Goal: Transaction & Acquisition: Purchase product/service

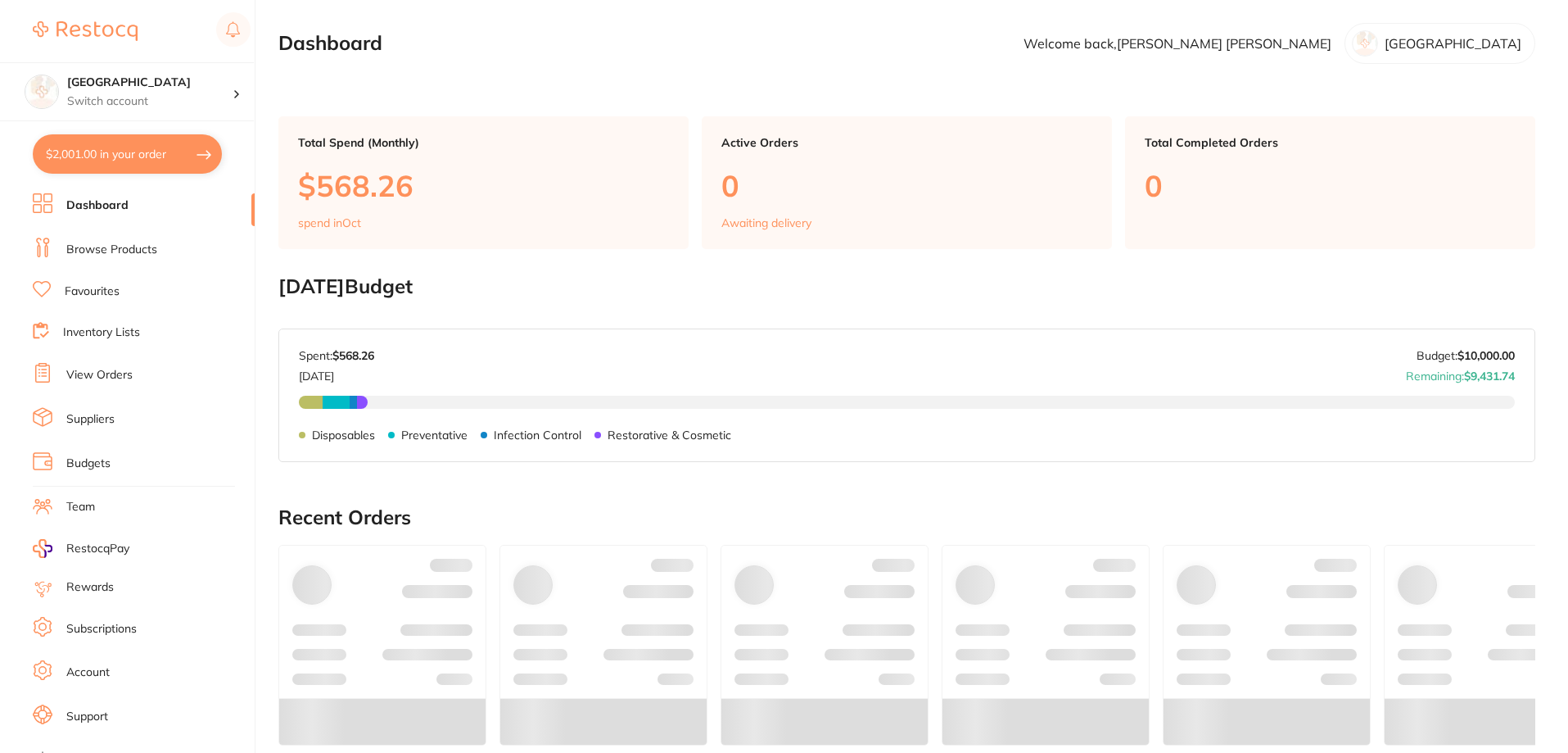
click at [116, 143] on button "$2,001.00 in your order" at bounding box center [127, 154] width 189 height 40
checkbox input "true"
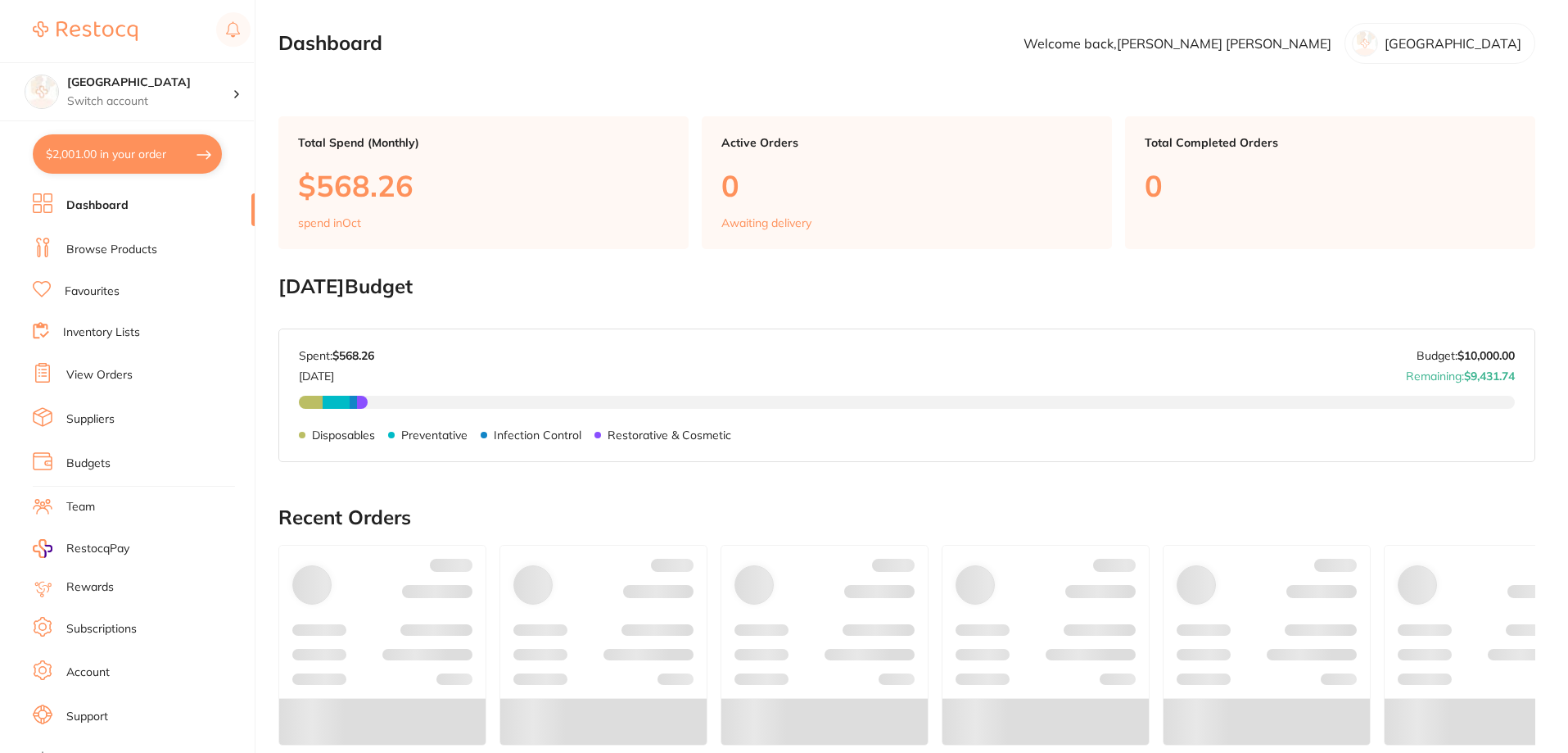
checkbox input "true"
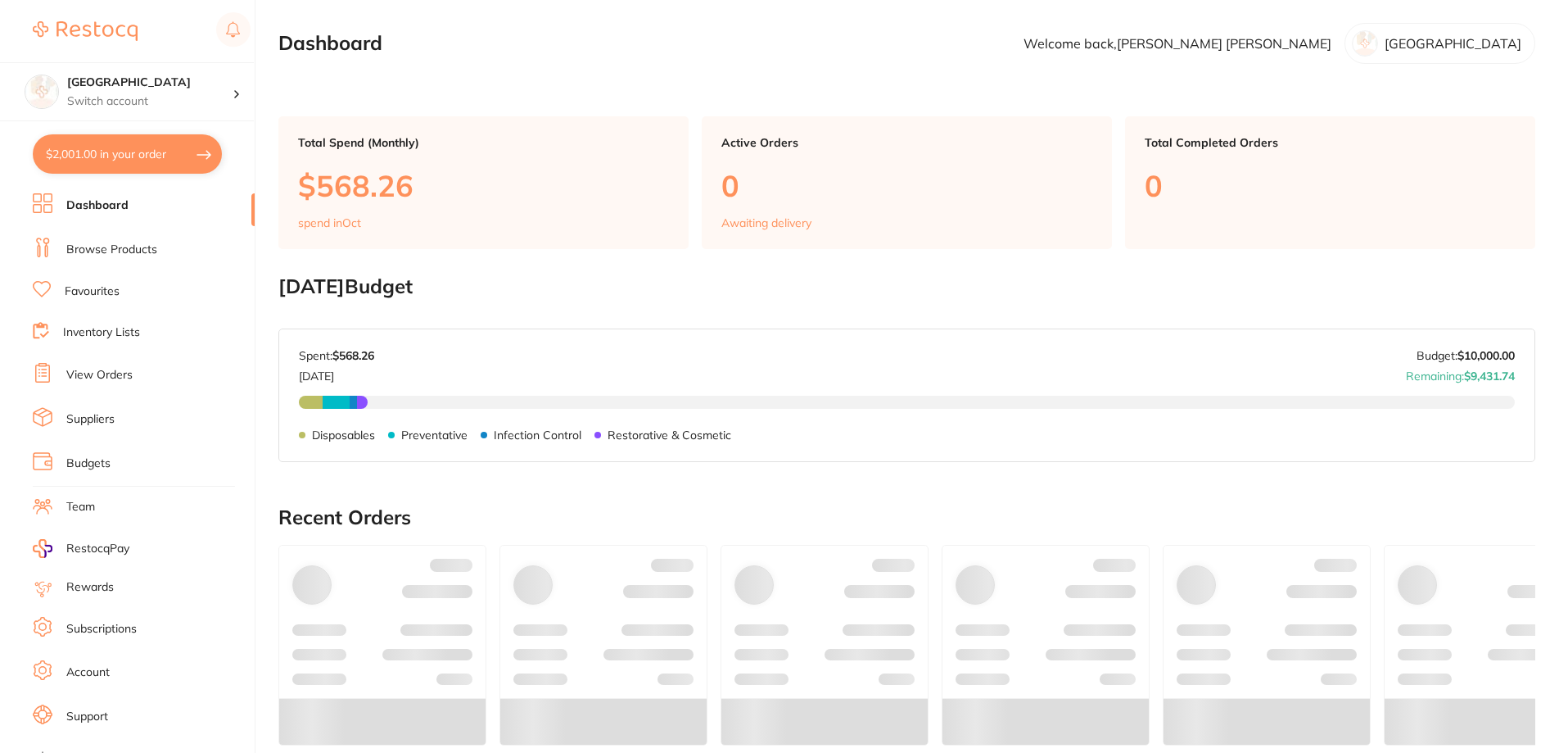
checkbox input "true"
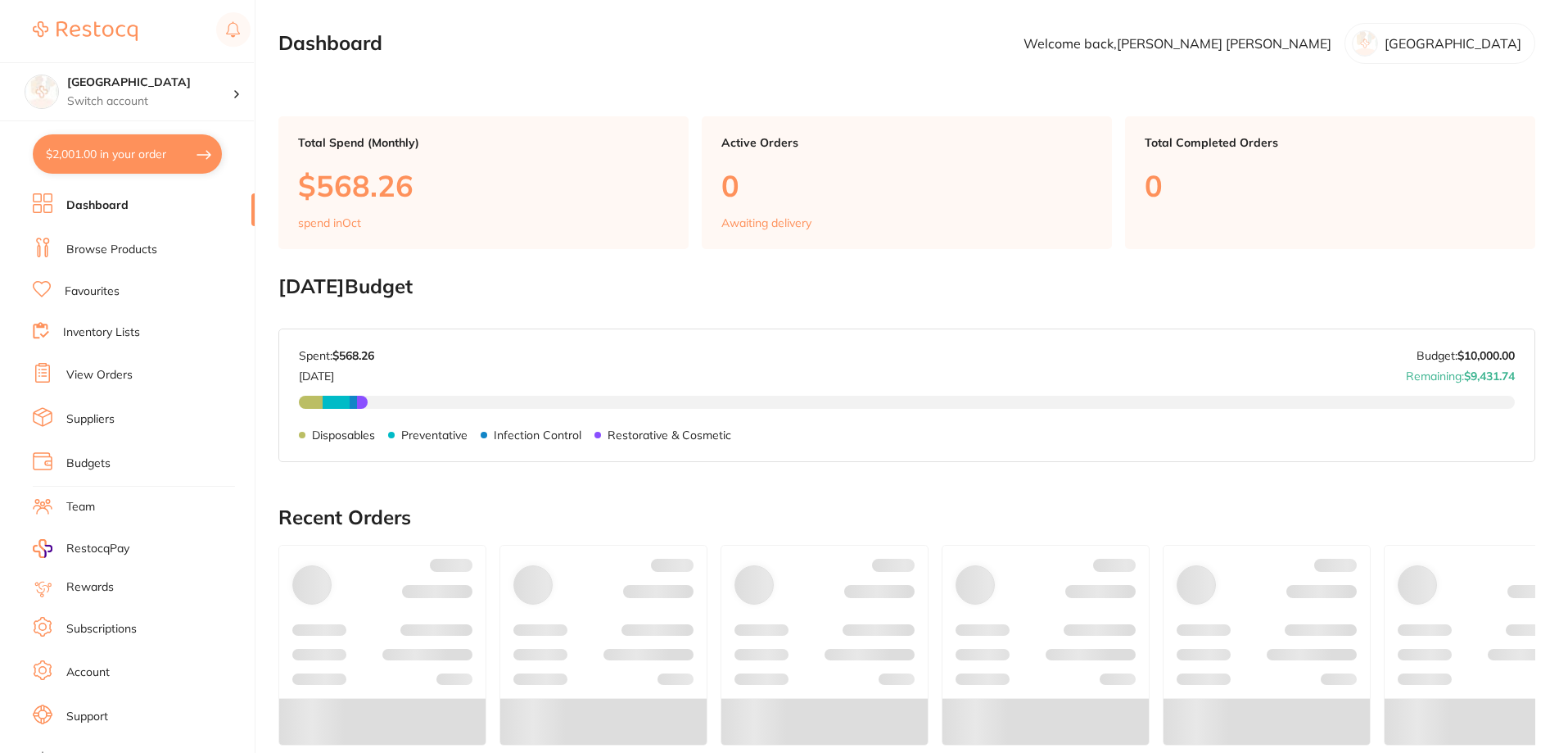
checkbox input "true"
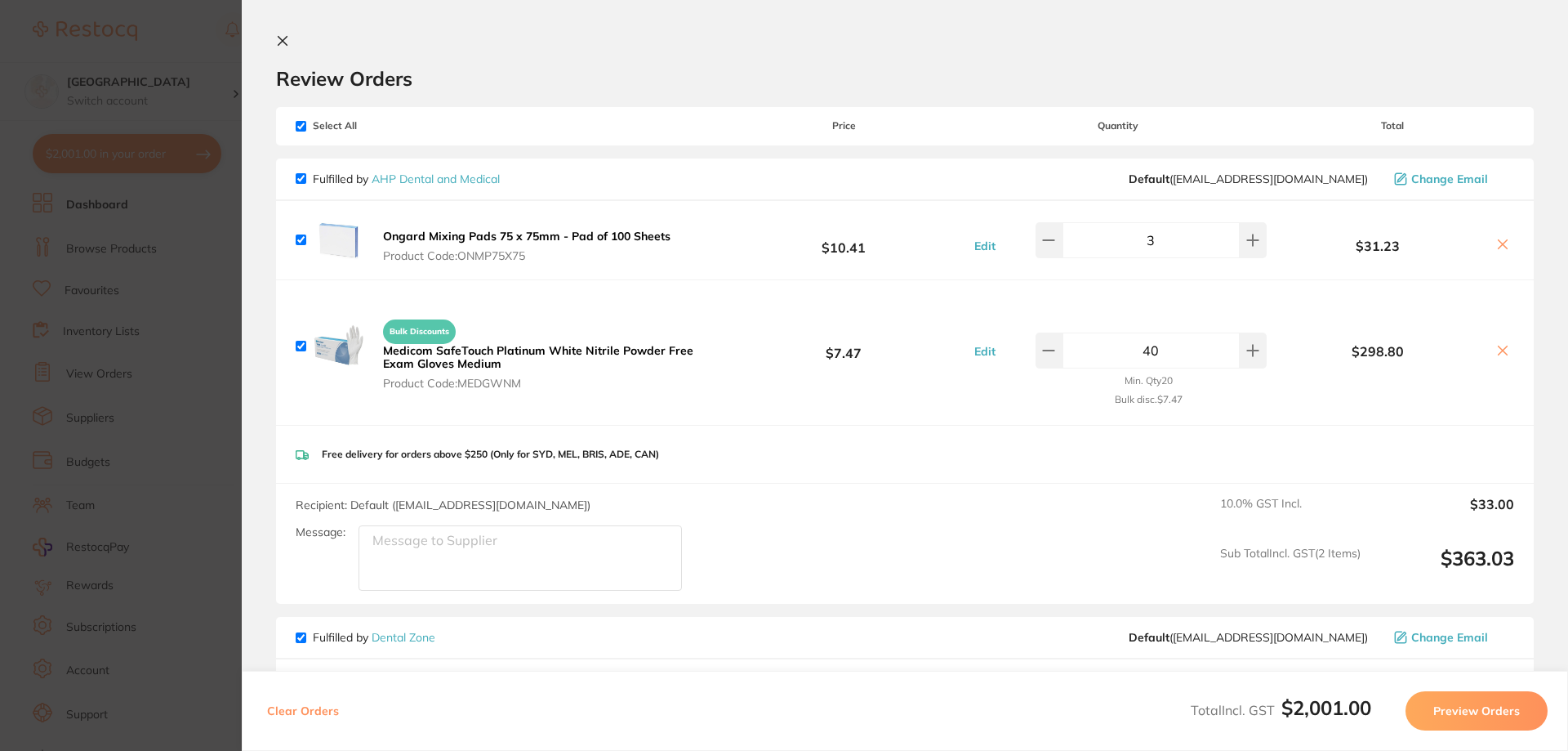
click at [272, 40] on section "Review Orders Your orders are being processed and we will notify you once we ha…" at bounding box center [904, 376] width 1326 height 751
click at [112, 260] on section "Update RRP Set your pre negotiated price for this item. Item Agreed RRP (excl. …" at bounding box center [784, 376] width 1568 height 751
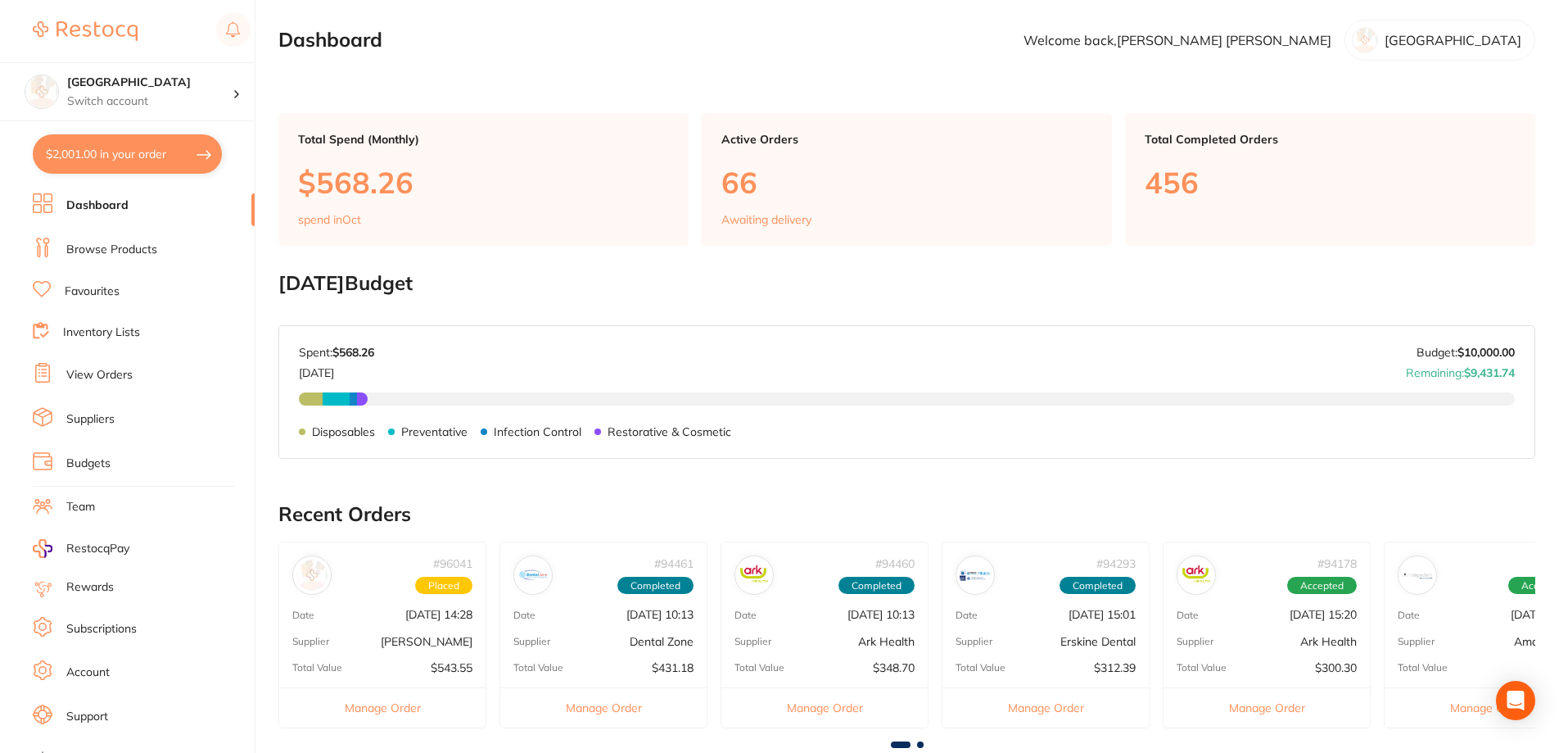
click at [105, 247] on link "Browse Products" at bounding box center [112, 249] width 91 height 16
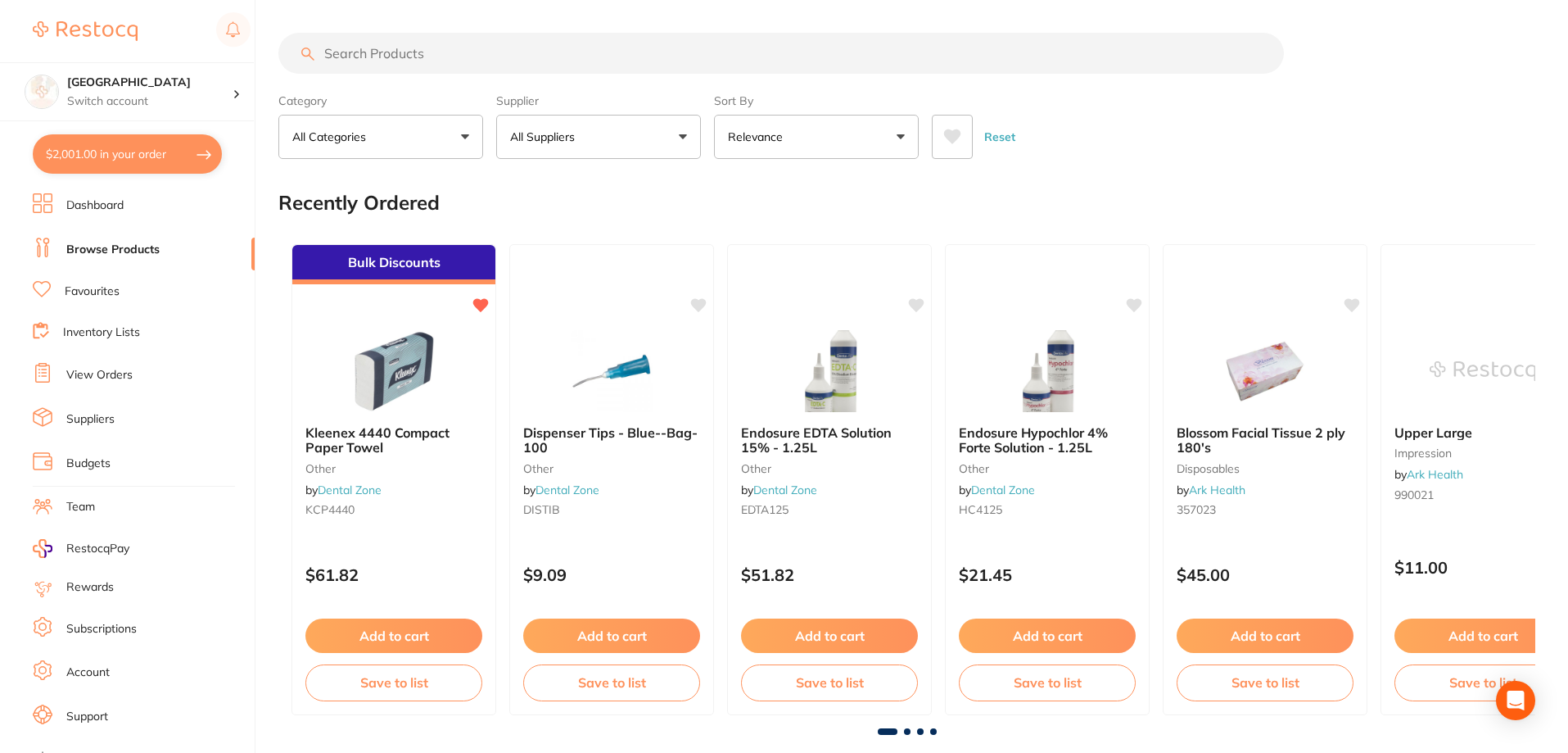
click at [515, 54] on input "search" at bounding box center [781, 53] width 1006 height 41
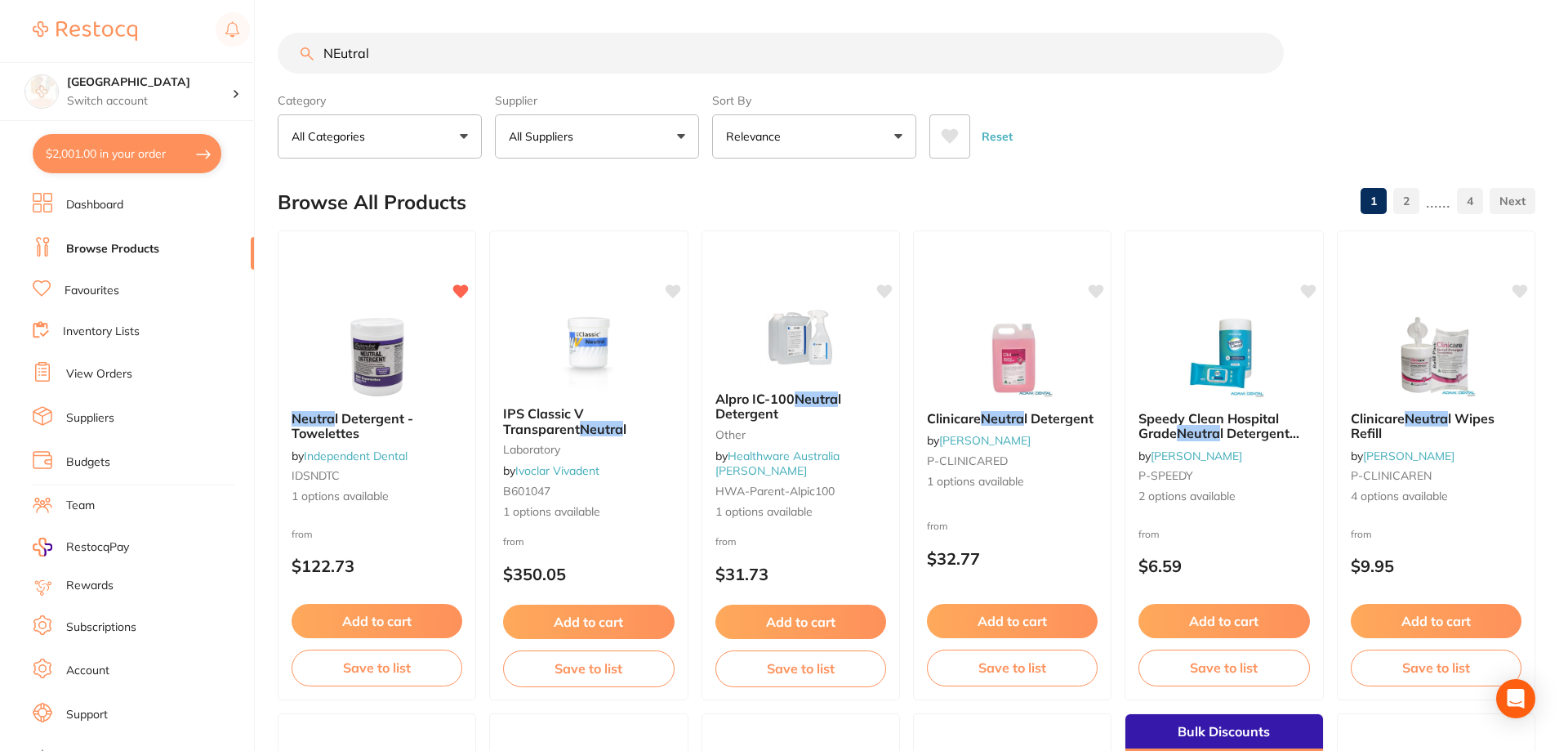
click at [340, 54] on input "NEutral" at bounding box center [781, 53] width 1006 height 41
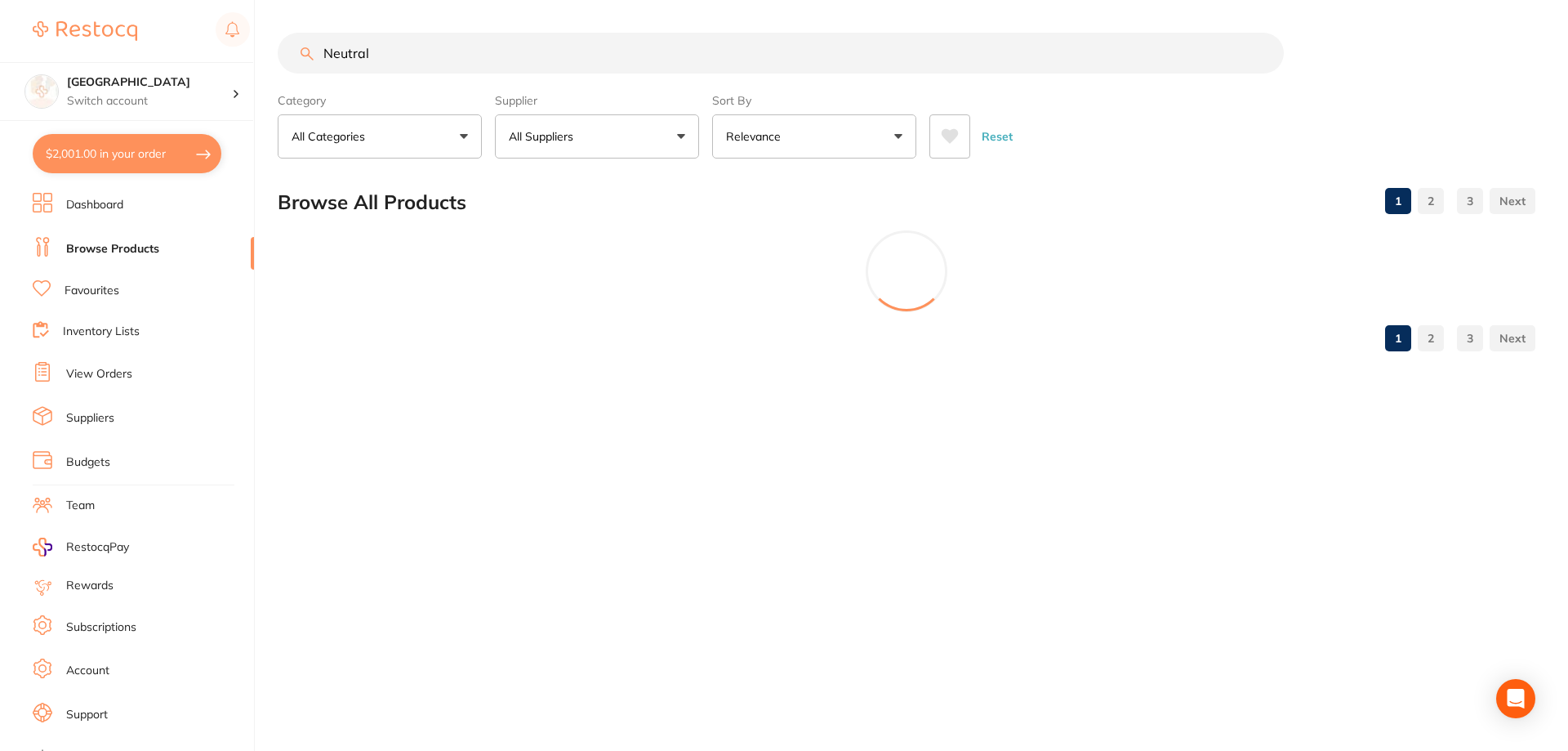
click at [462, 49] on input "Neutral" at bounding box center [781, 53] width 1006 height 41
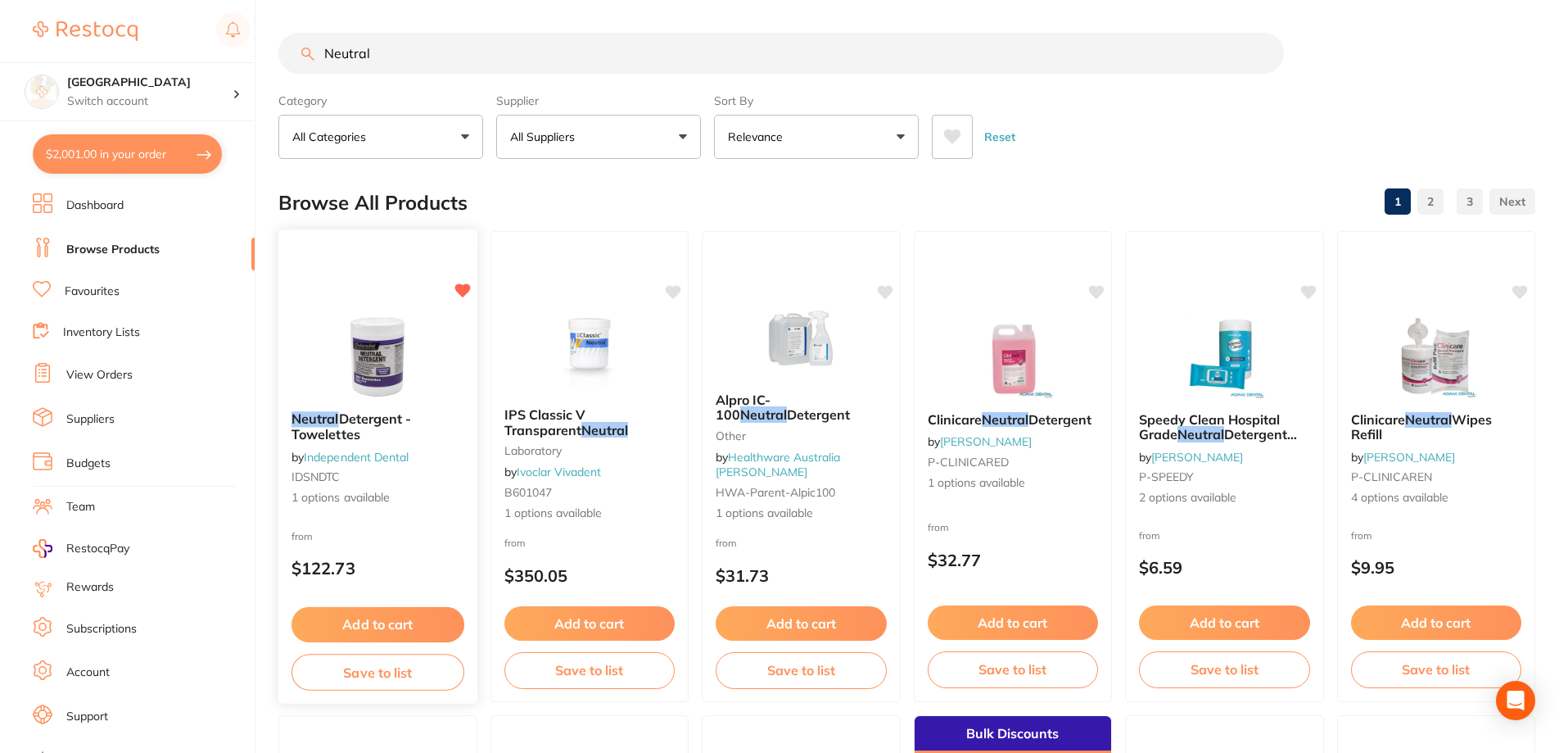
type input "Neutral"
click at [384, 613] on button "Add to cart" at bounding box center [378, 624] width 173 height 35
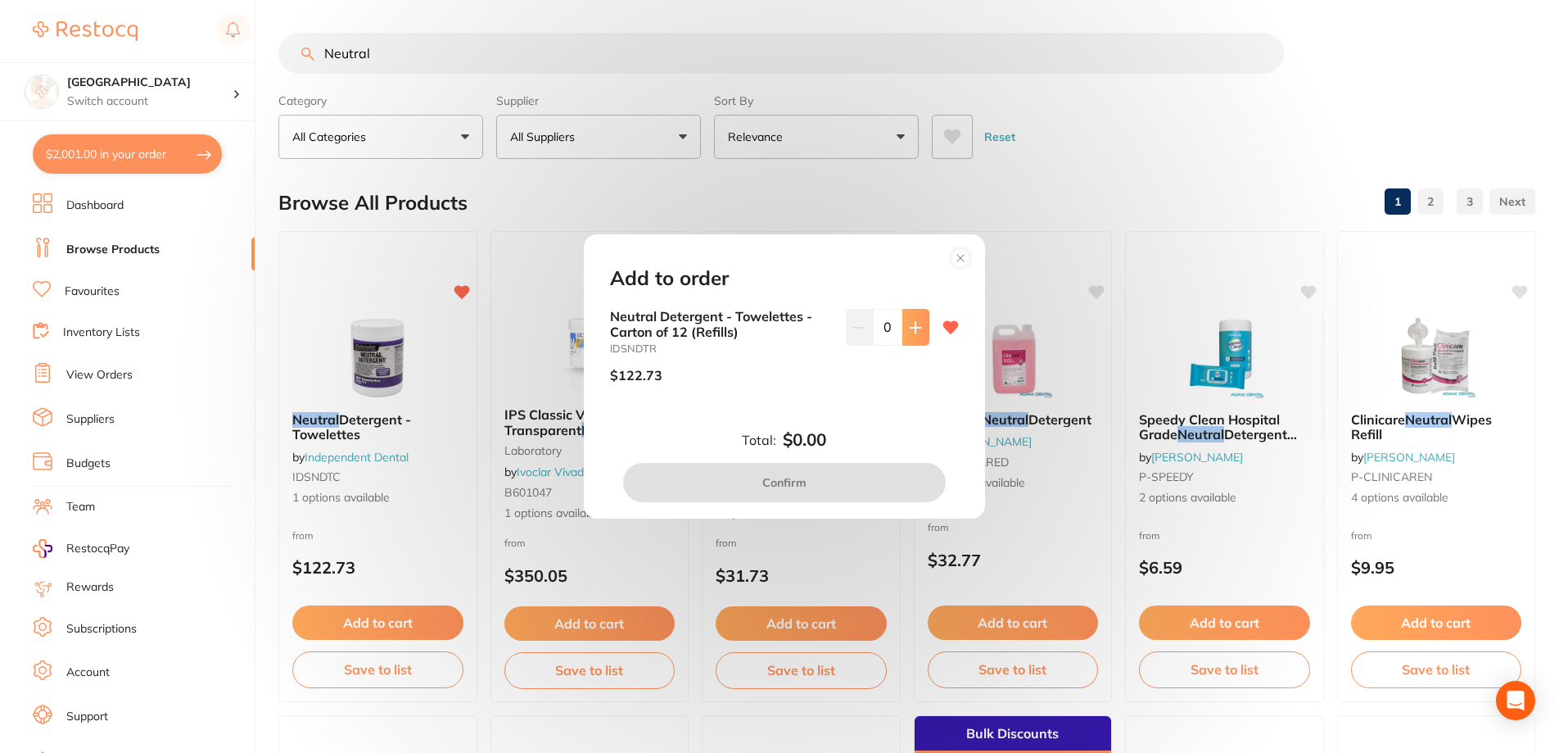
click at [912, 329] on icon at bounding box center [915, 327] width 11 height 11
type input "1"
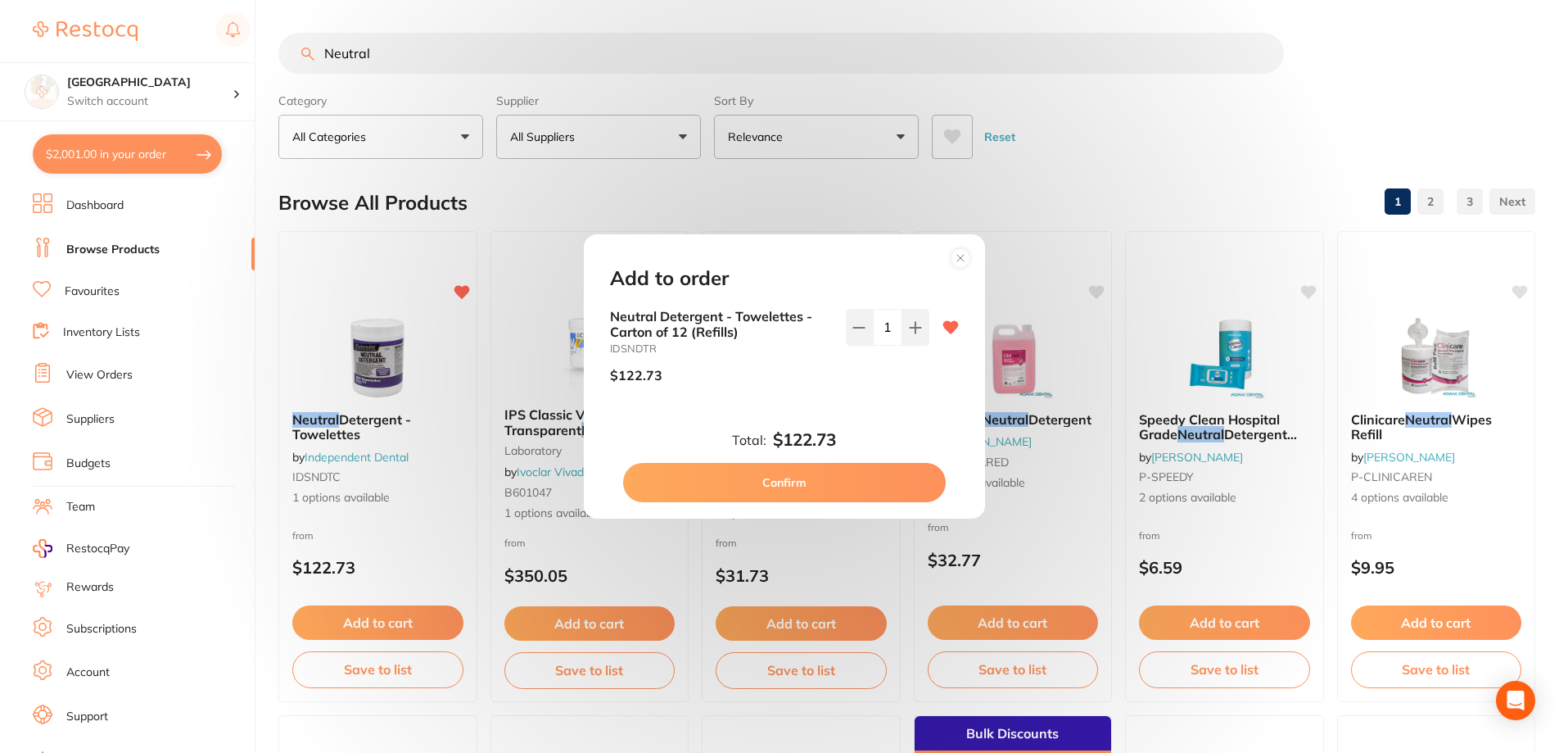
click at [767, 474] on button "Confirm" at bounding box center [784, 483] width 323 height 40
checkbox input "false"
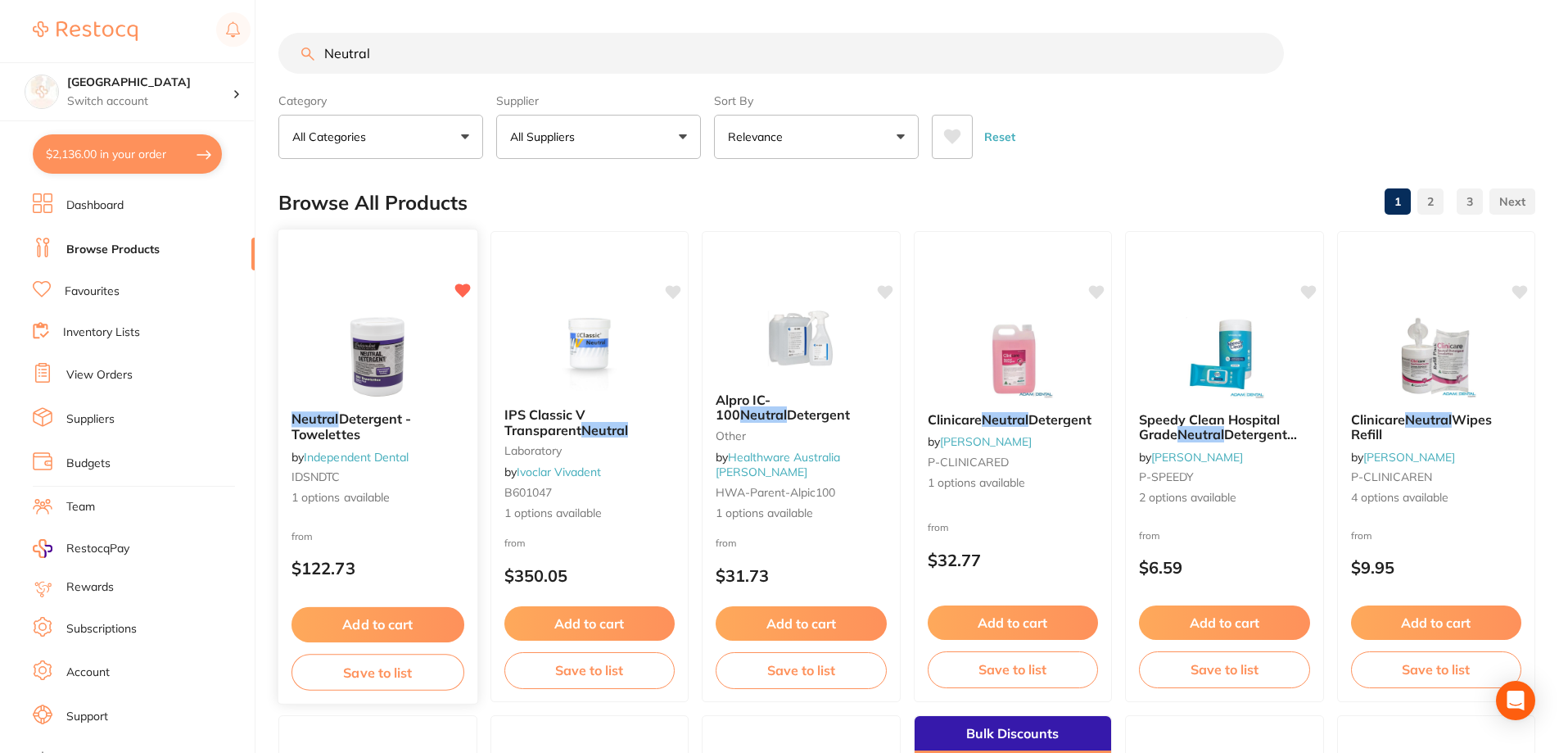
click at [402, 614] on button "Add to cart" at bounding box center [378, 624] width 173 height 35
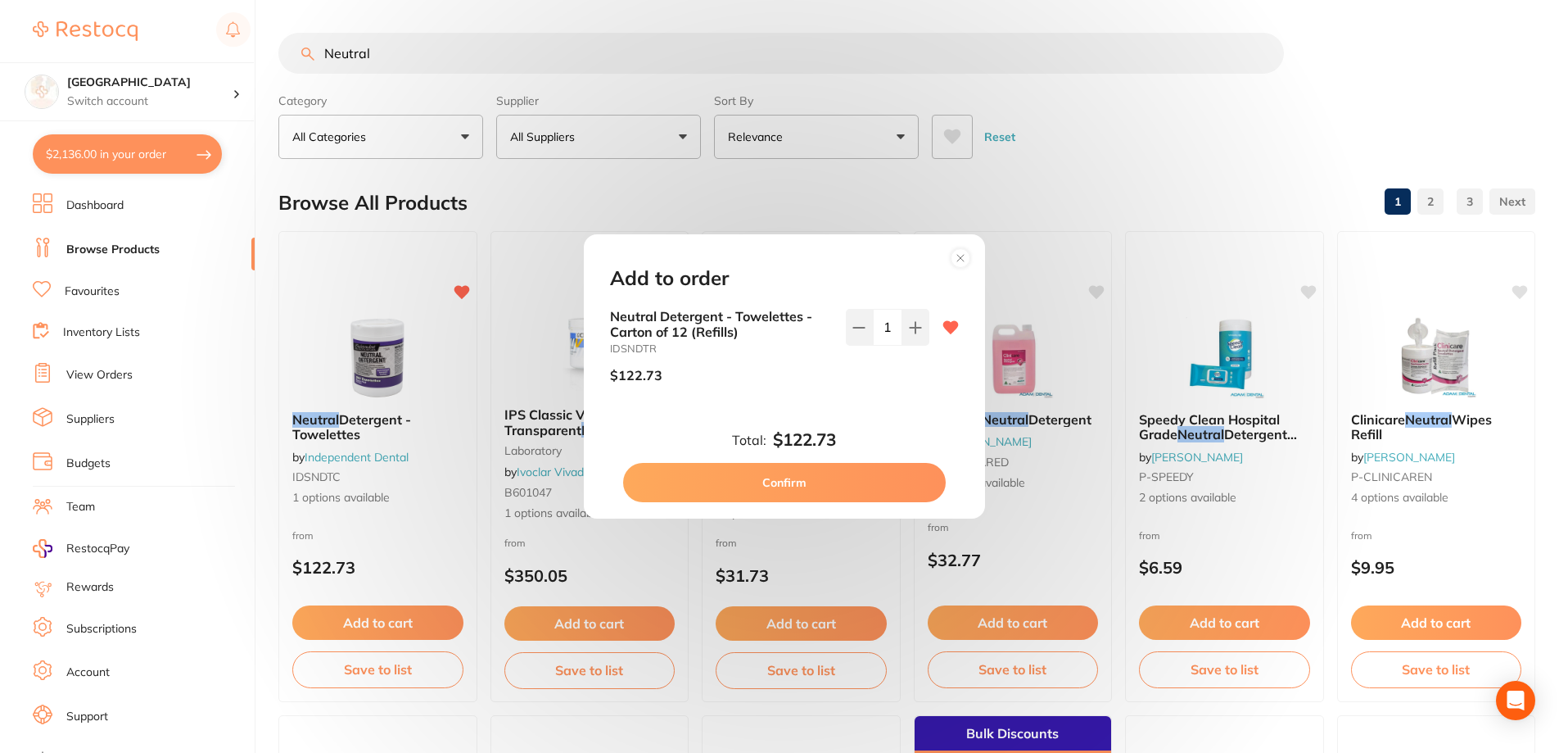
click at [907, 337] on button at bounding box center [916, 327] width 27 height 36
click at [857, 323] on icon at bounding box center [858, 327] width 13 height 13
type input "1"
click at [957, 258] on circle at bounding box center [959, 257] width 19 height 19
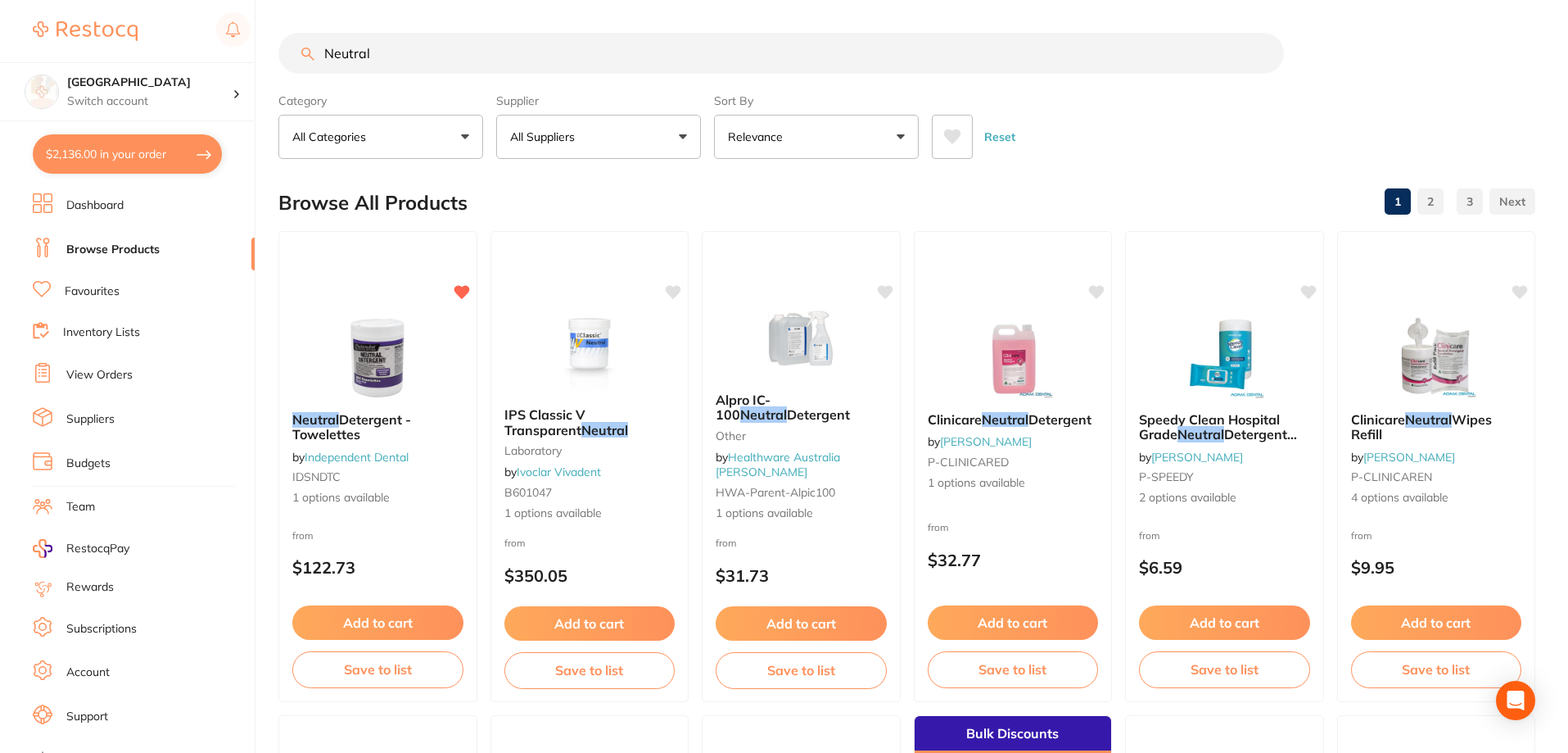
drag, startPoint x: 401, startPoint y: 58, endPoint x: 285, endPoint y: 45, distance: 116.7
click at [285, 45] on input "Neutral" at bounding box center [781, 53] width 1006 height 41
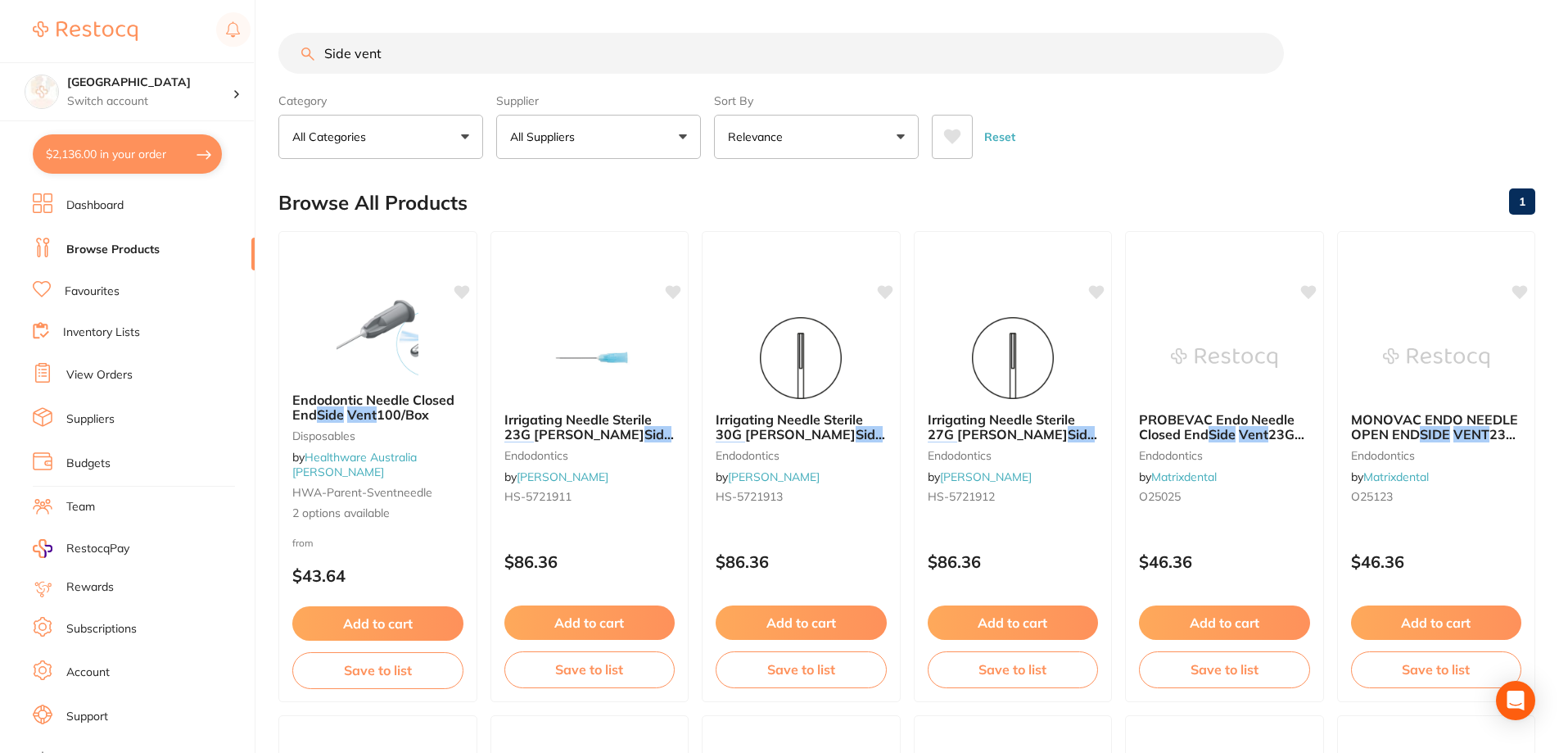
click at [960, 141] on icon at bounding box center [952, 136] width 18 height 16
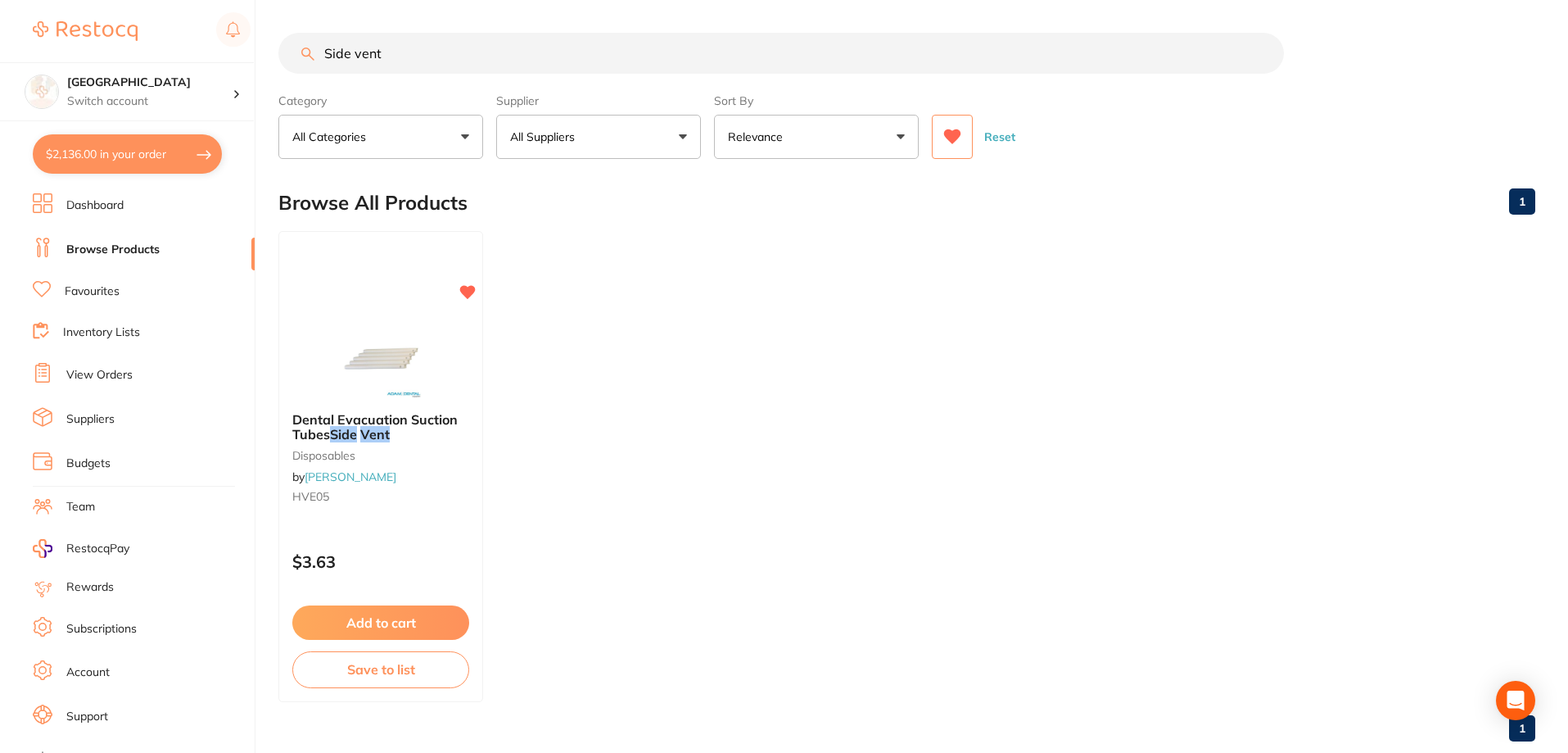
click at [944, 138] on icon at bounding box center [952, 136] width 18 height 16
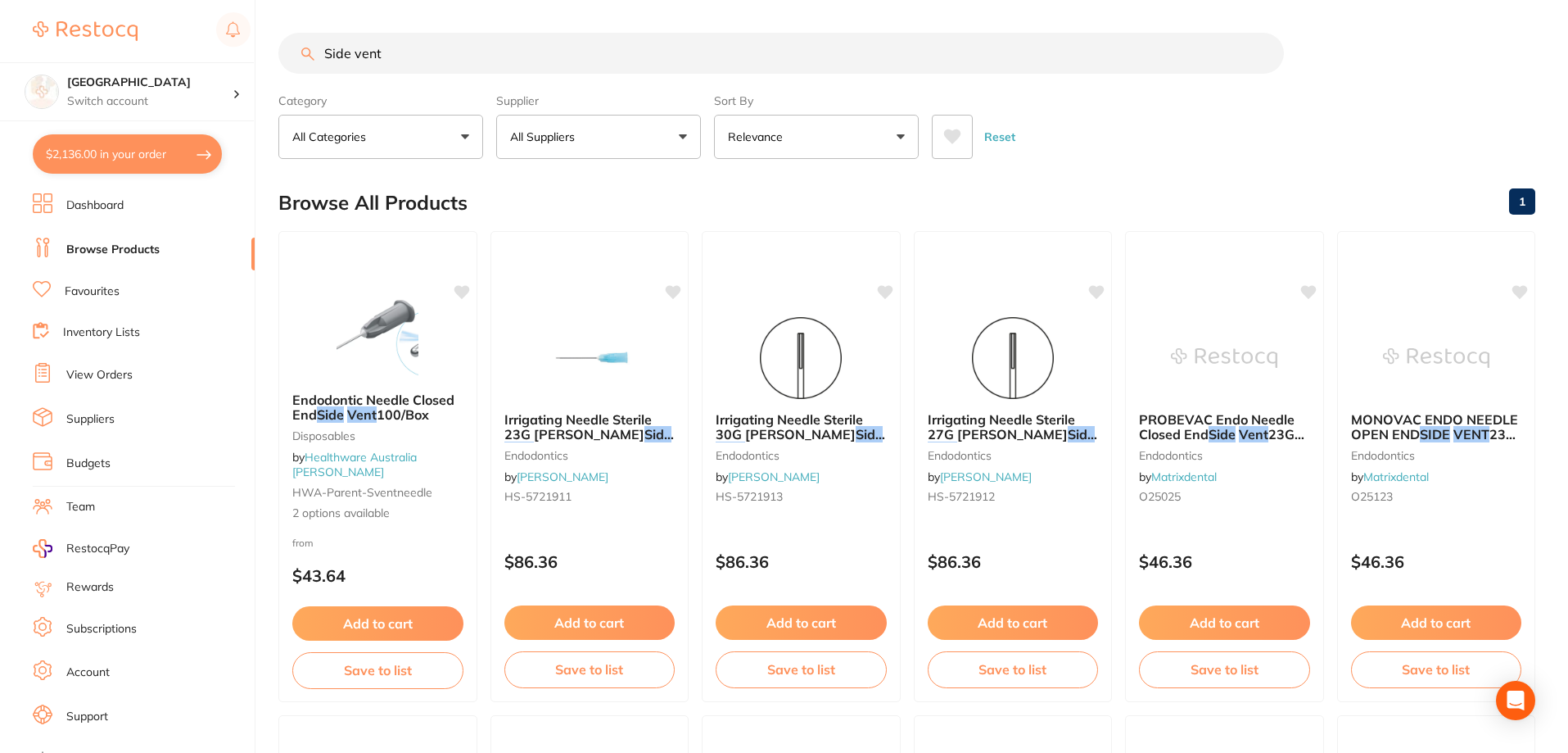
click at [447, 56] on input "Side vent" at bounding box center [781, 53] width 1006 height 41
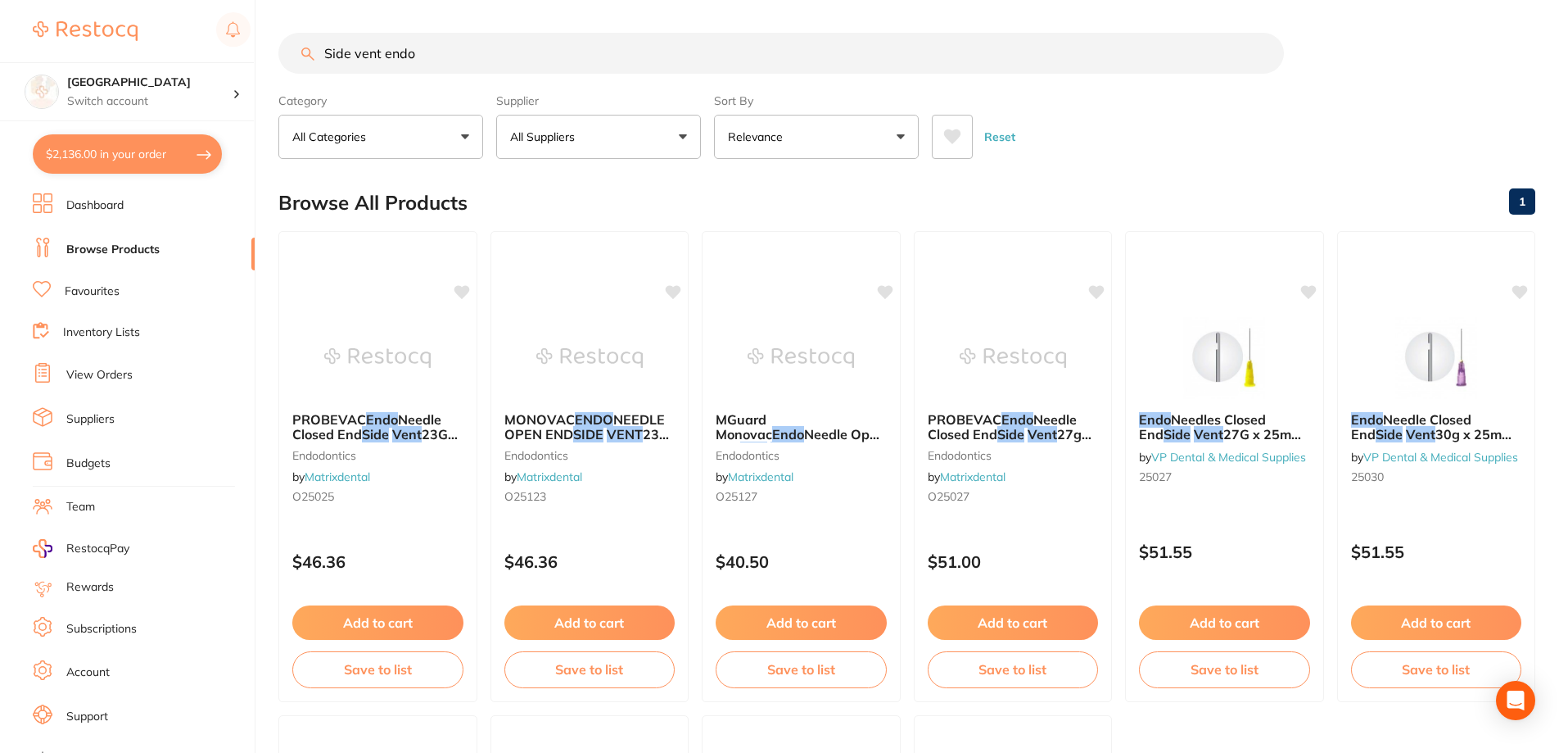
click at [950, 127] on button at bounding box center [951, 136] width 41 height 45
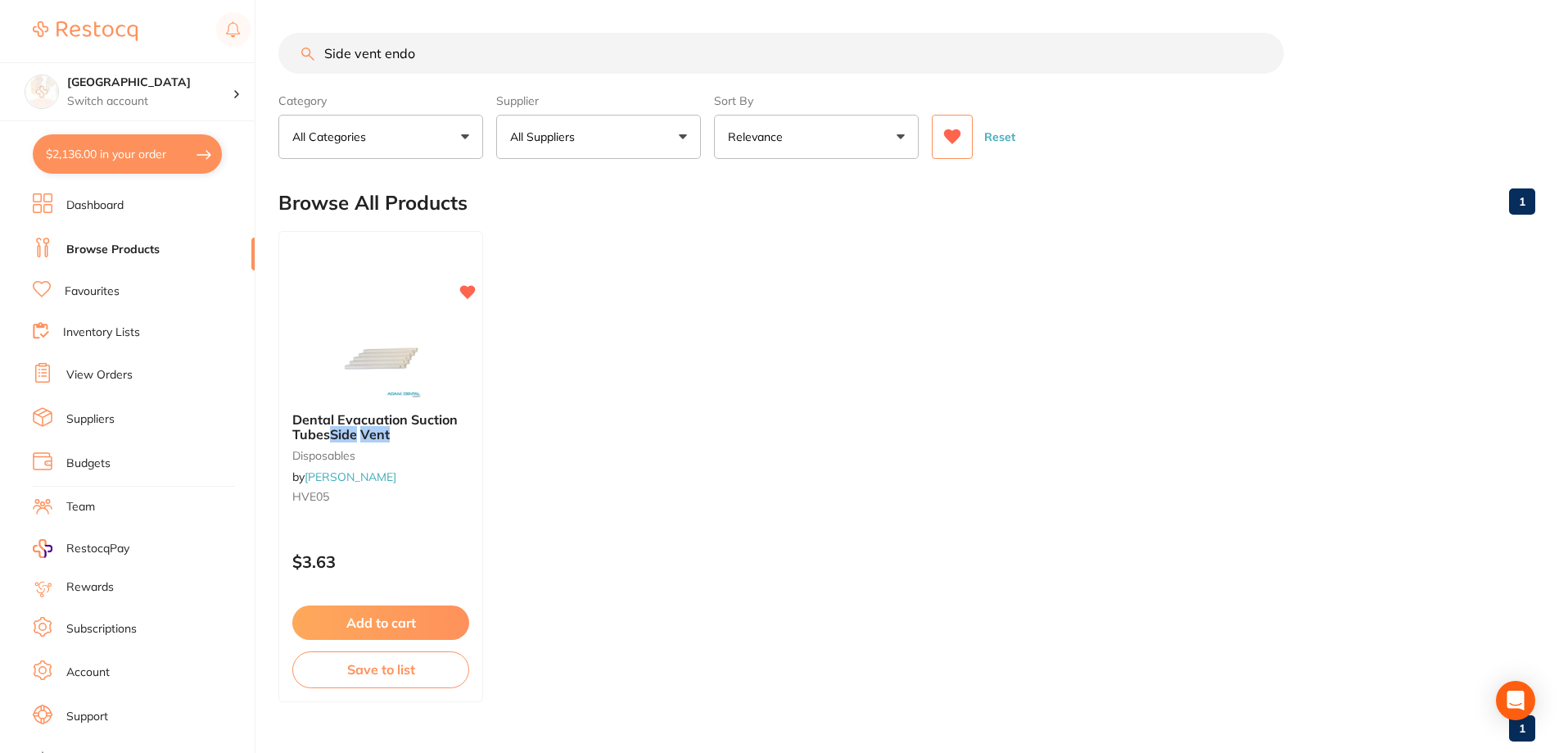
click at [945, 144] on icon at bounding box center [952, 136] width 18 height 16
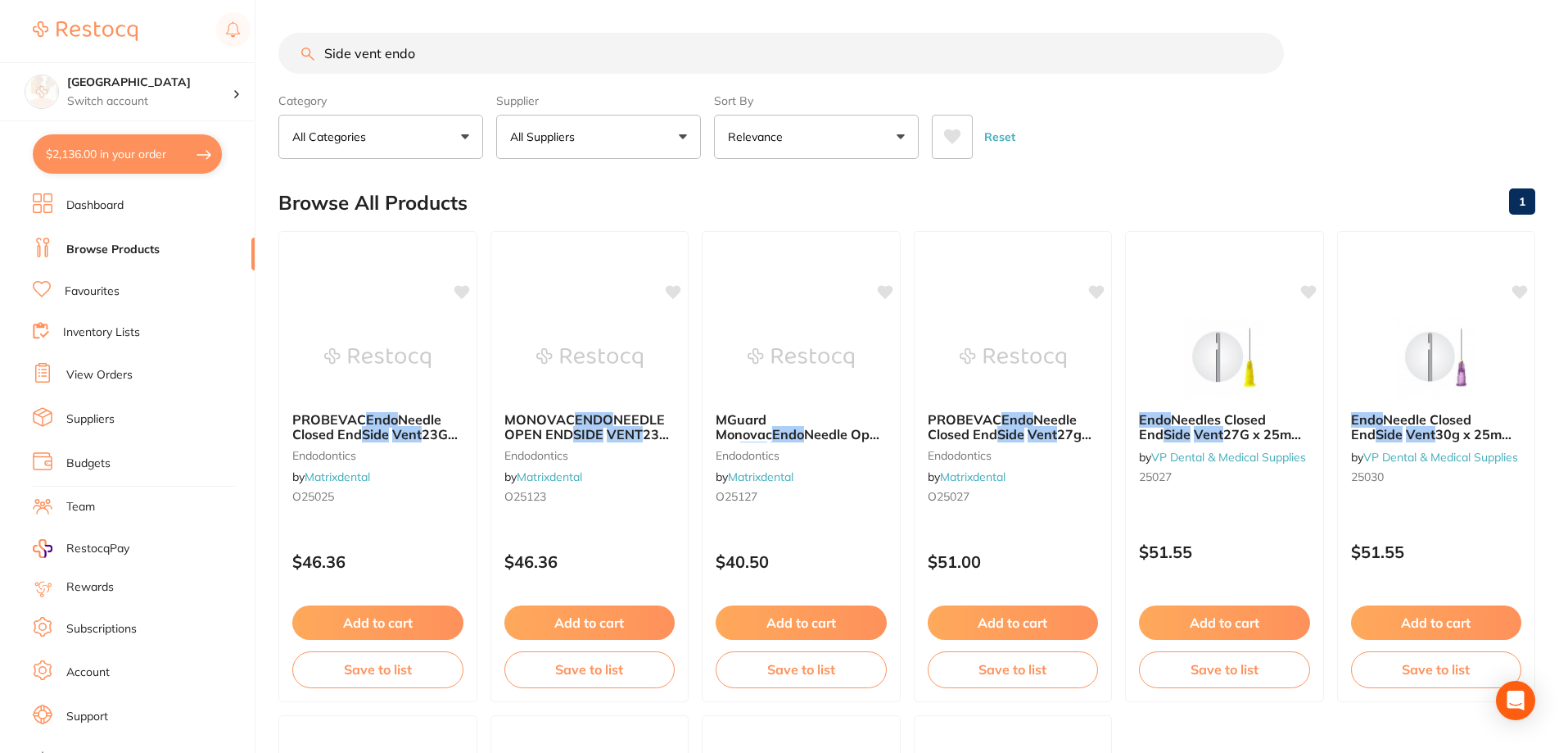
drag, startPoint x: 384, startPoint y: 54, endPoint x: 305, endPoint y: 50, distance: 79.1
click at [305, 50] on div "Side vent endo" at bounding box center [907, 53] width 1257 height 41
click at [380, 57] on input "endo" at bounding box center [783, 53] width 1009 height 41
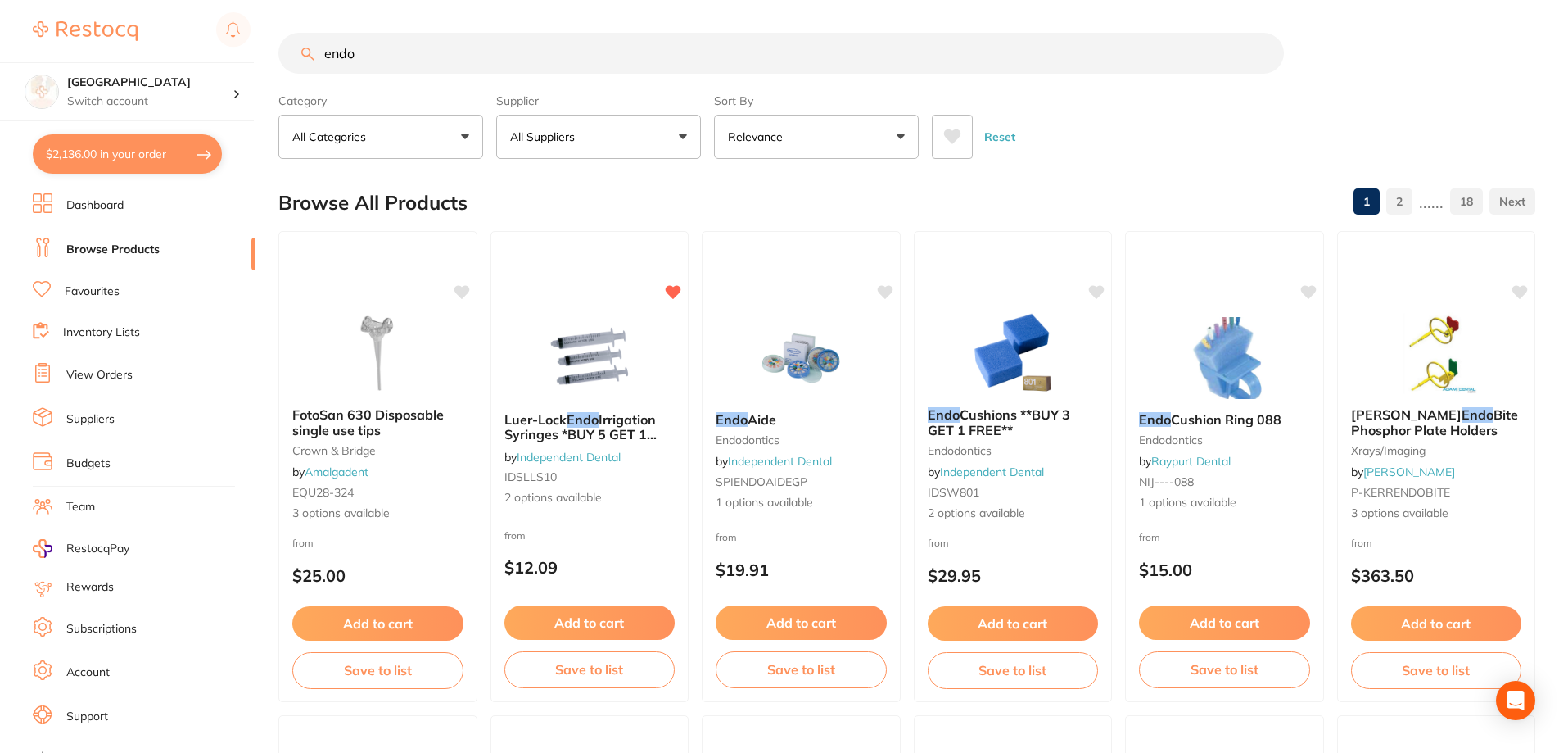
click at [954, 138] on icon at bounding box center [952, 136] width 17 height 15
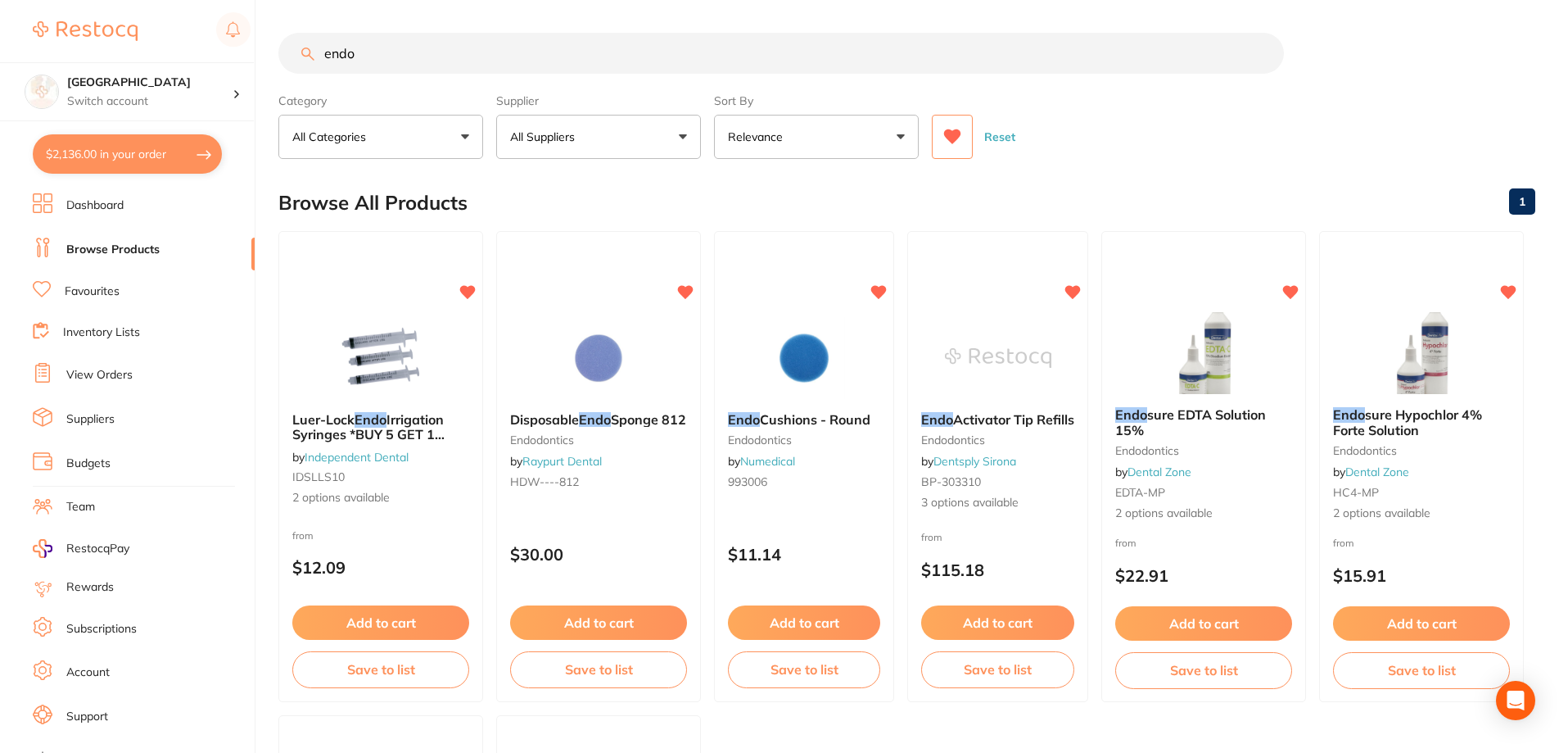
click at [398, 54] on input "endo" at bounding box center [781, 53] width 1006 height 41
type input "e"
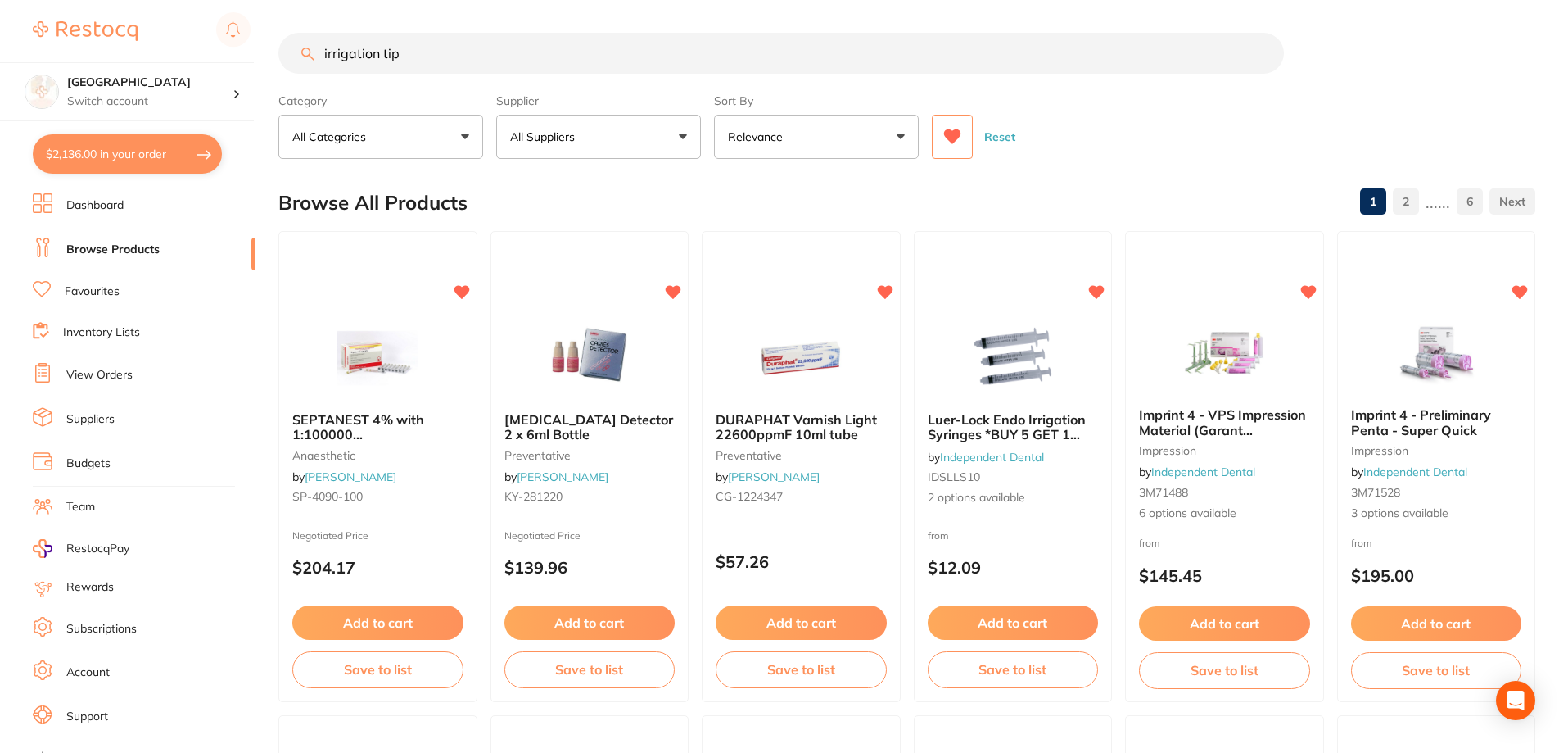
type input "irrigation tips"
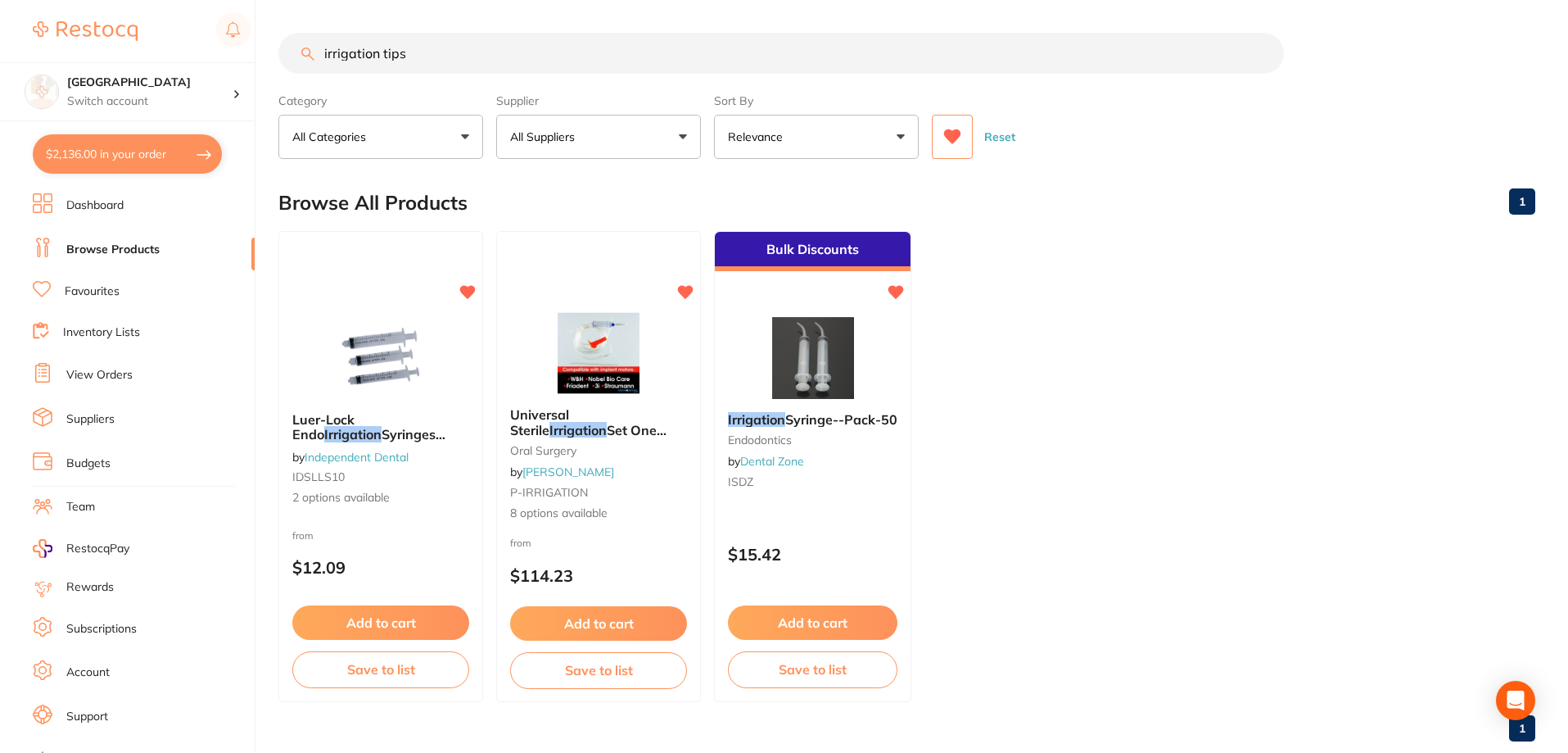
drag, startPoint x: 425, startPoint y: 59, endPoint x: 306, endPoint y: 45, distance: 119.8
click at [311, 46] on input "irrigation tips" at bounding box center [781, 53] width 1006 height 41
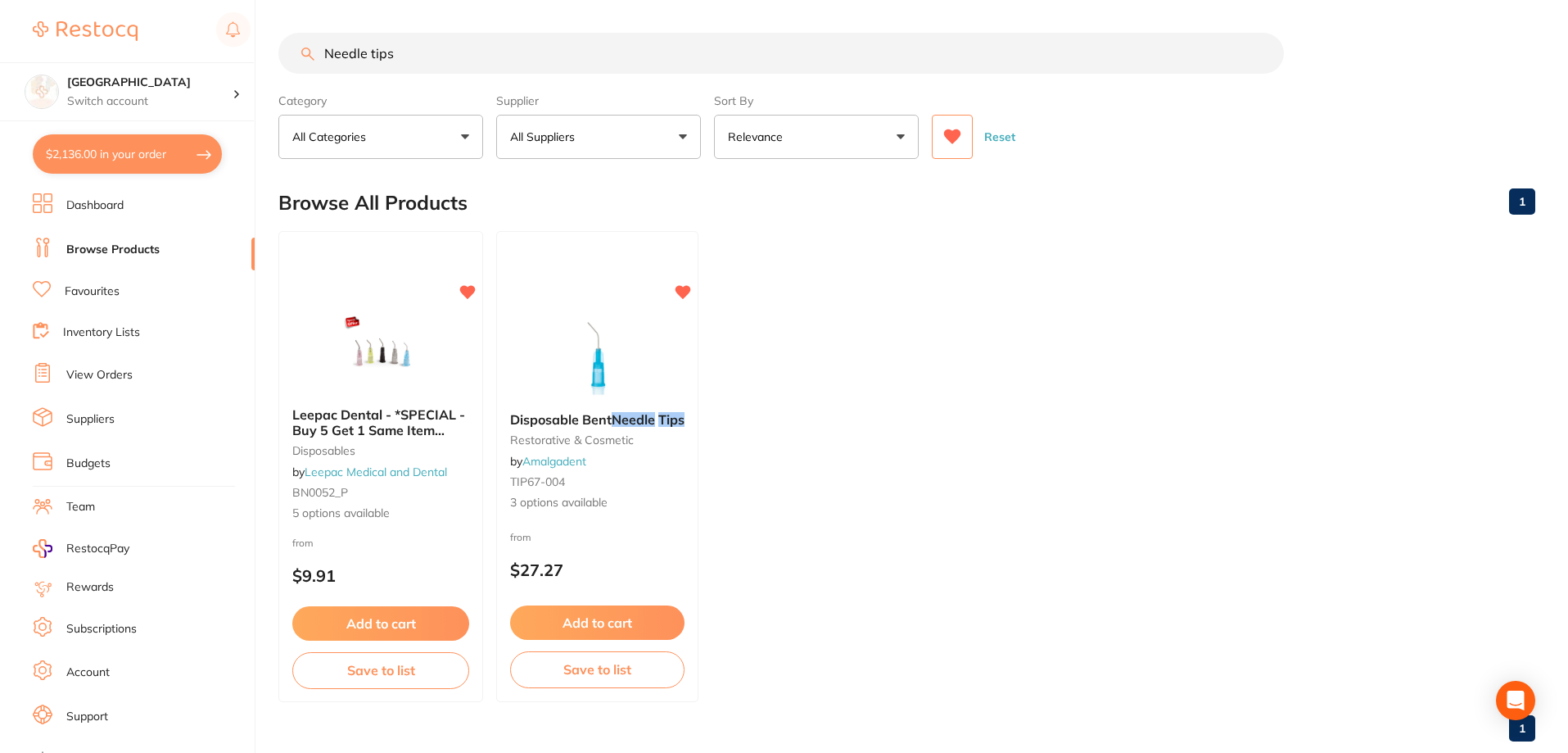
drag, startPoint x: 407, startPoint y: 42, endPoint x: 301, endPoint y: 44, distance: 106.0
click at [301, 44] on input "Needle tips" at bounding box center [781, 53] width 1006 height 41
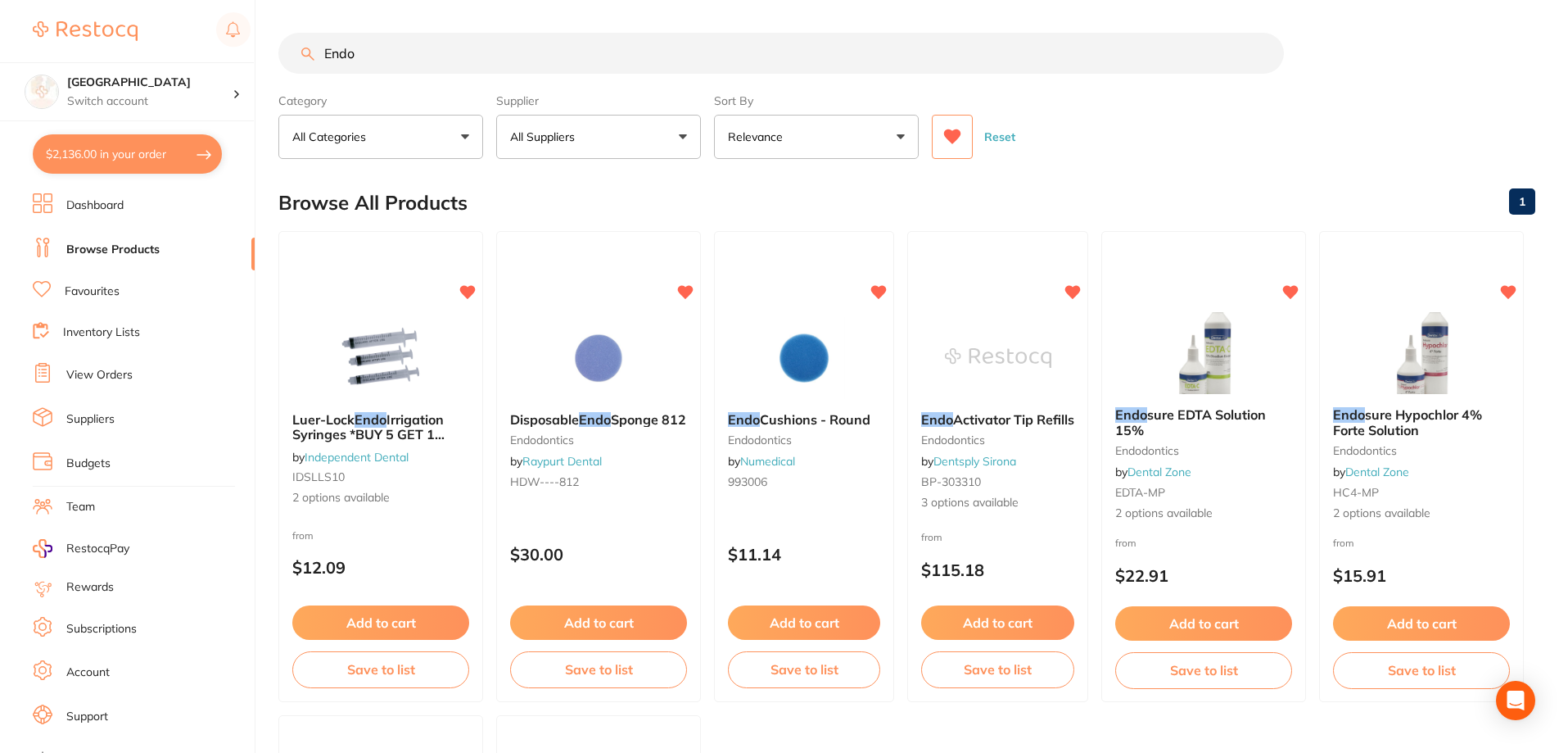
click at [942, 139] on button at bounding box center [951, 136] width 41 height 45
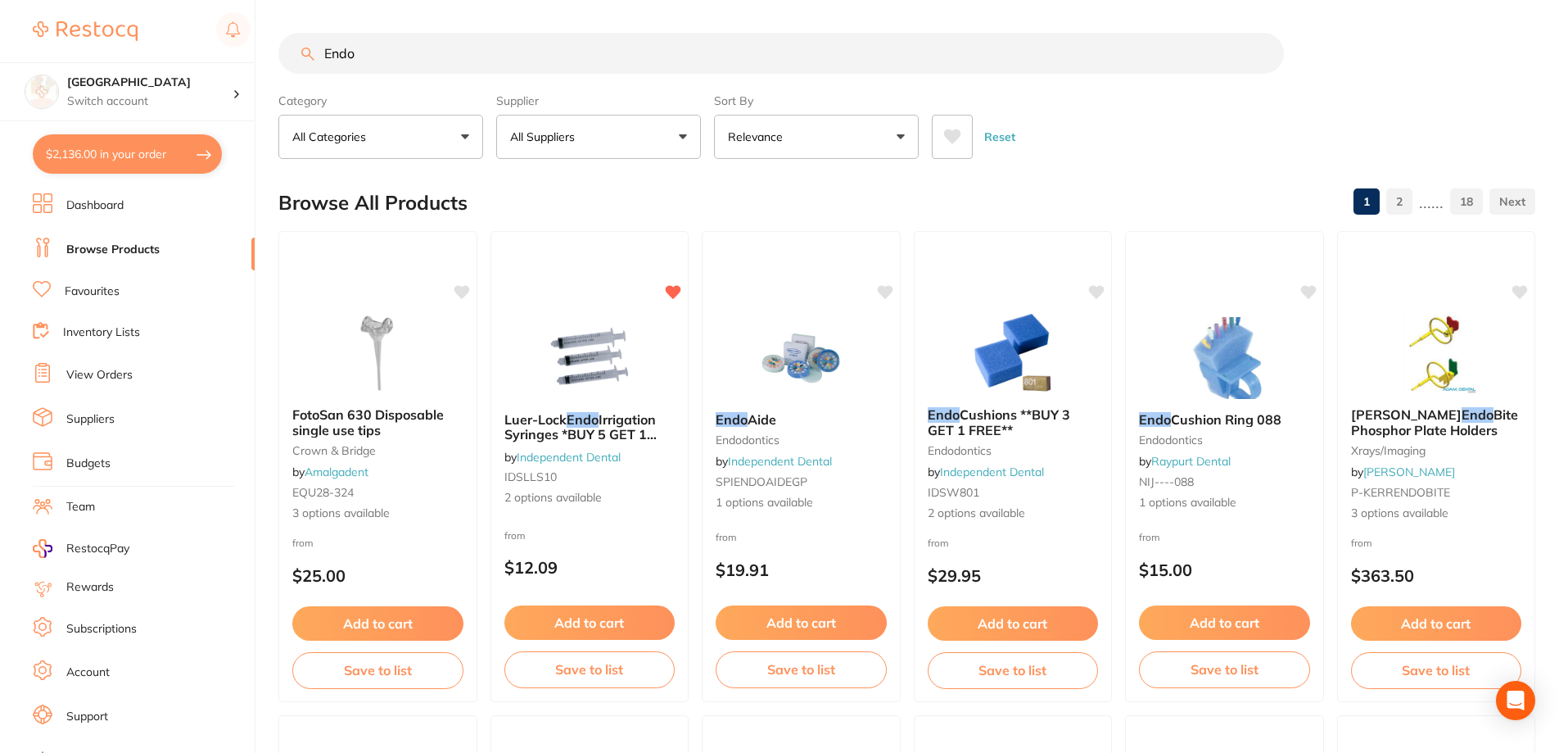
click at [390, 57] on input "Endo" at bounding box center [781, 53] width 1006 height 41
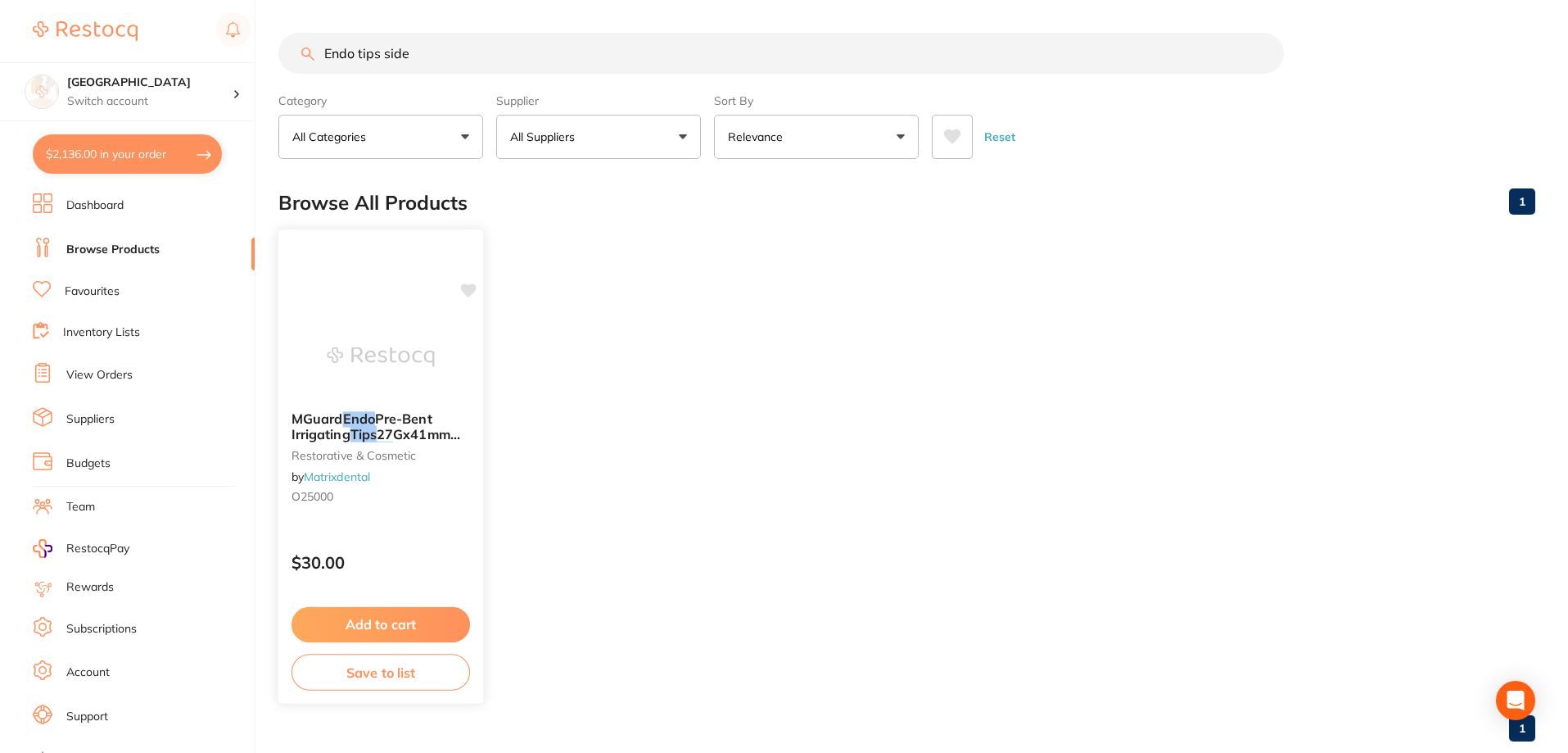
type input "Endo tips side"
click at [394, 429] on span "27Gx41mm (20) Double" at bounding box center [376, 442] width 169 height 32
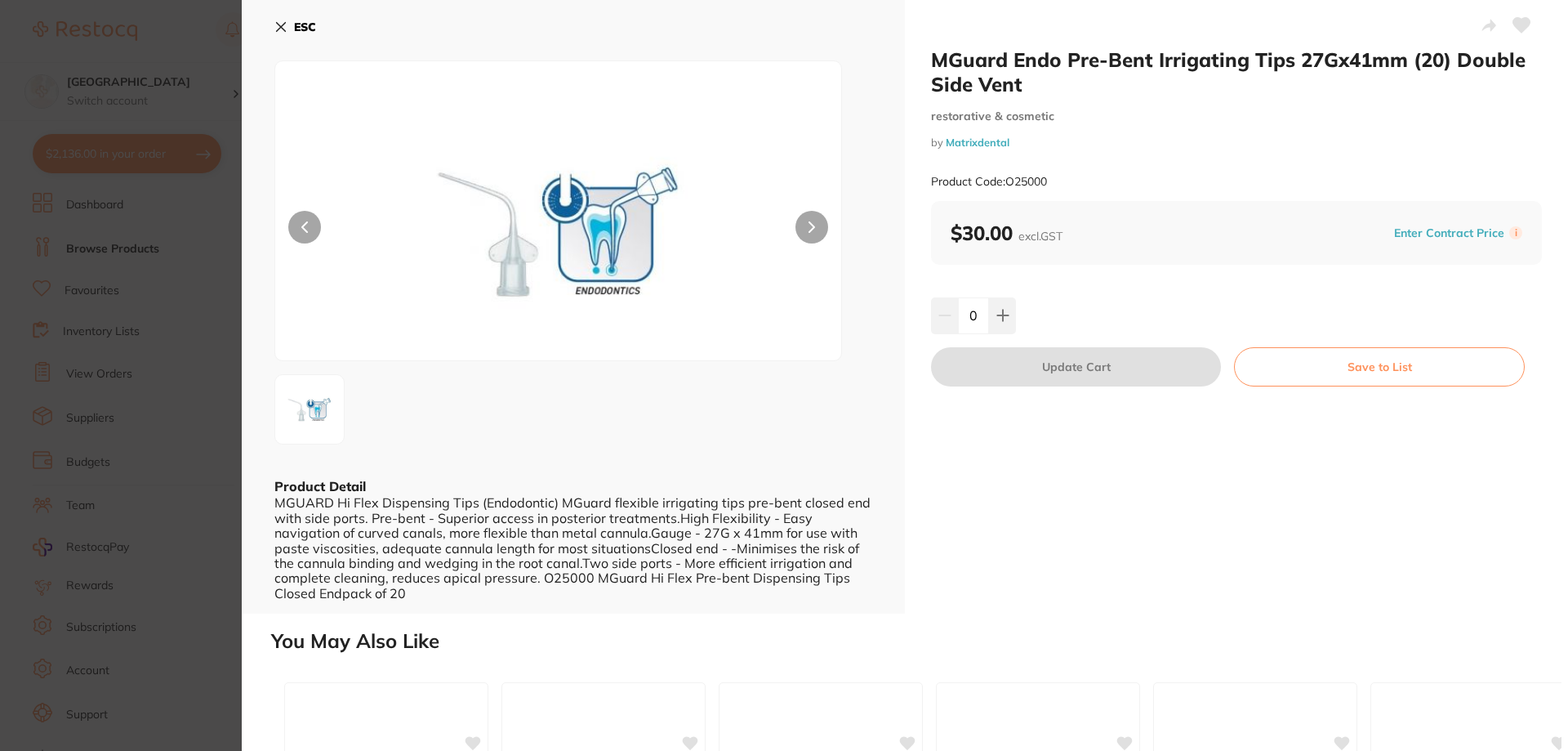
click at [306, 31] on b "ESC" at bounding box center [305, 27] width 22 height 15
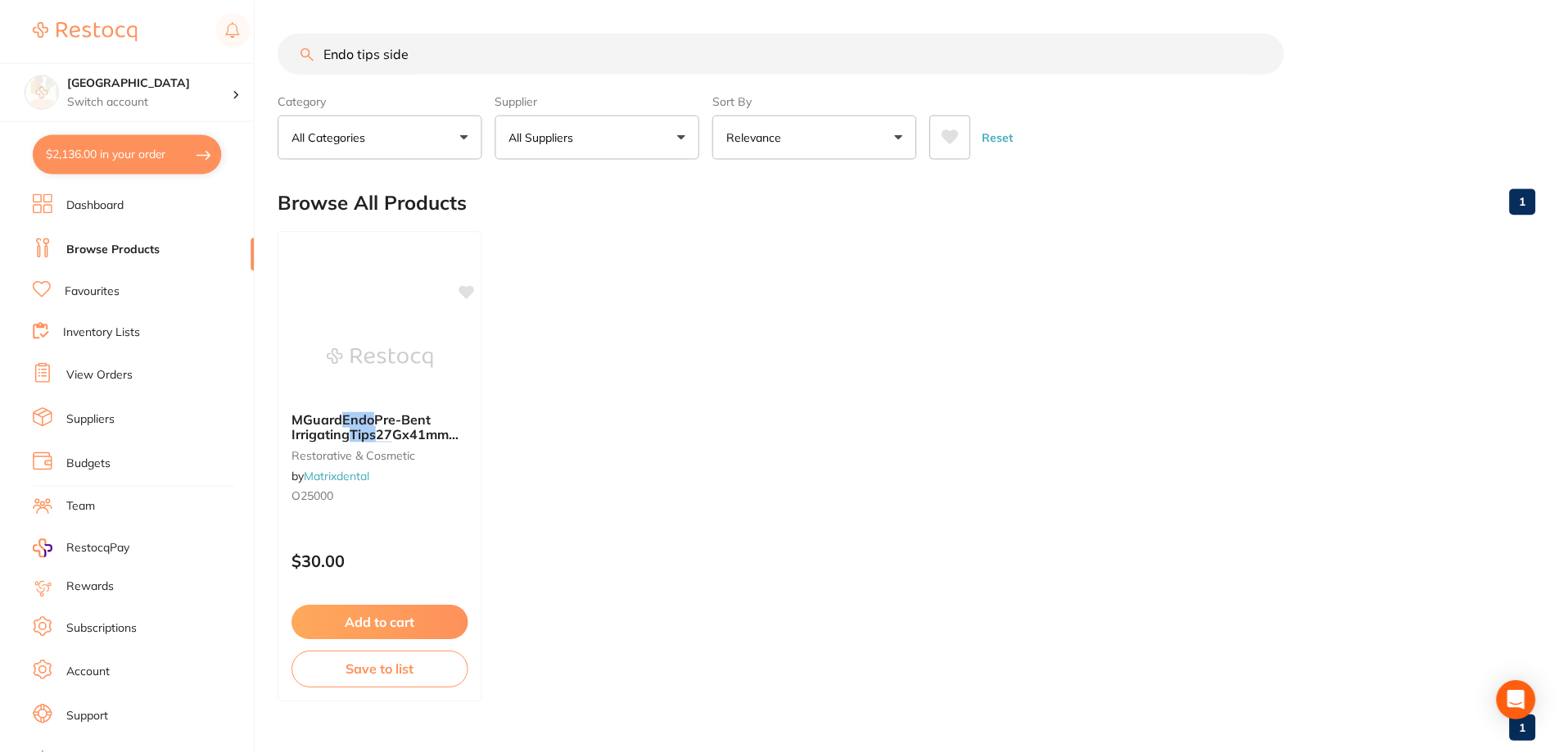
scroll to position [2, 0]
drag, startPoint x: 385, startPoint y: 49, endPoint x: 256, endPoint y: 45, distance: 129.1
click at [256, 45] on div "$2,136.00 Katoomba Dental Centre Switch account [GEOGRAPHIC_DATA] $2,136.00 in …" at bounding box center [784, 375] width 1568 height 753
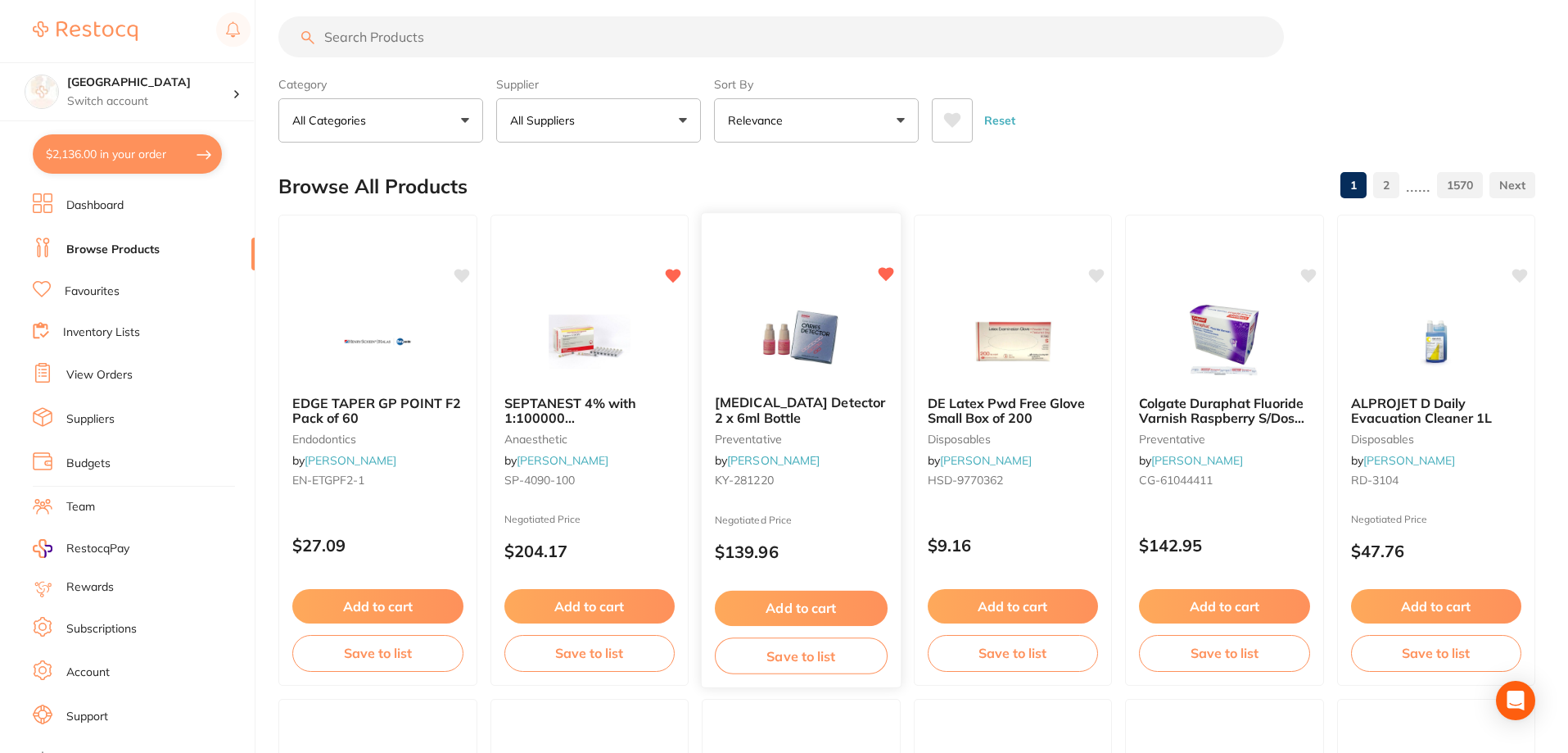
scroll to position [0, 0]
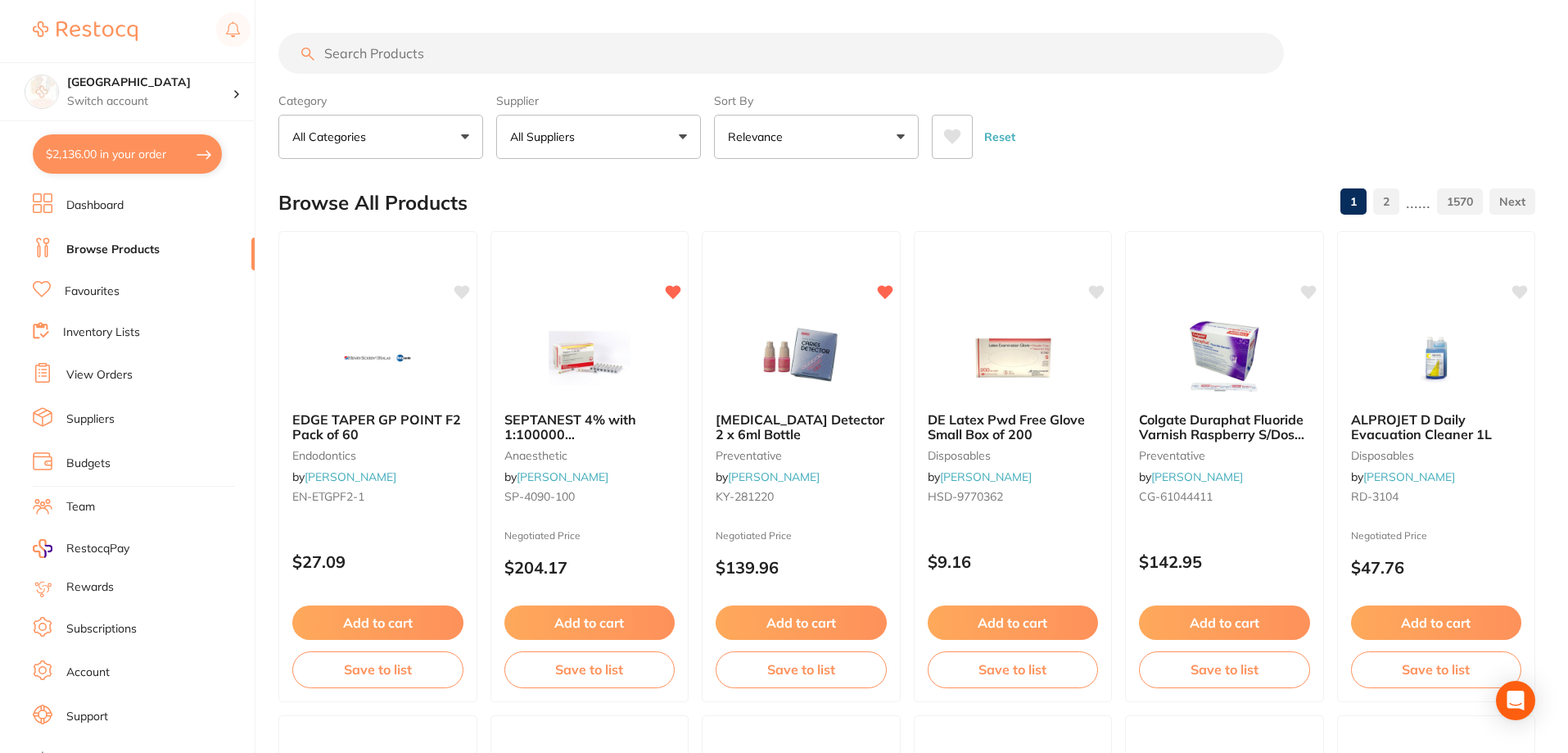
click at [394, 48] on input "search" at bounding box center [781, 53] width 1006 height 41
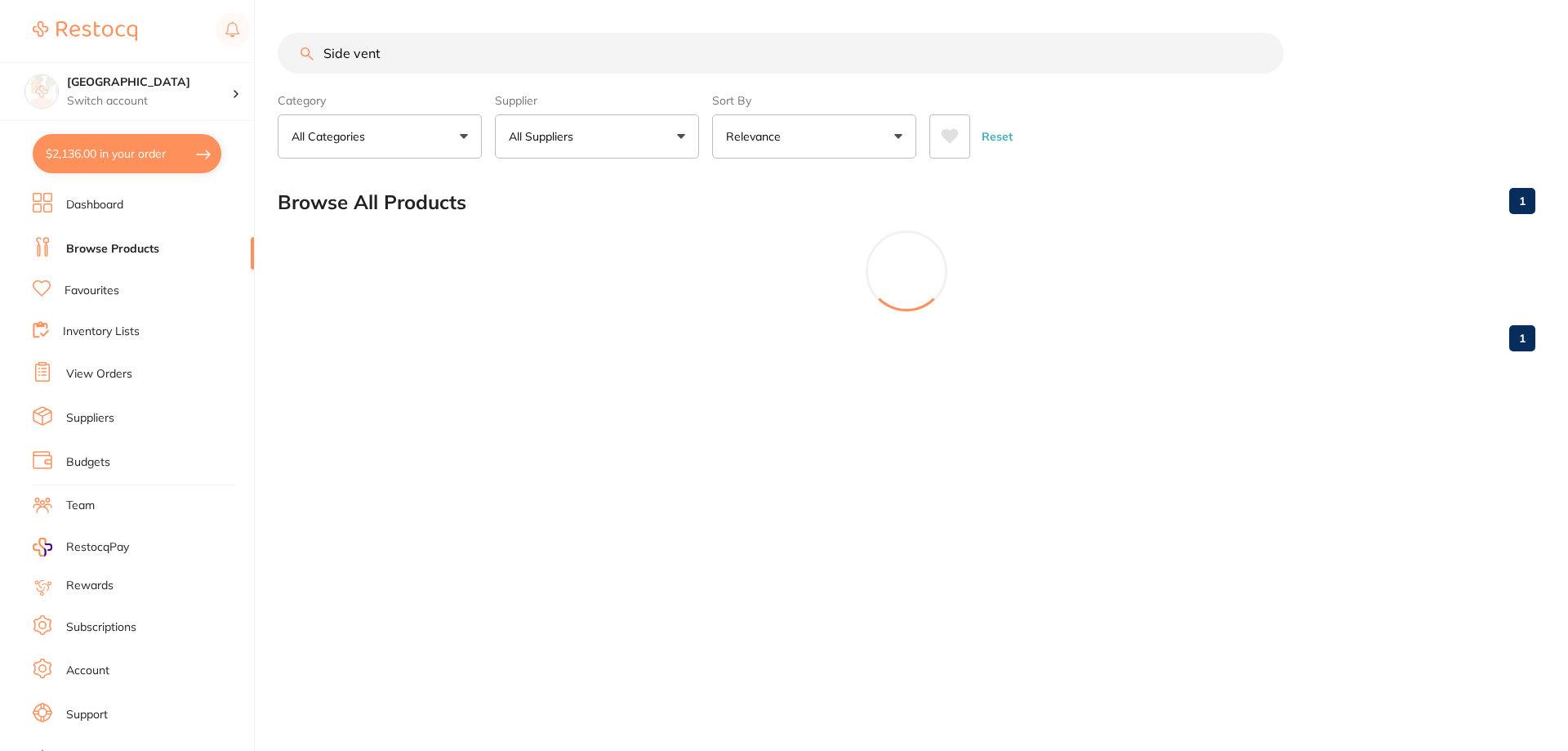
type input "Side vent"
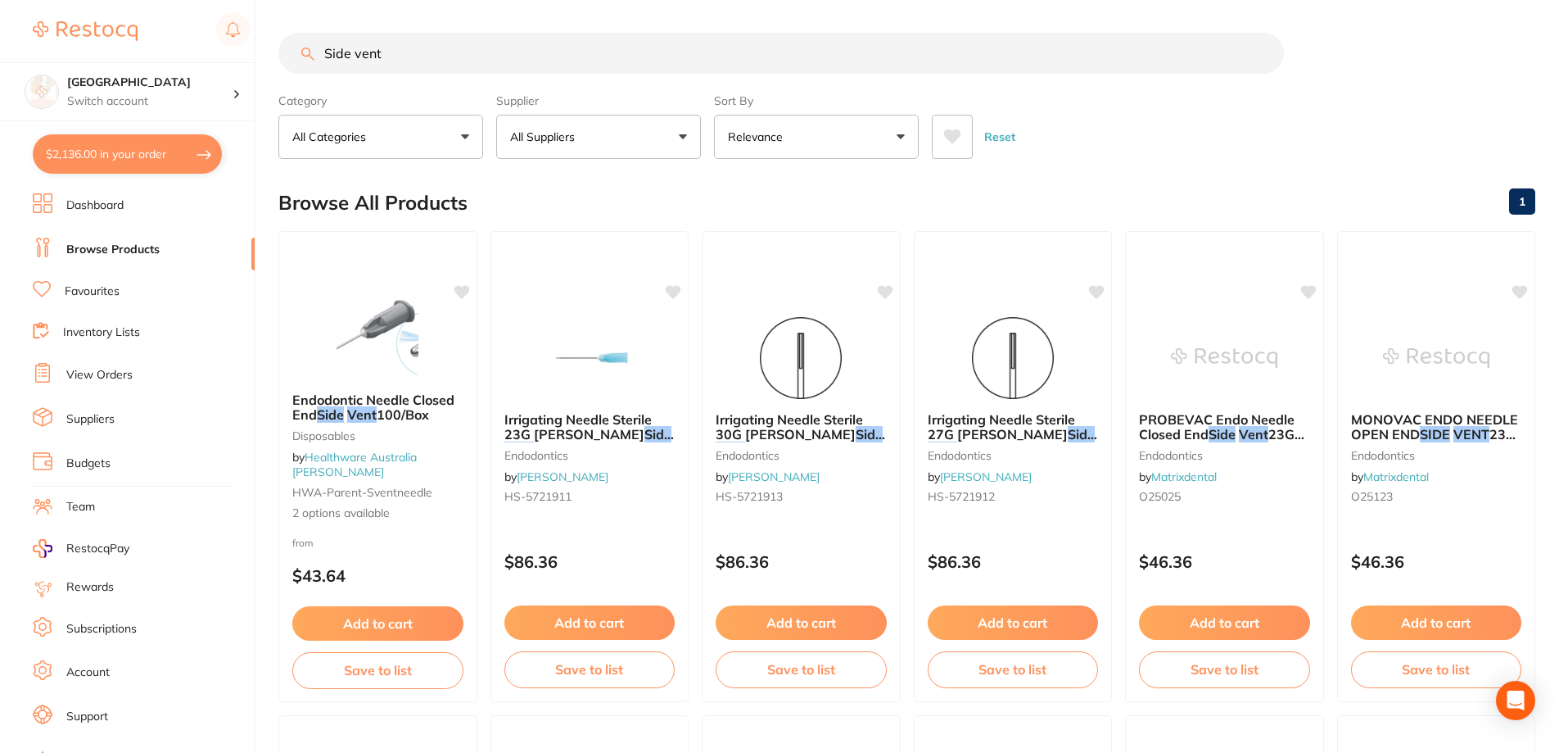
click at [963, 149] on button at bounding box center [951, 136] width 41 height 45
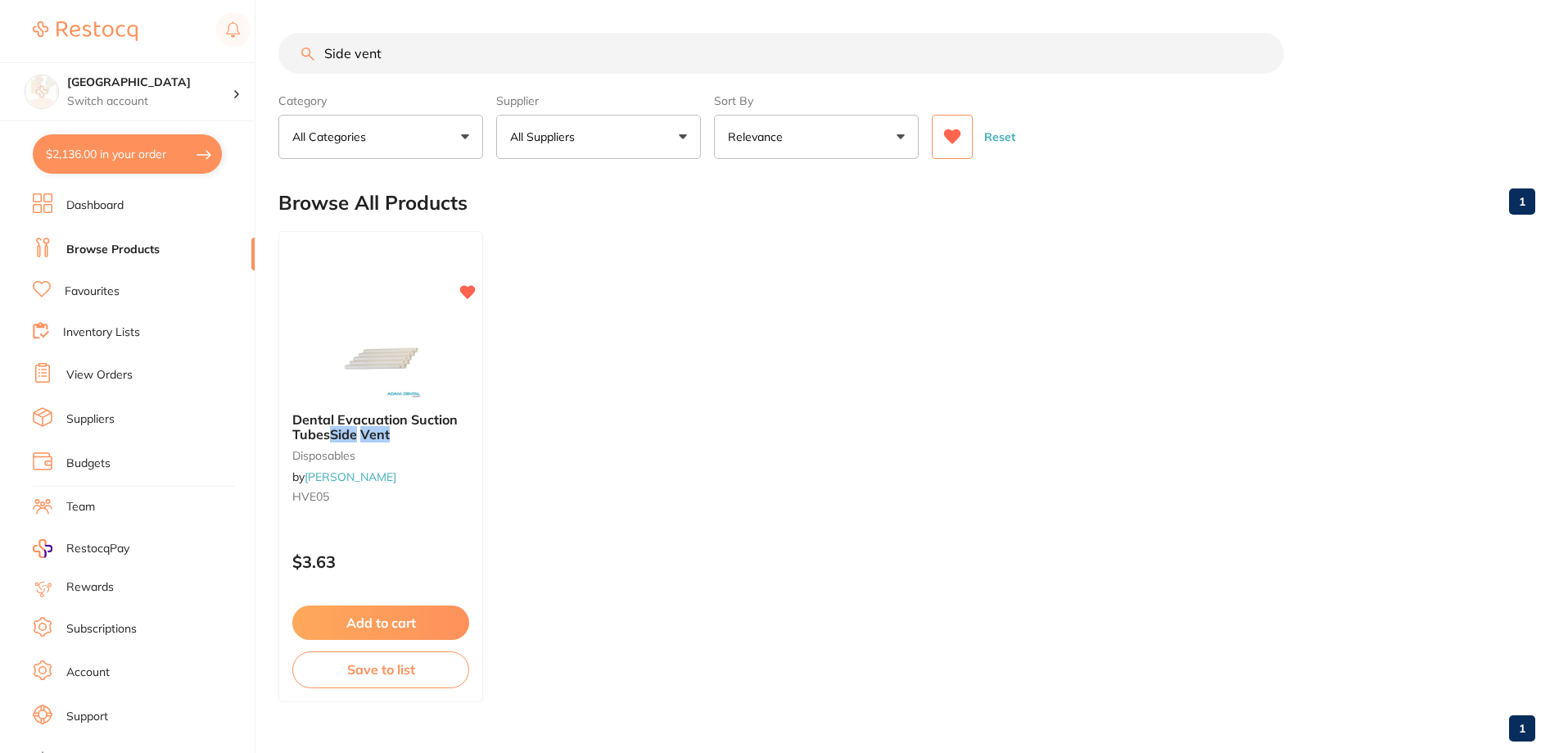
click at [963, 149] on button at bounding box center [951, 136] width 41 height 45
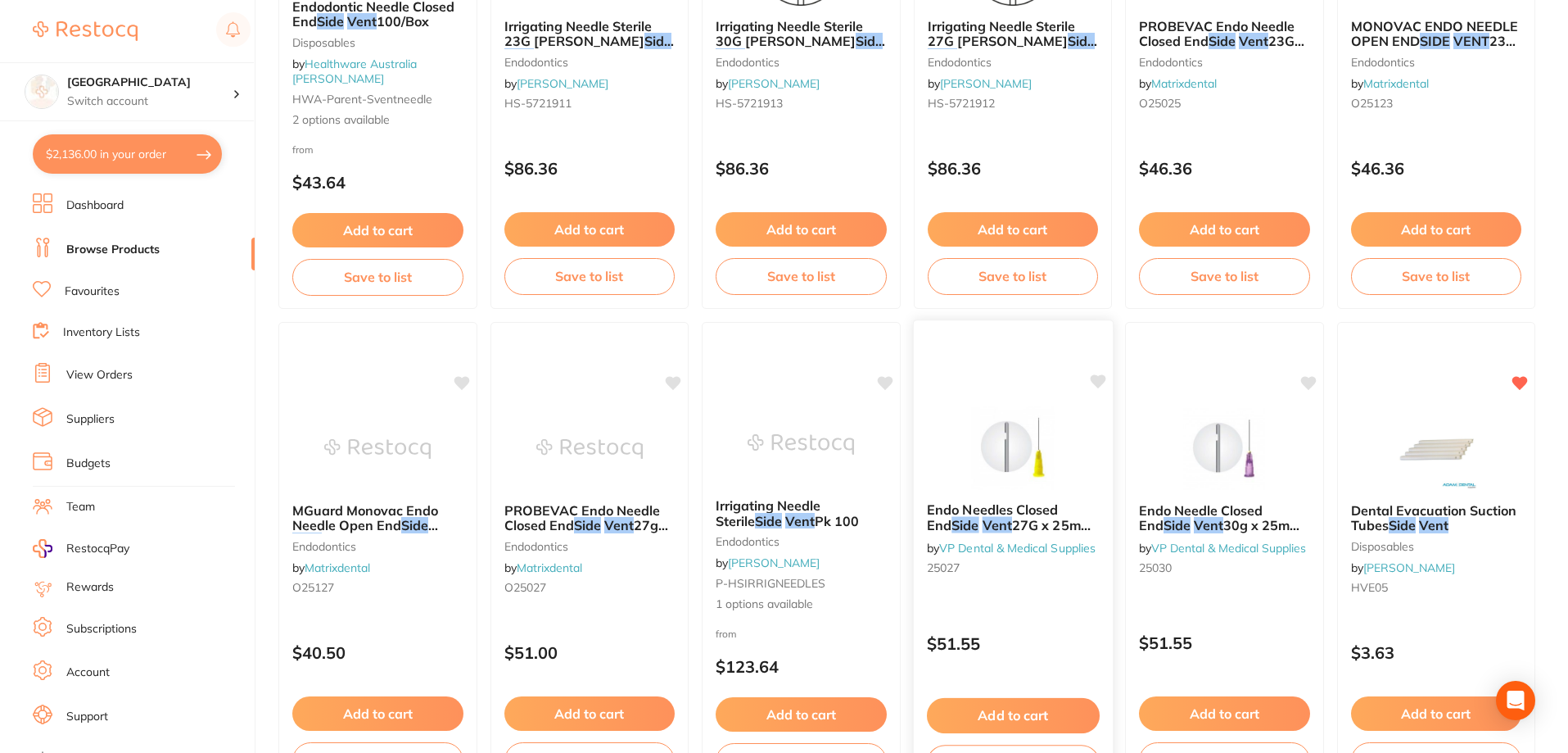
scroll to position [409, 0]
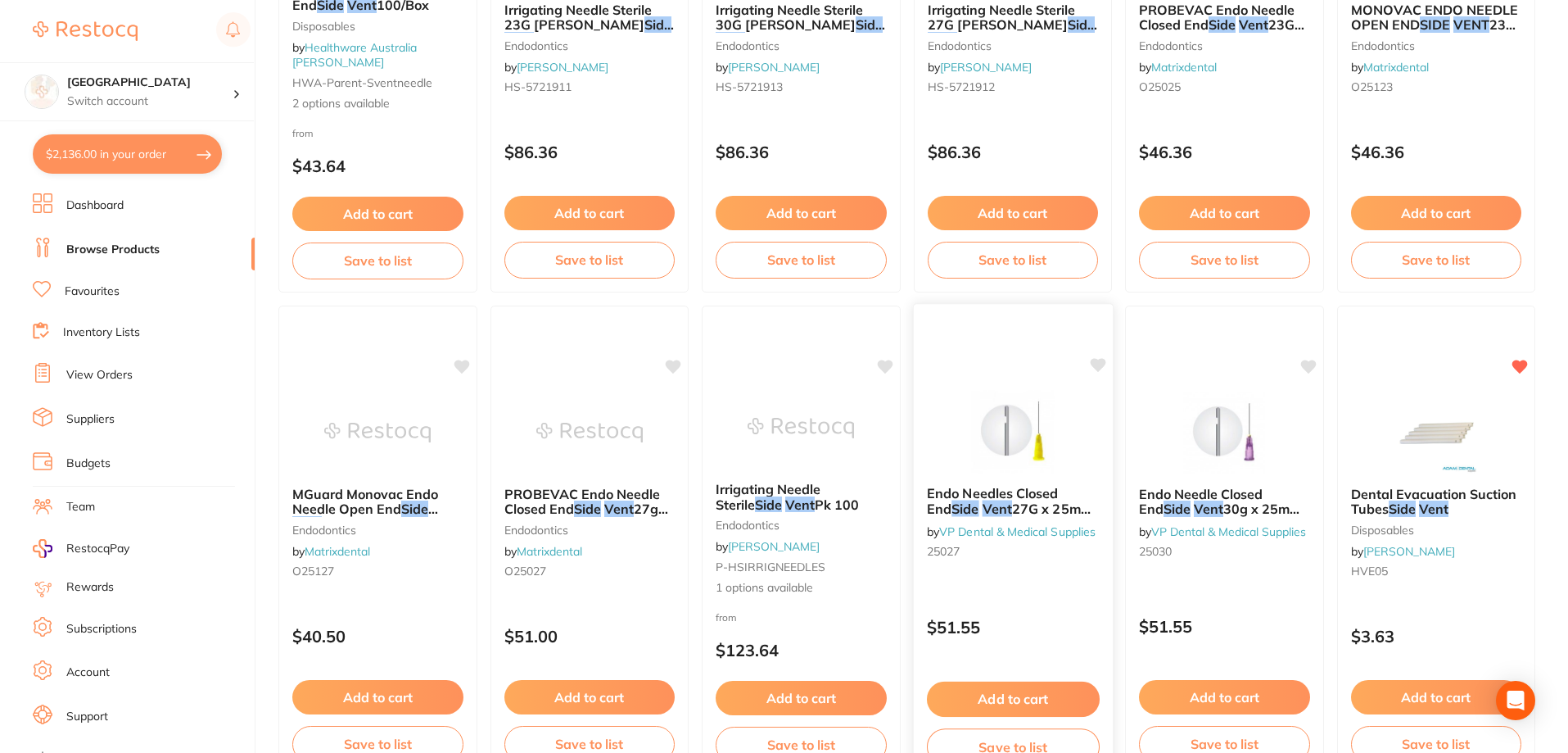
click at [1009, 499] on span "Endo Needles Closed End" at bounding box center [992, 501] width 132 height 32
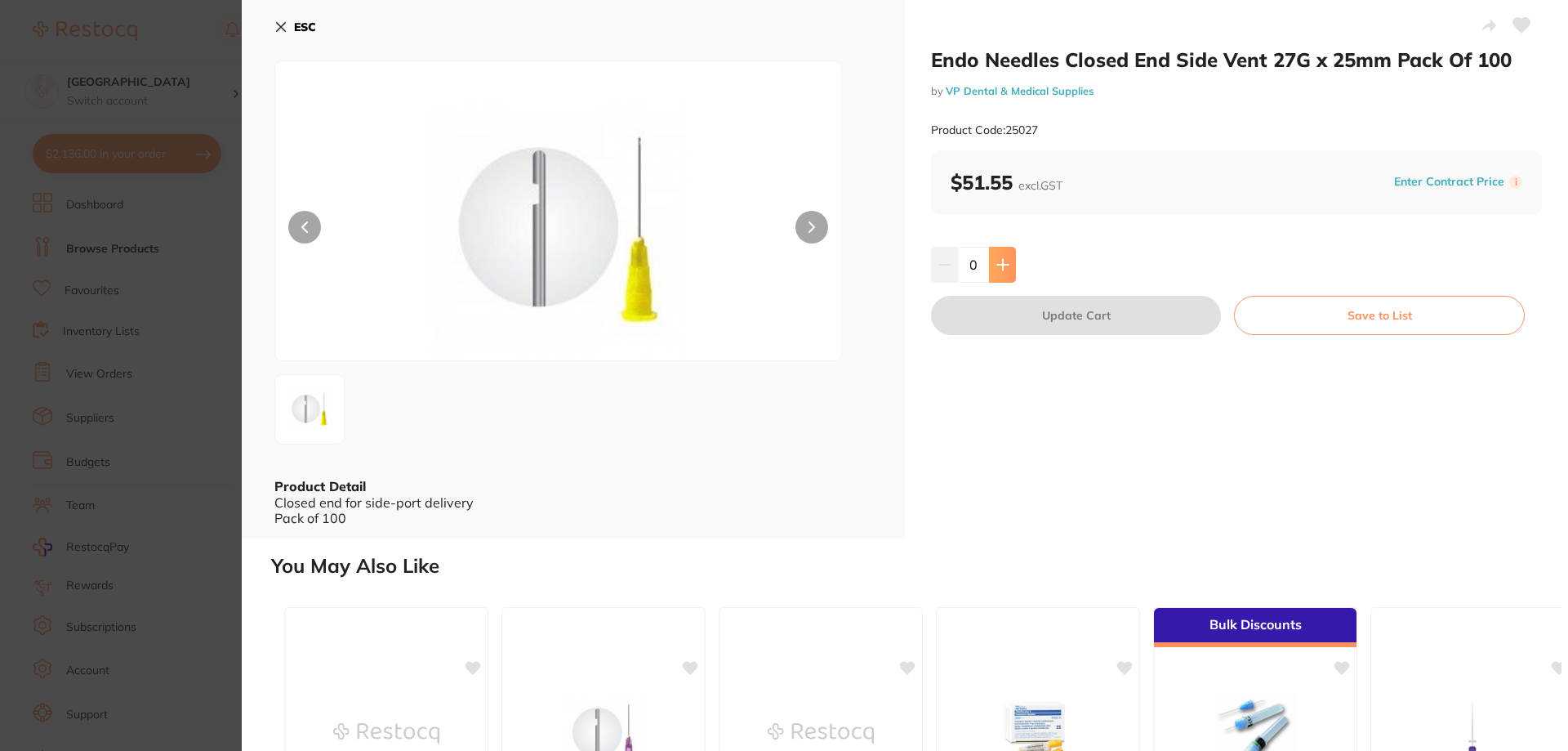
click at [1004, 264] on icon at bounding box center [1002, 265] width 13 height 13
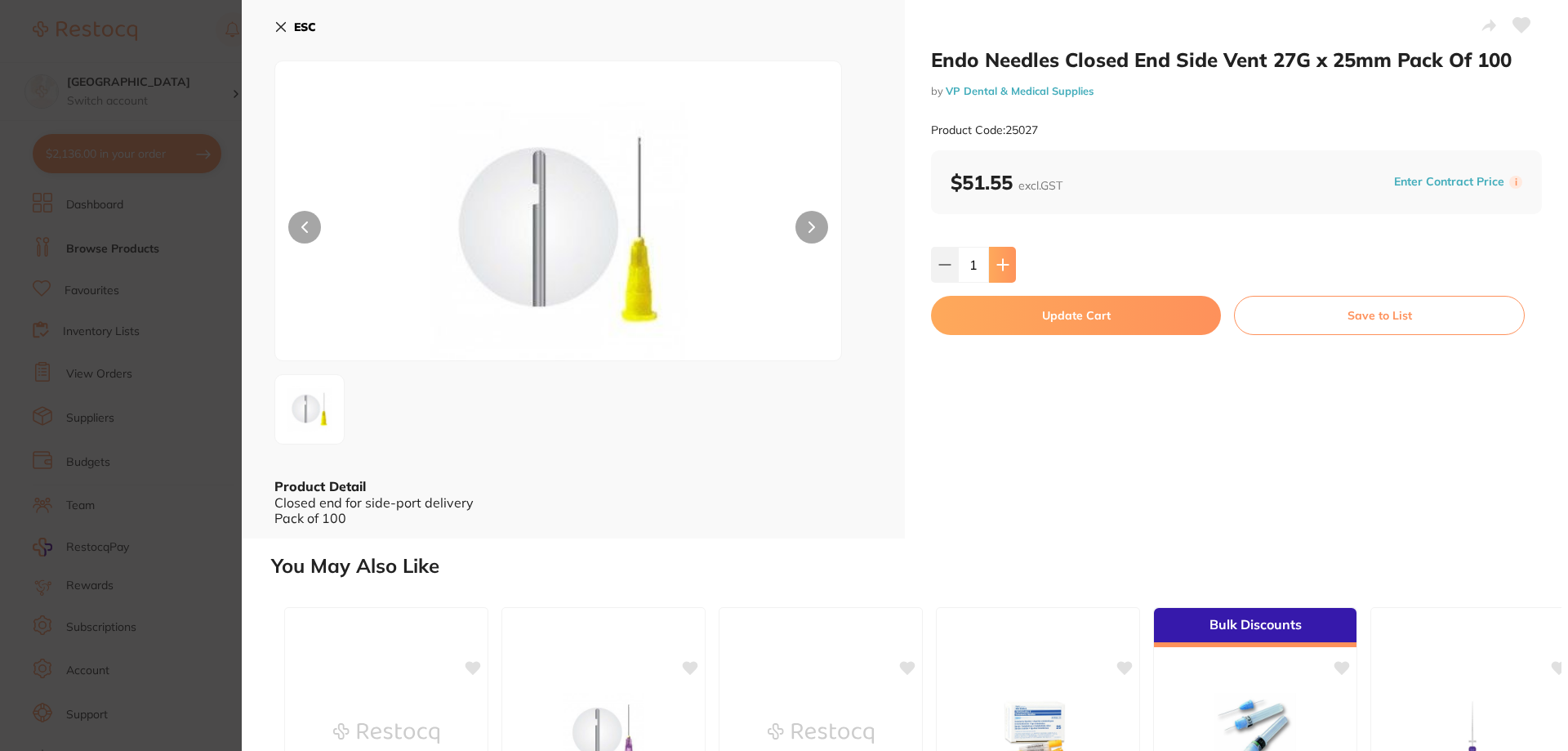
click at [1004, 264] on icon at bounding box center [1002, 265] width 13 height 13
type input "2"
click at [1096, 322] on button "Update Cart" at bounding box center [1076, 316] width 290 height 40
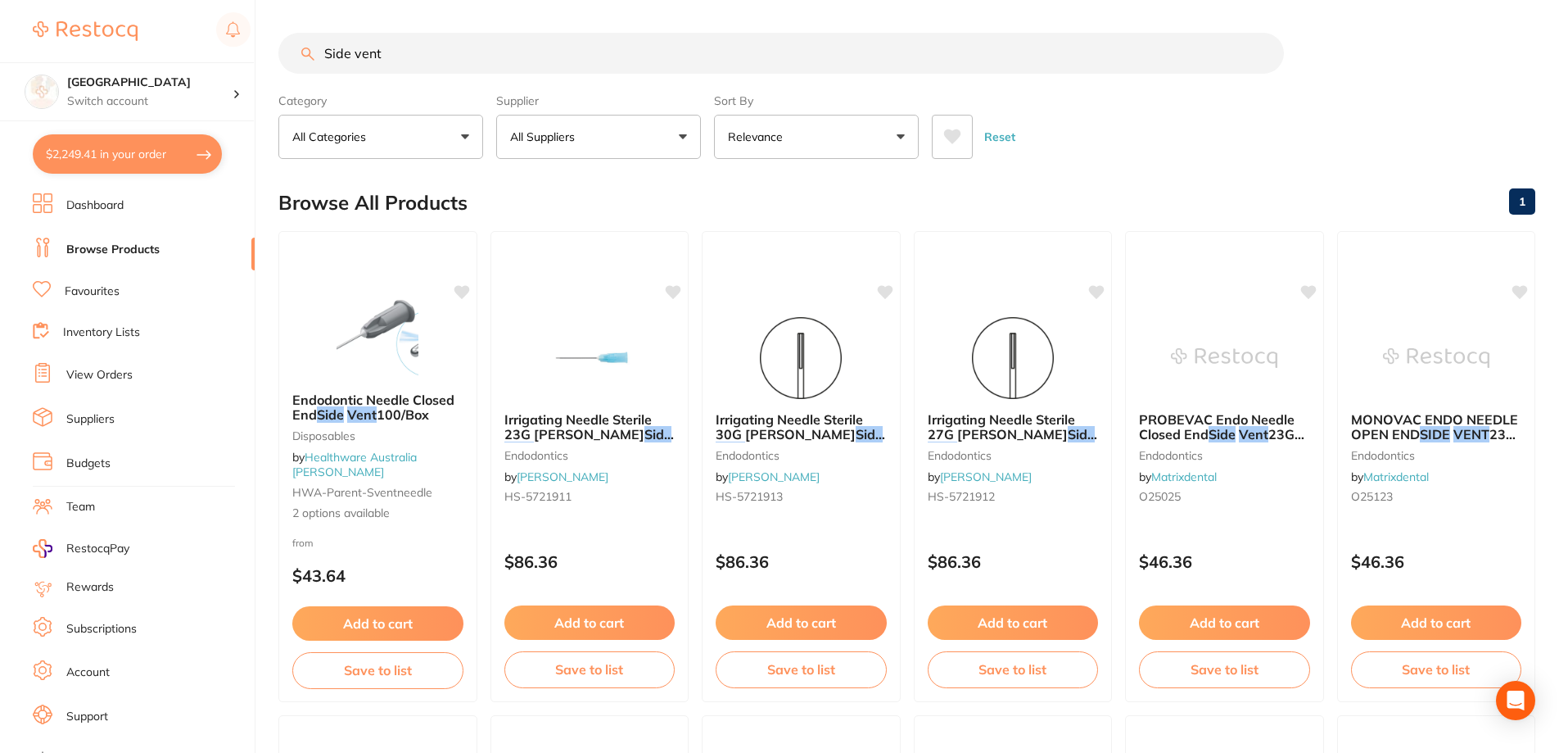
click at [115, 159] on button "$2,249.41 in your order" at bounding box center [127, 154] width 189 height 40
checkbox input "true"
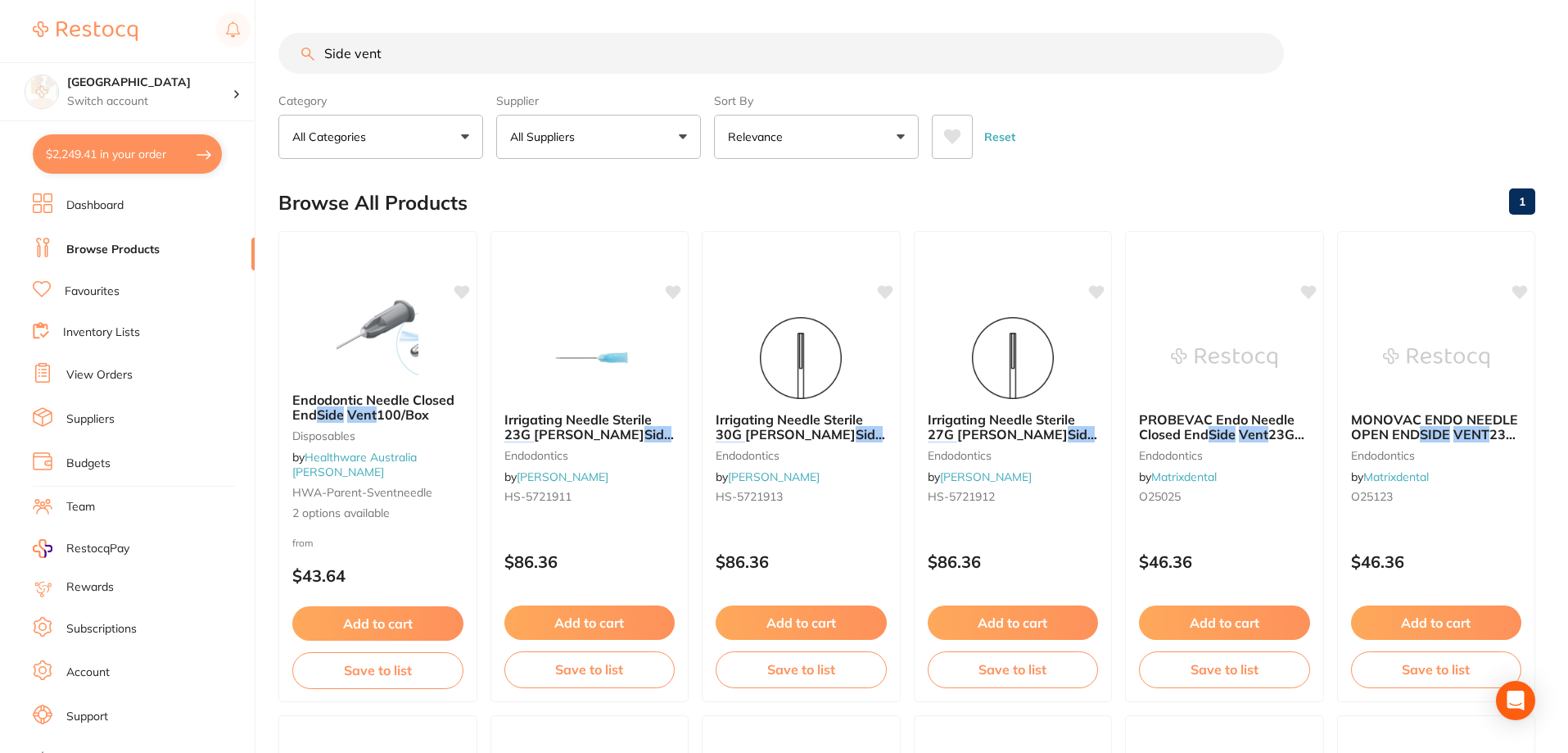
checkbox input "true"
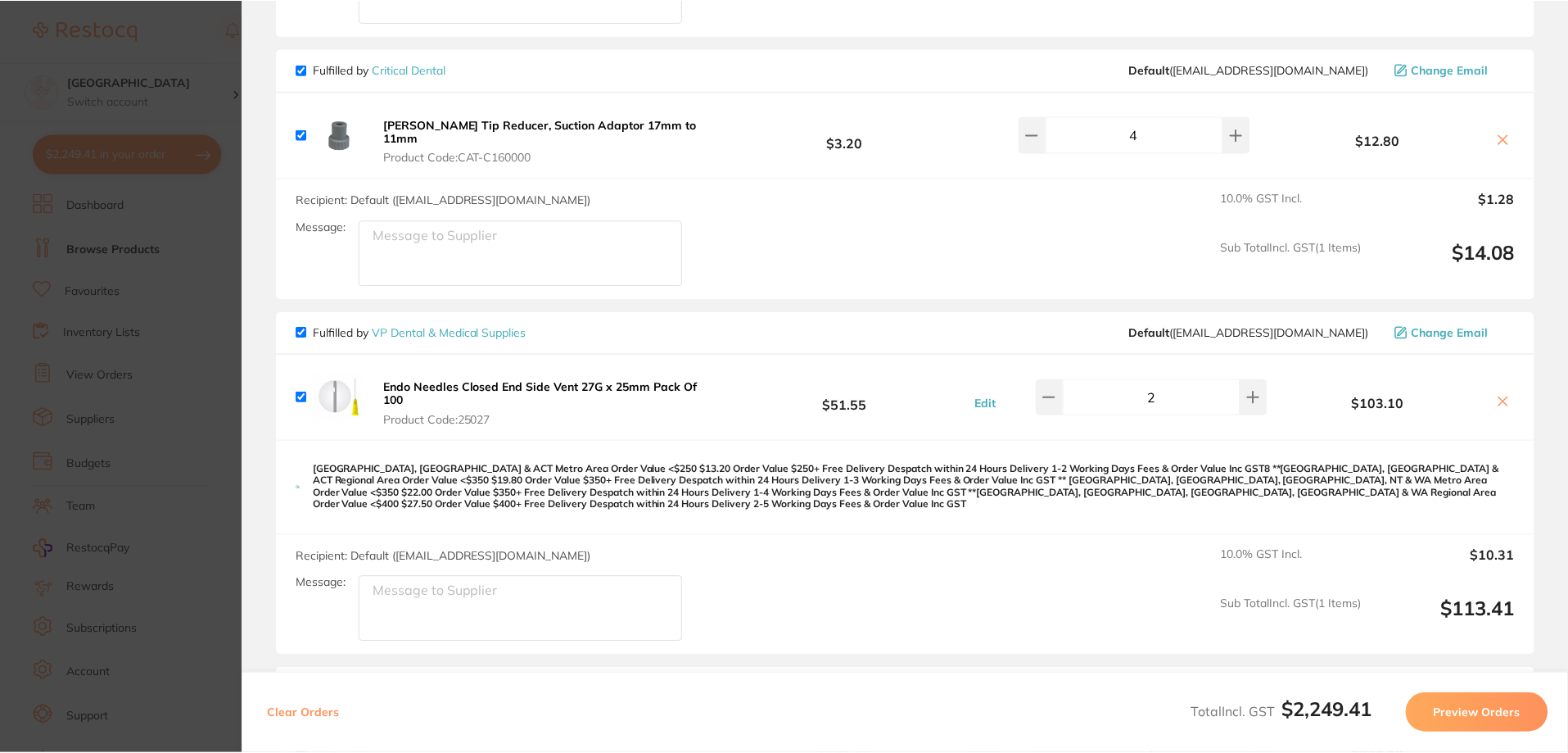
scroll to position [963, 0]
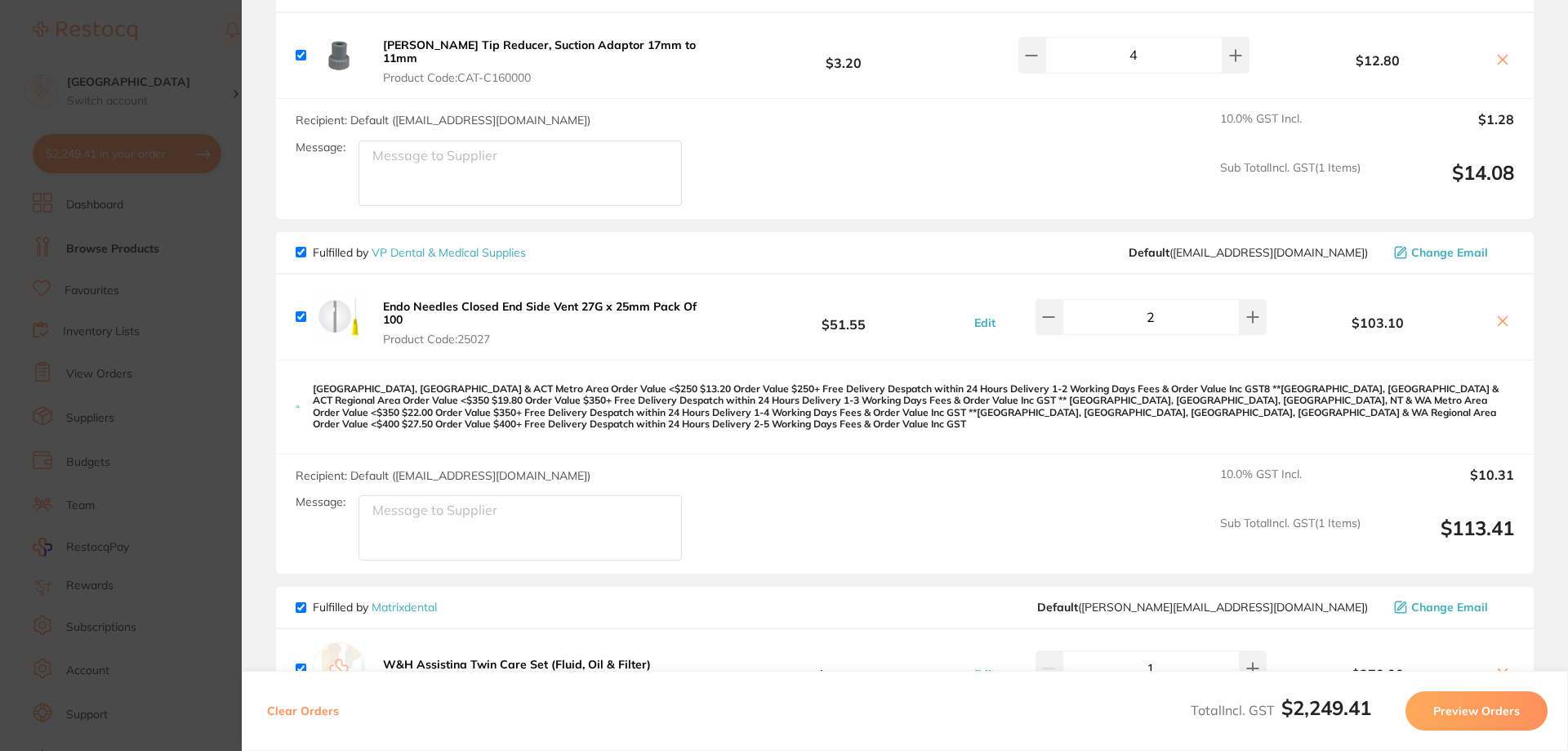
click at [503, 250] on link "VP Dental & Medical Supplies" at bounding box center [449, 252] width 155 height 15
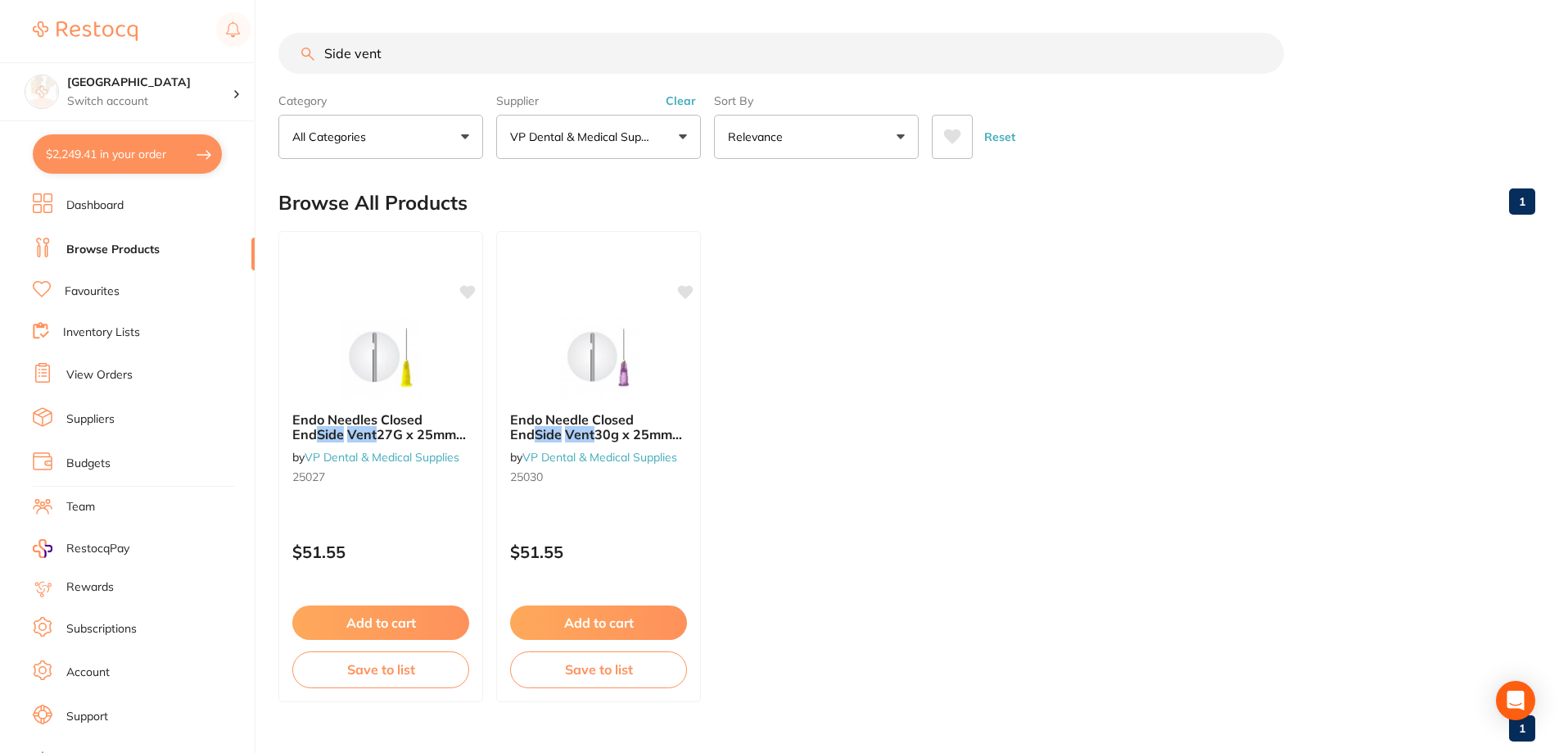
click at [674, 100] on button "Clear" at bounding box center [680, 100] width 40 height 15
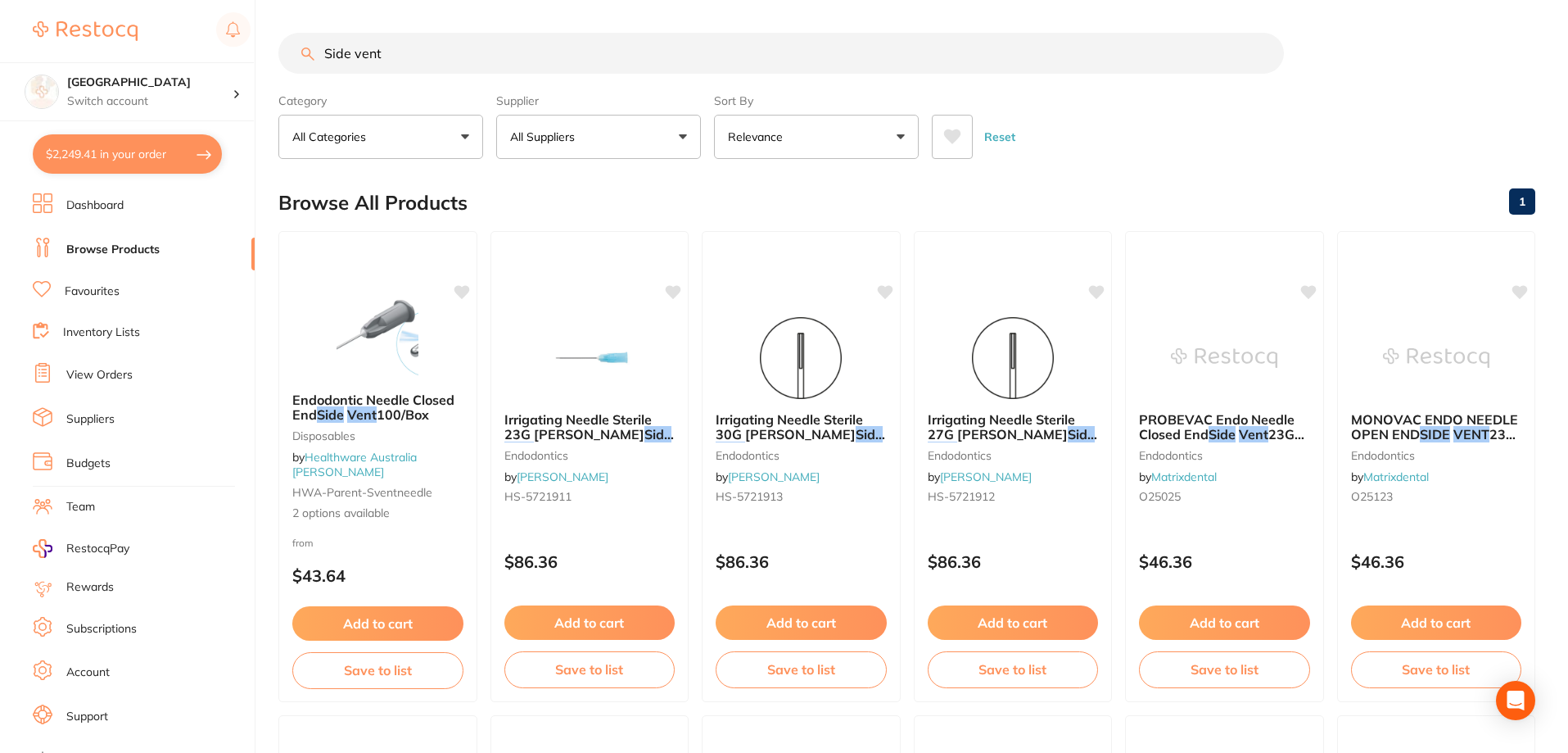
click at [961, 139] on button at bounding box center [951, 136] width 41 height 45
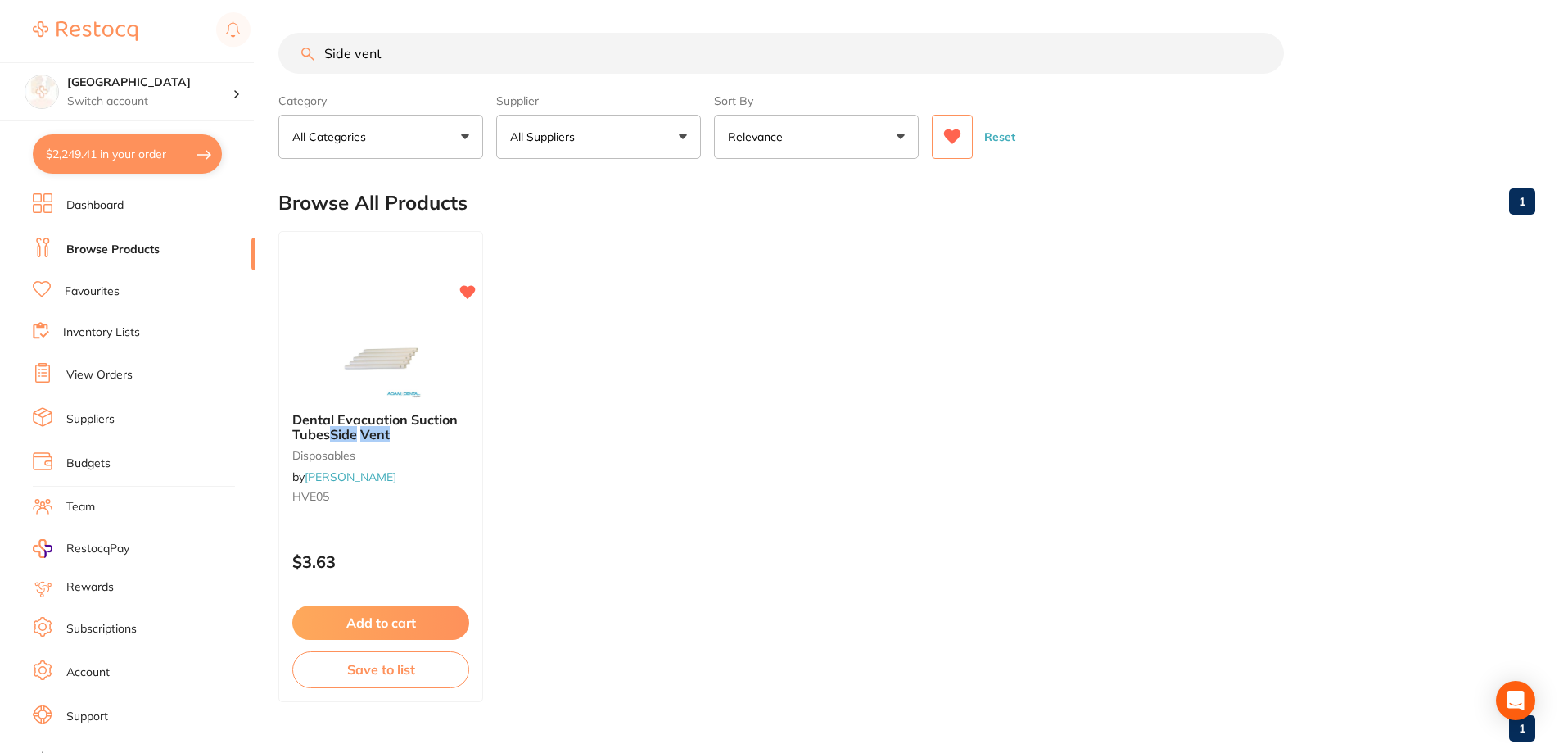
click at [959, 133] on icon at bounding box center [952, 136] width 17 height 15
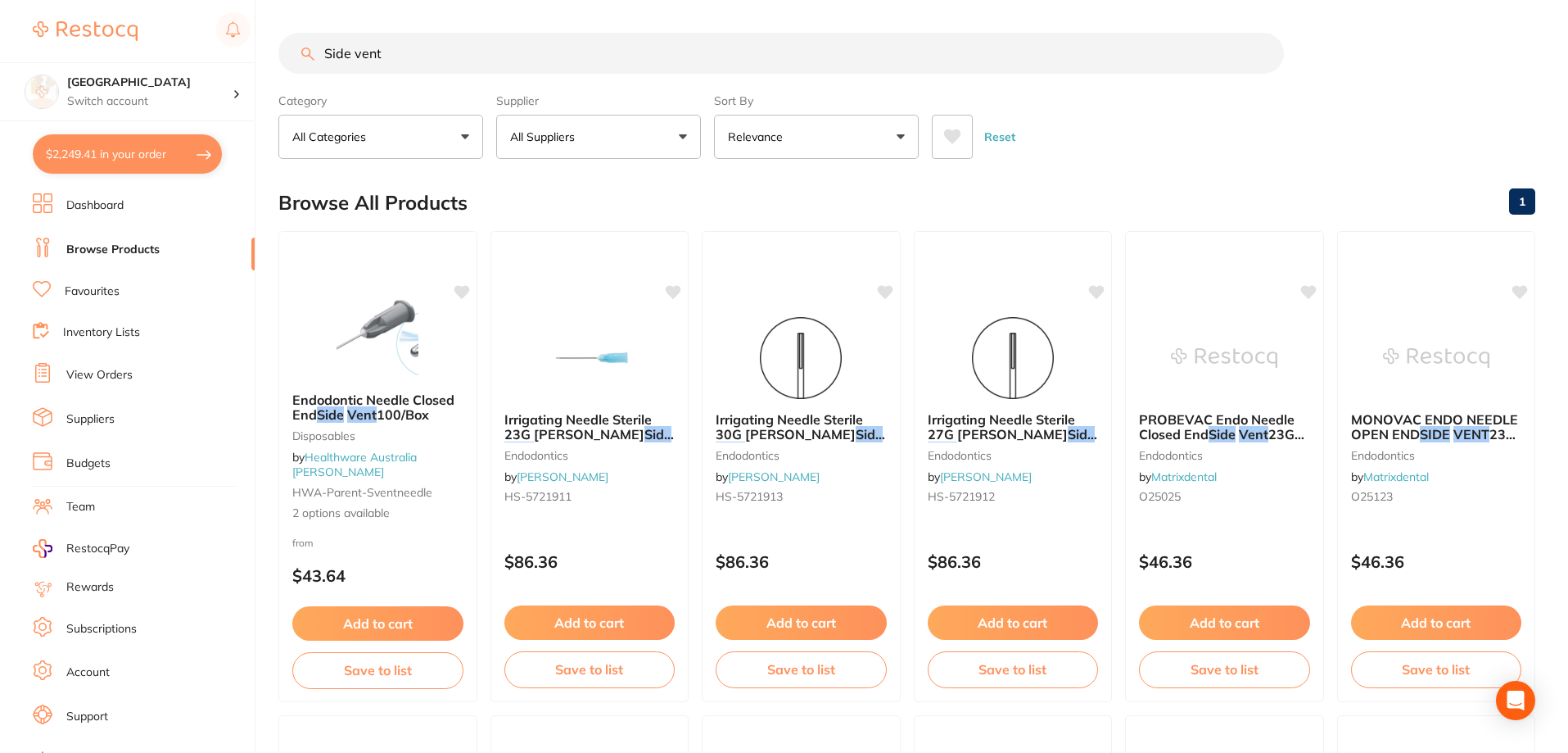
drag, startPoint x: 401, startPoint y: 56, endPoint x: 295, endPoint y: 44, distance: 106.7
click at [295, 44] on input "Side vent" at bounding box center [781, 53] width 1006 height 41
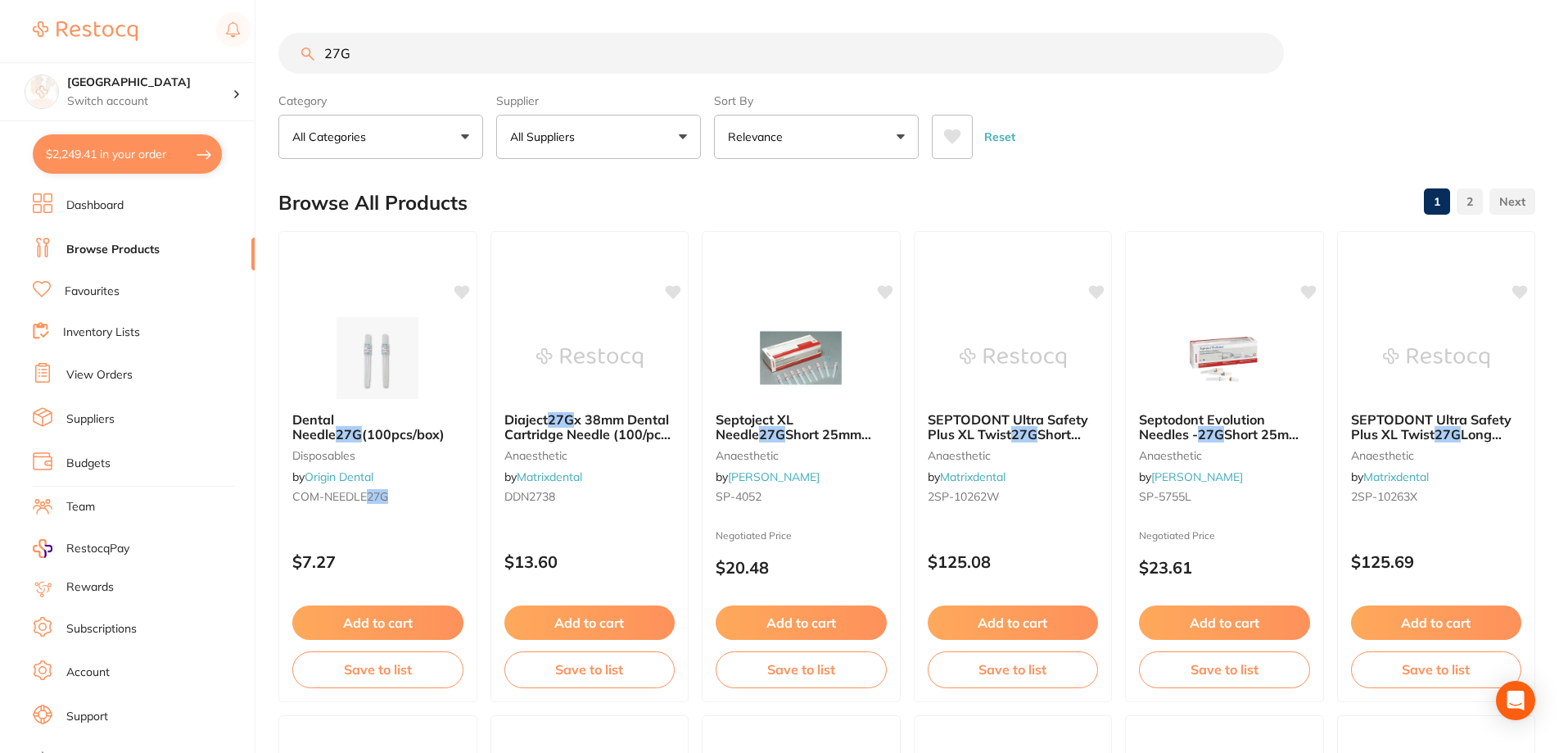
type input "27G"
click at [961, 139] on button at bounding box center [951, 136] width 41 height 45
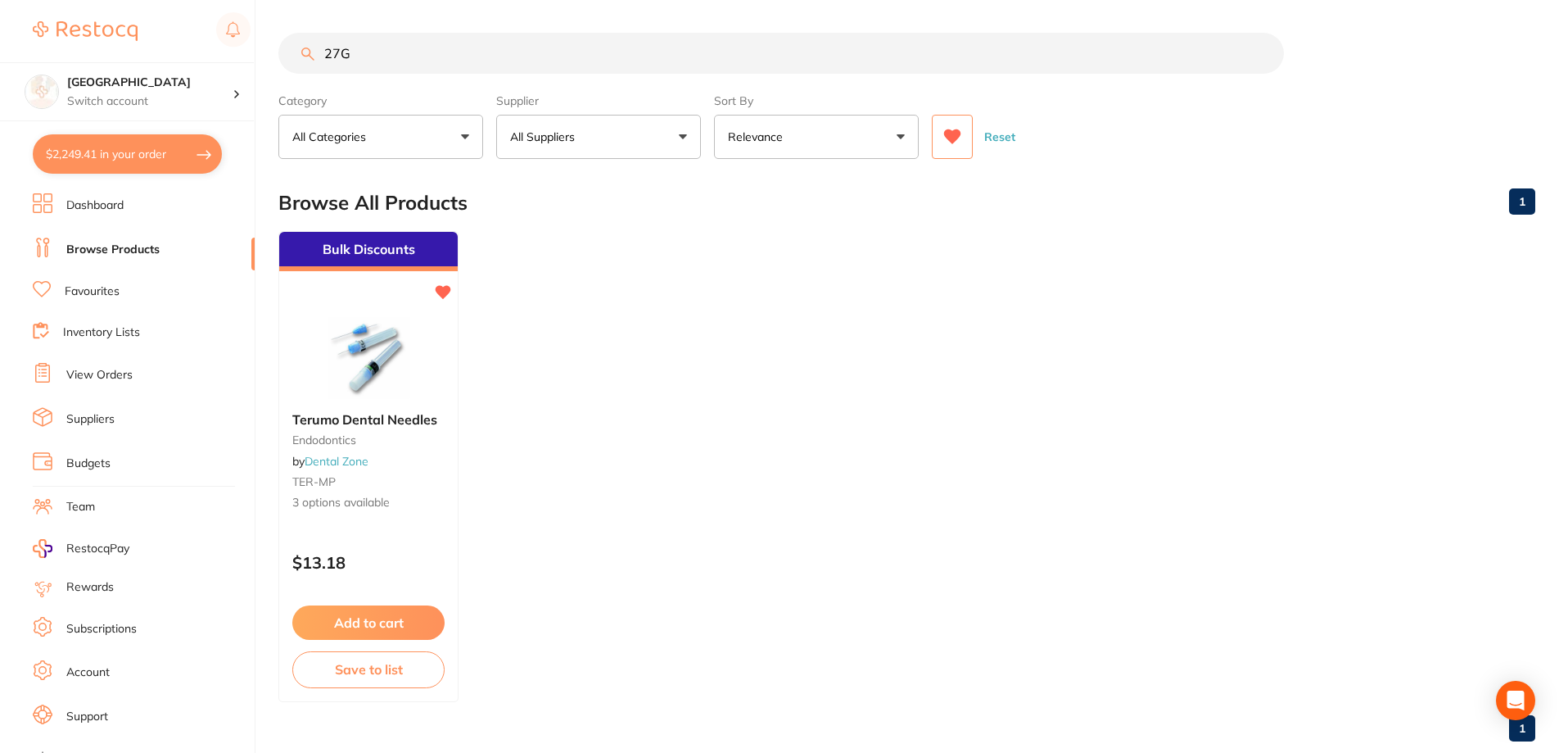
click at [961, 139] on button at bounding box center [951, 136] width 41 height 45
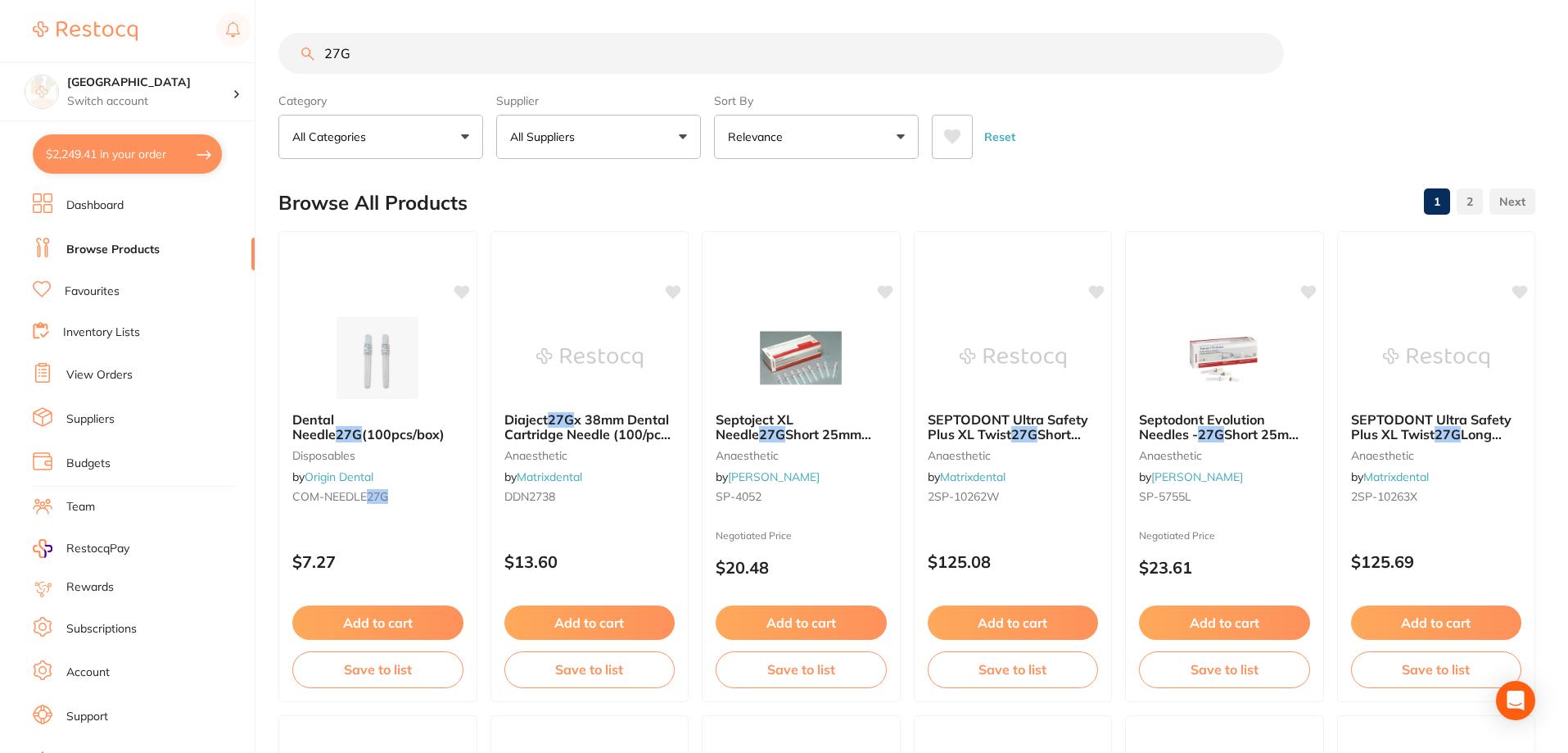
click at [294, 42] on input "27G" at bounding box center [781, 53] width 1006 height 41
click at [602, 124] on button "All Suppliers" at bounding box center [599, 136] width 205 height 45
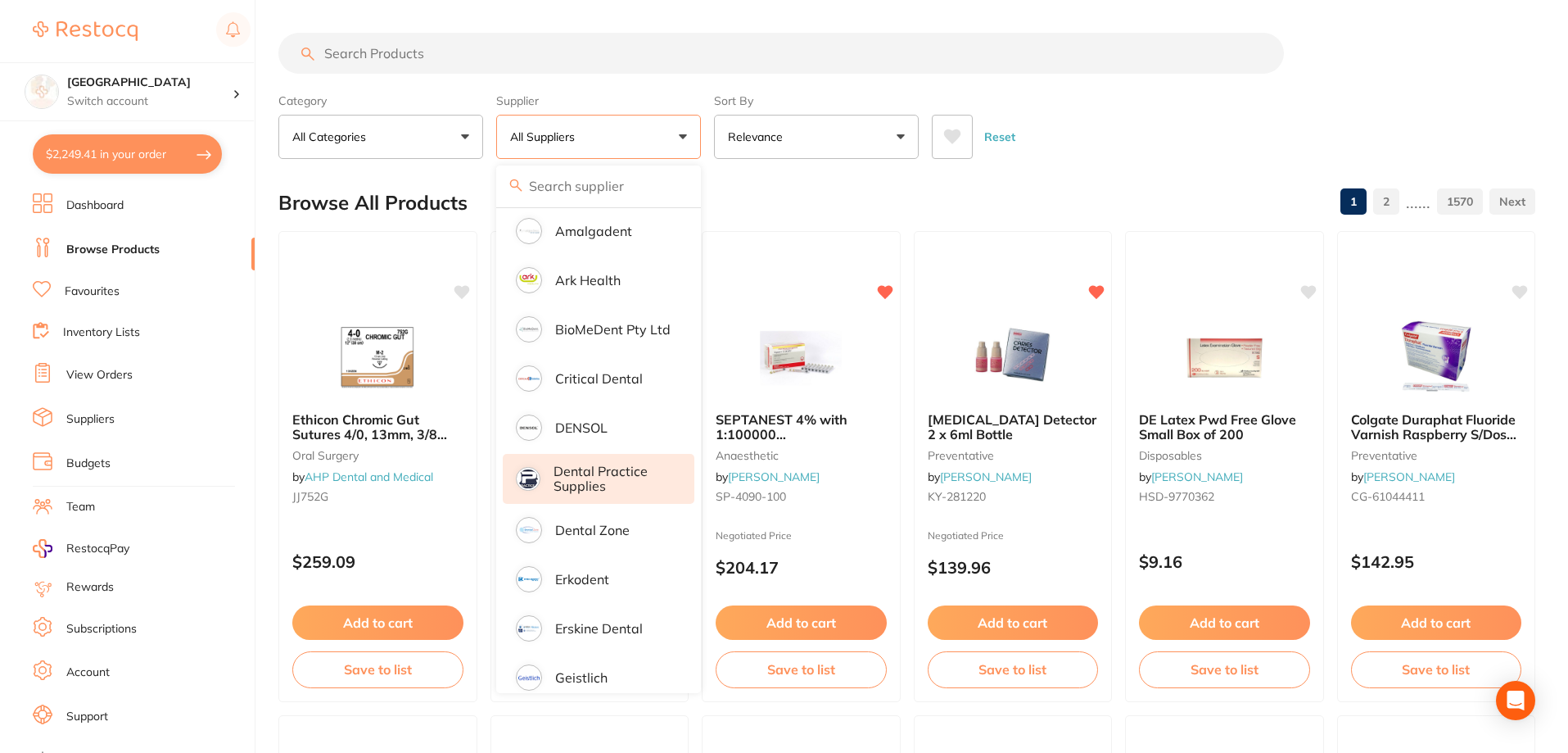
scroll to position [266, 0]
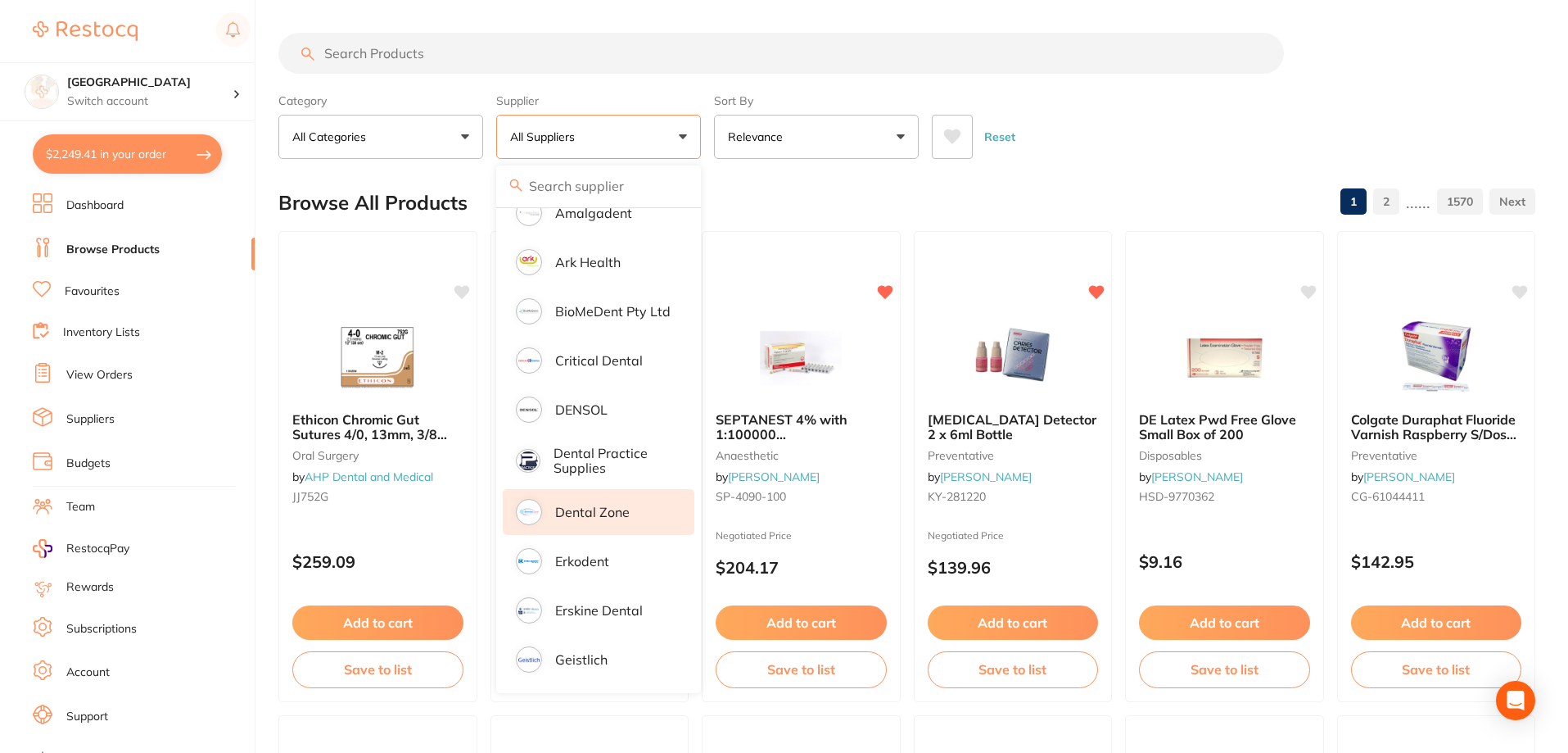
click at [586, 512] on p "Dental Zone" at bounding box center [592, 512] width 74 height 15
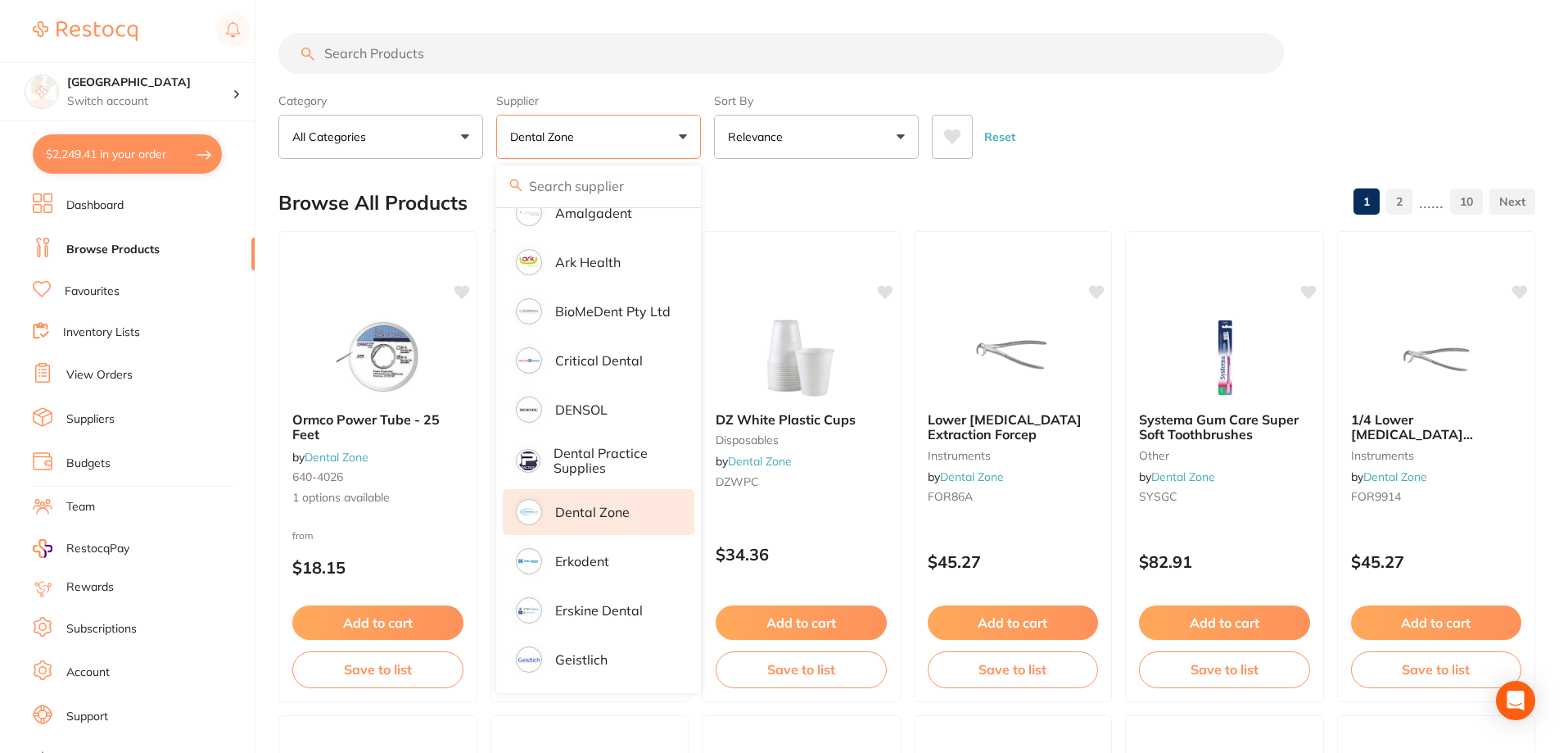
click at [506, 54] on input "search" at bounding box center [781, 53] width 1006 height 41
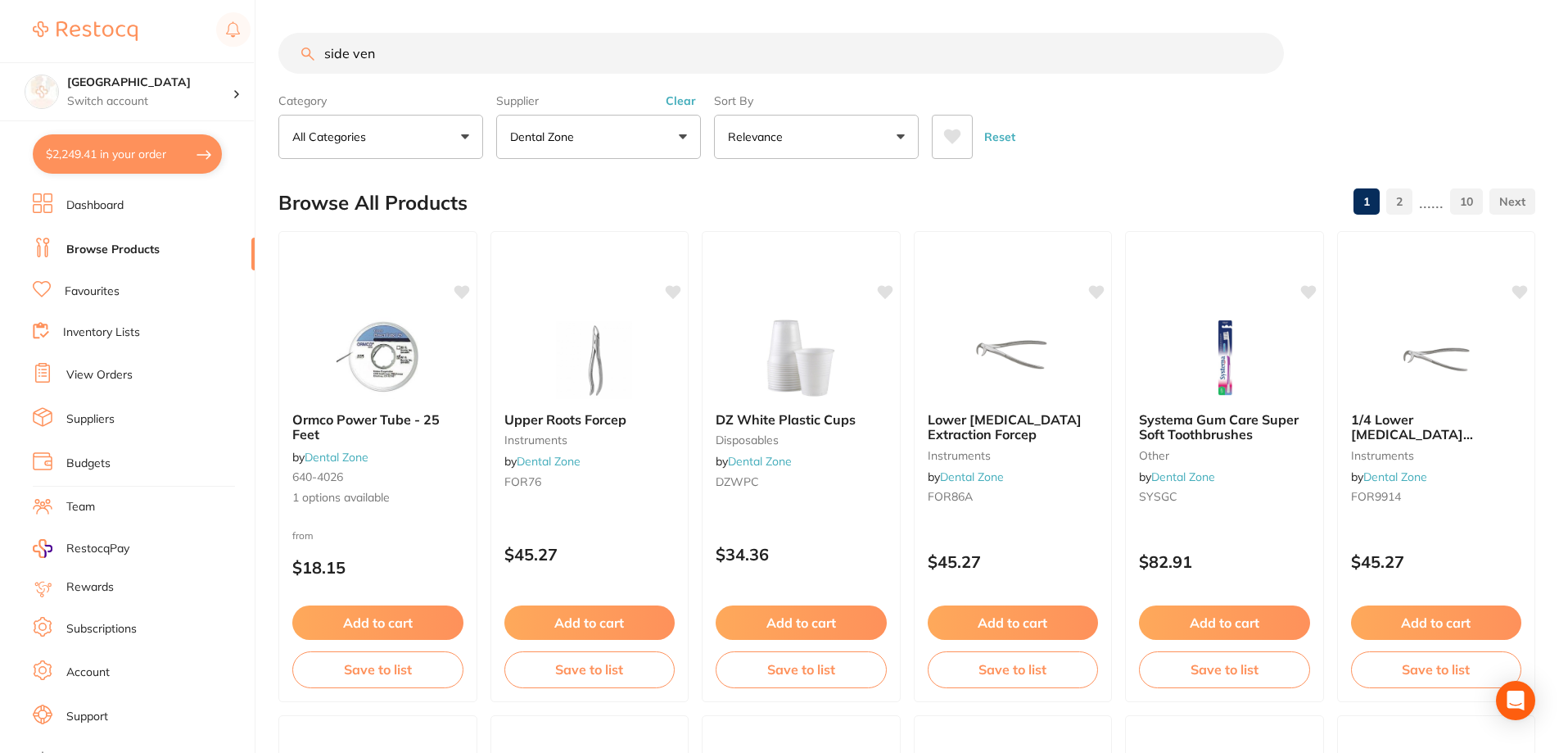
type input "side vent"
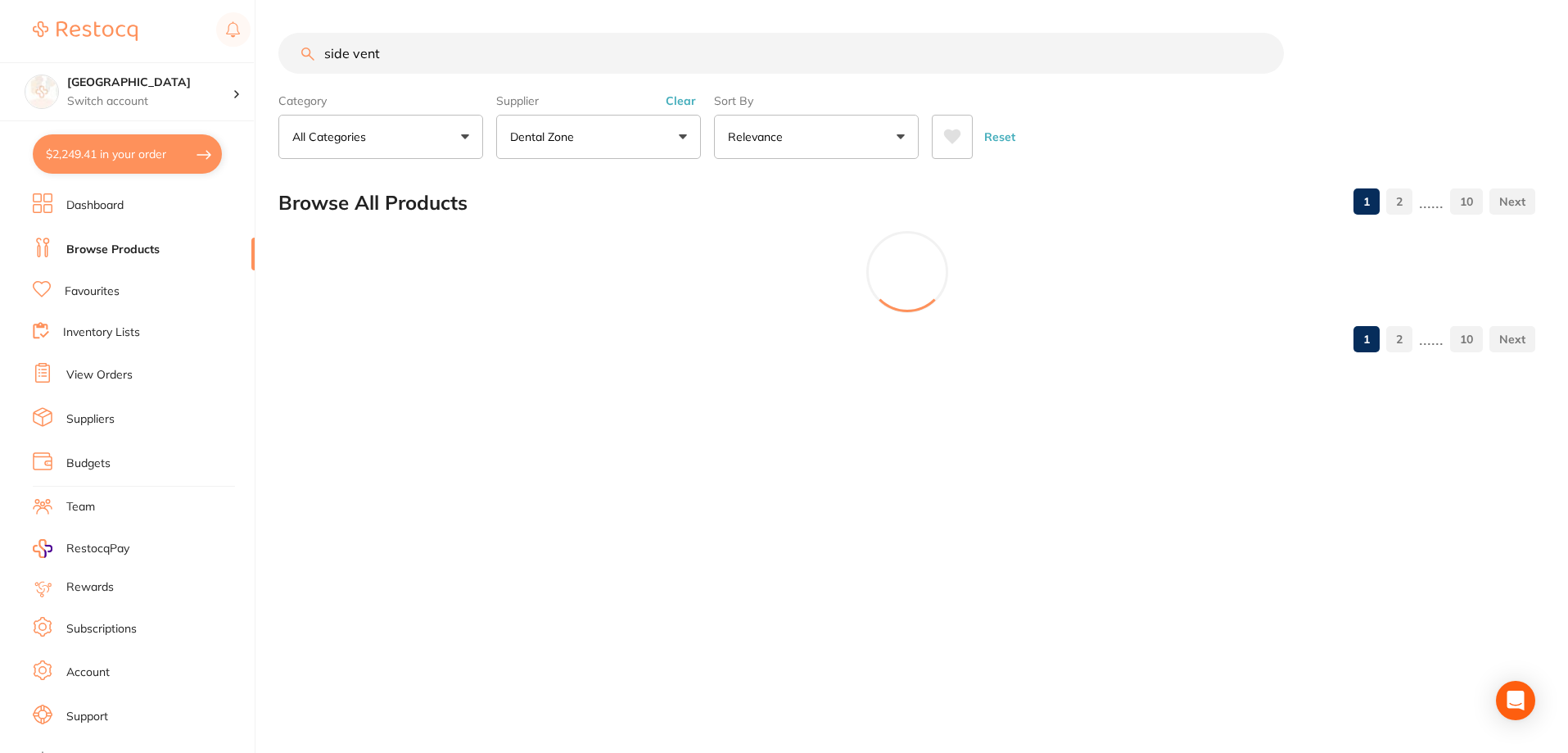
scroll to position [0, 0]
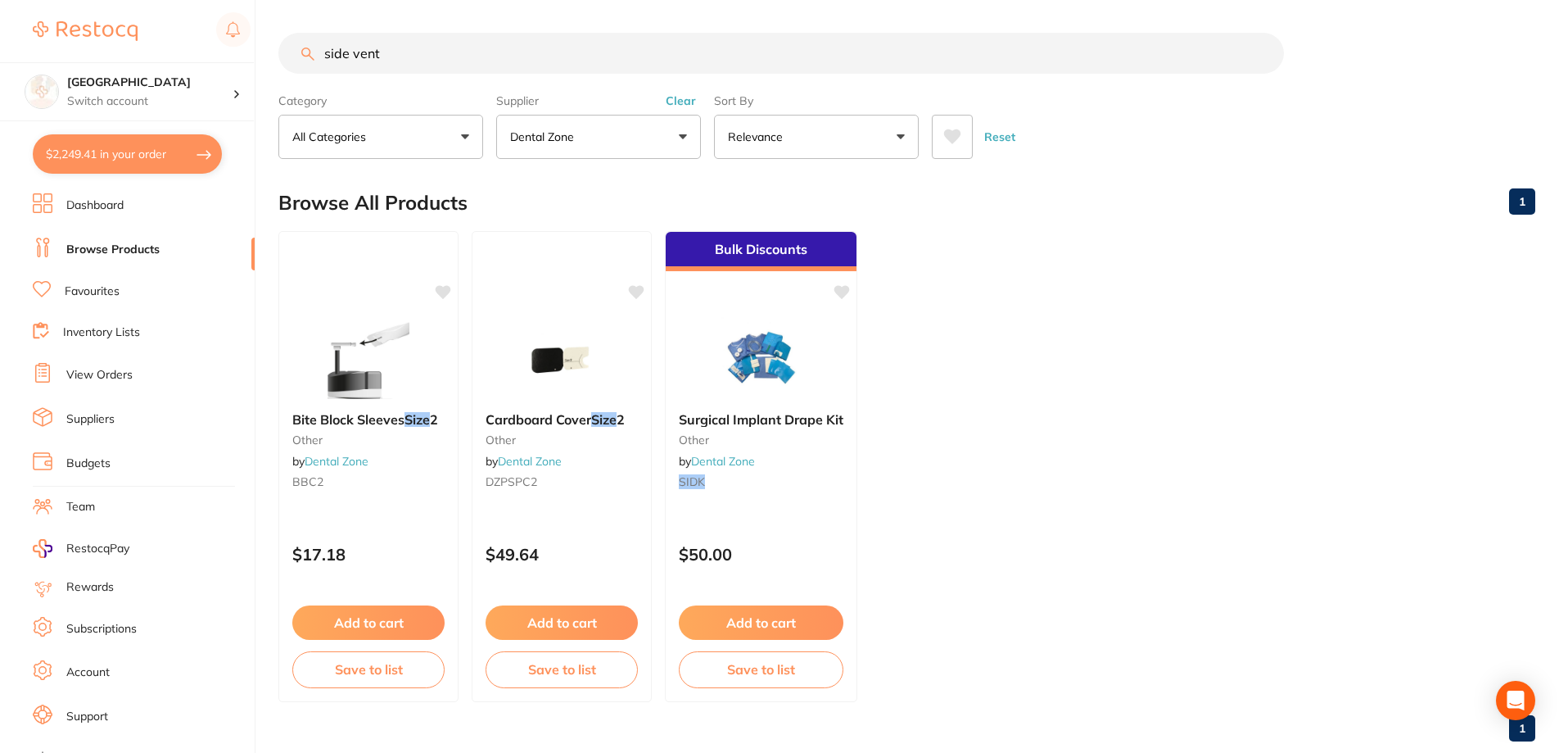
drag, startPoint x: 432, startPoint y: 59, endPoint x: 282, endPoint y: 45, distance: 150.7
click at [284, 45] on input "side vent" at bounding box center [781, 53] width 1006 height 41
click at [674, 95] on button "Clear" at bounding box center [680, 100] width 40 height 15
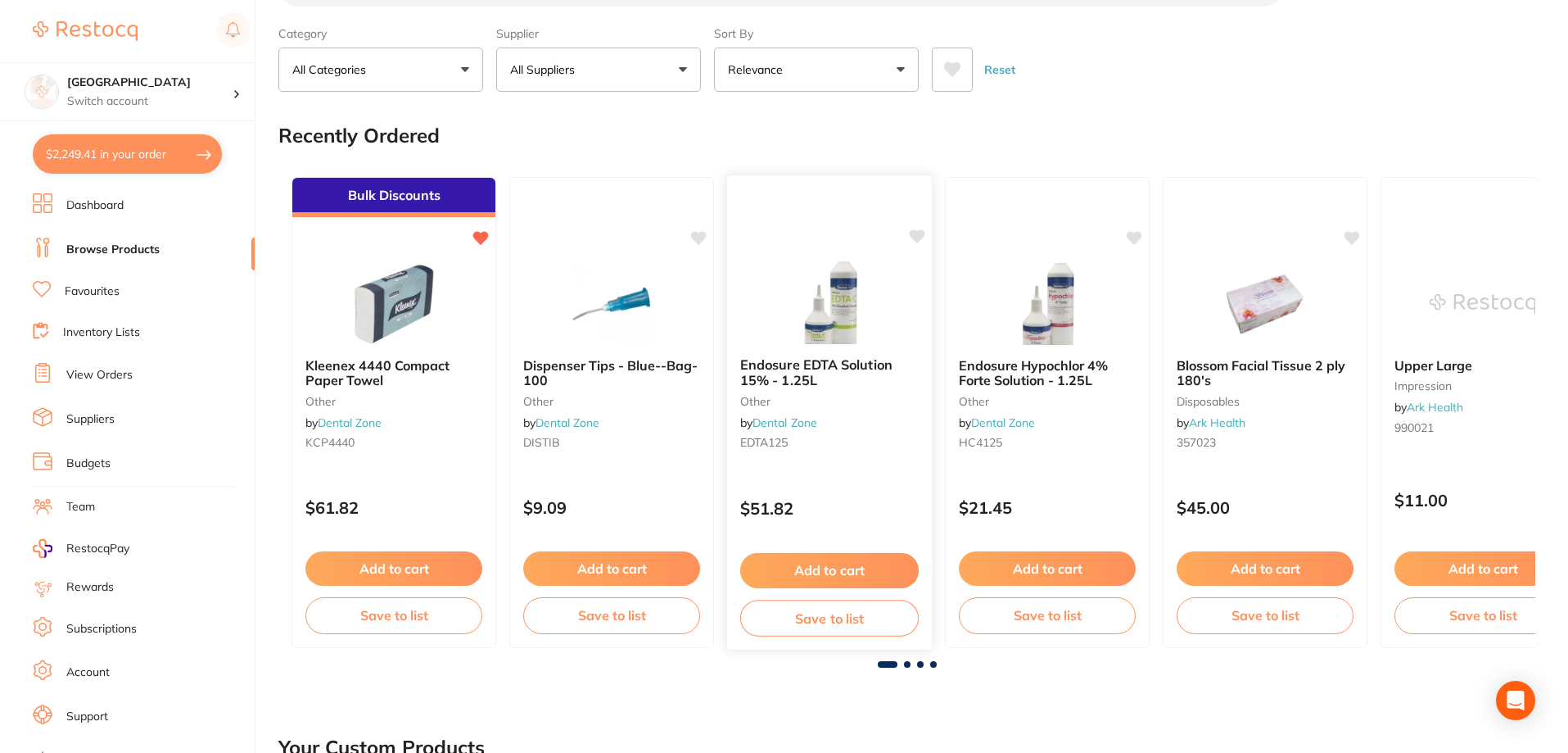
scroll to position [62, 0]
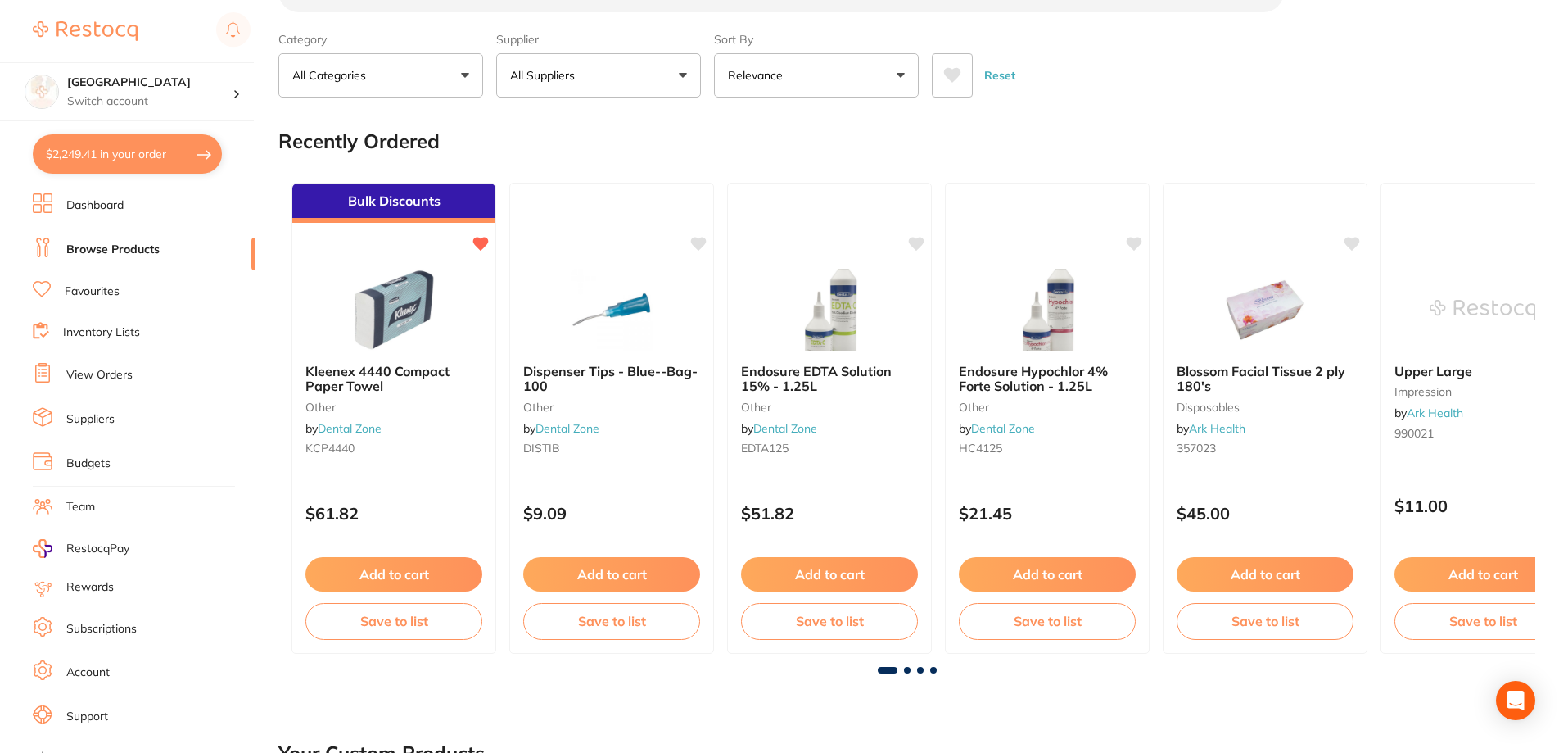
click at [909, 668] on span at bounding box center [907, 670] width 7 height 7
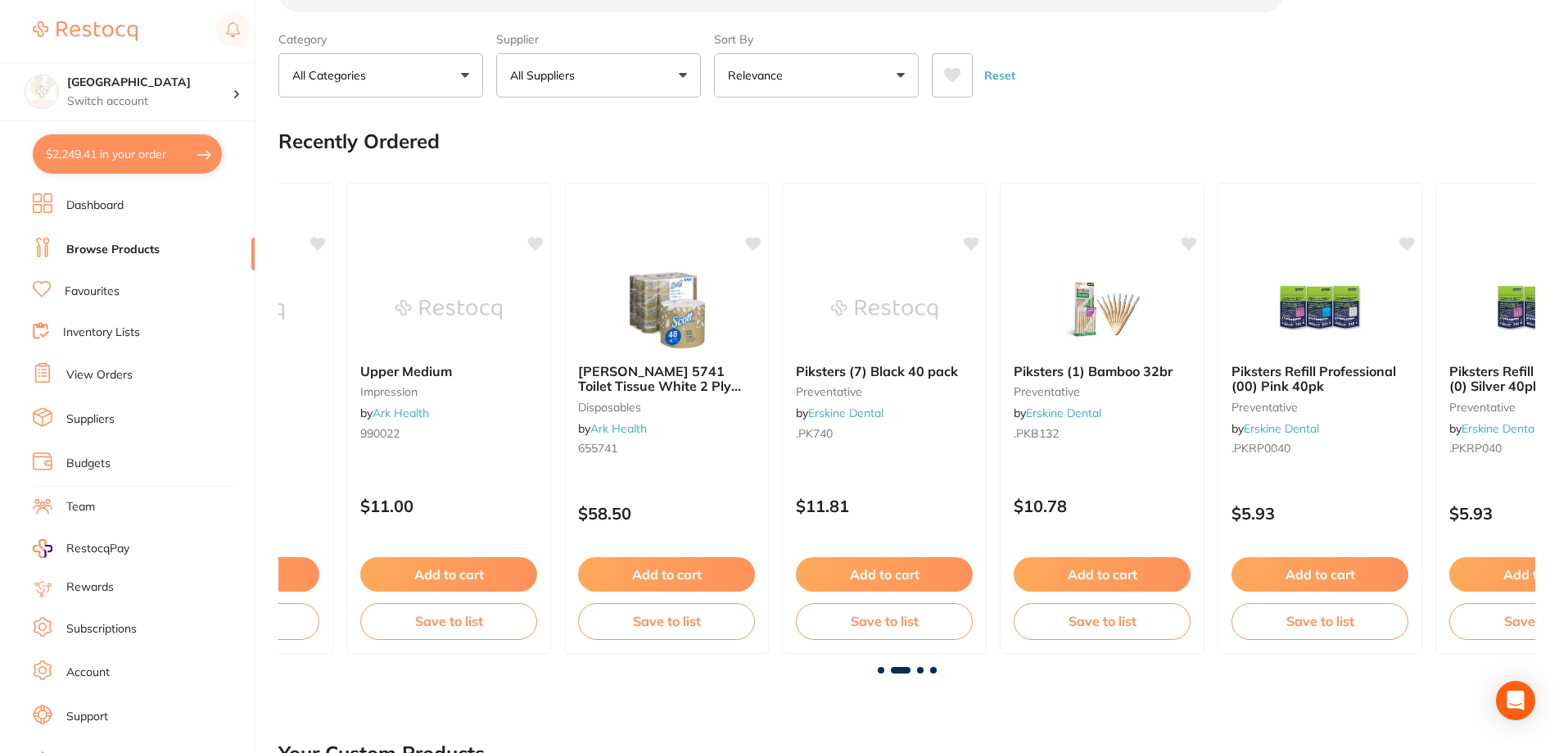
scroll to position [0, 1257]
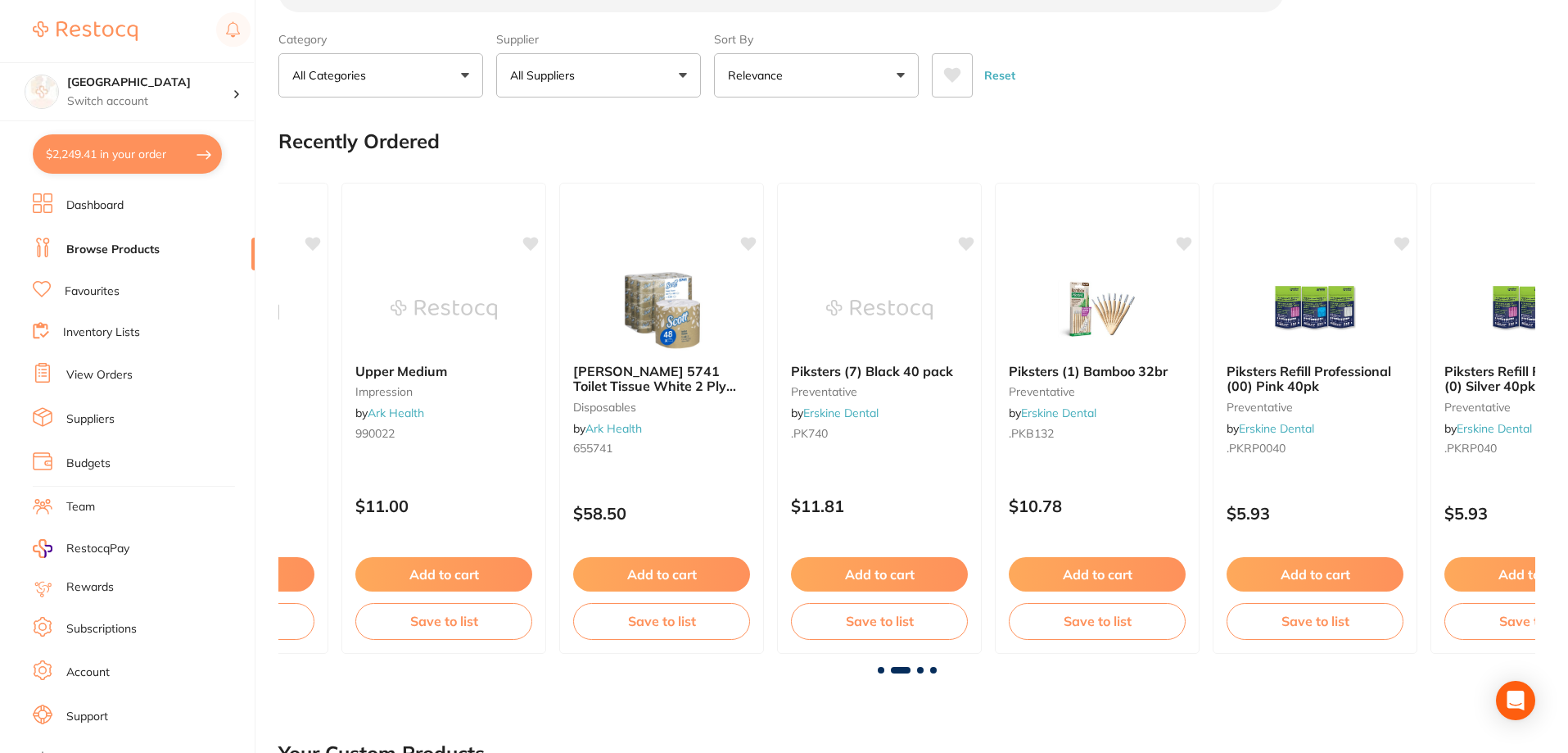
click at [923, 671] on span at bounding box center [921, 670] width 7 height 7
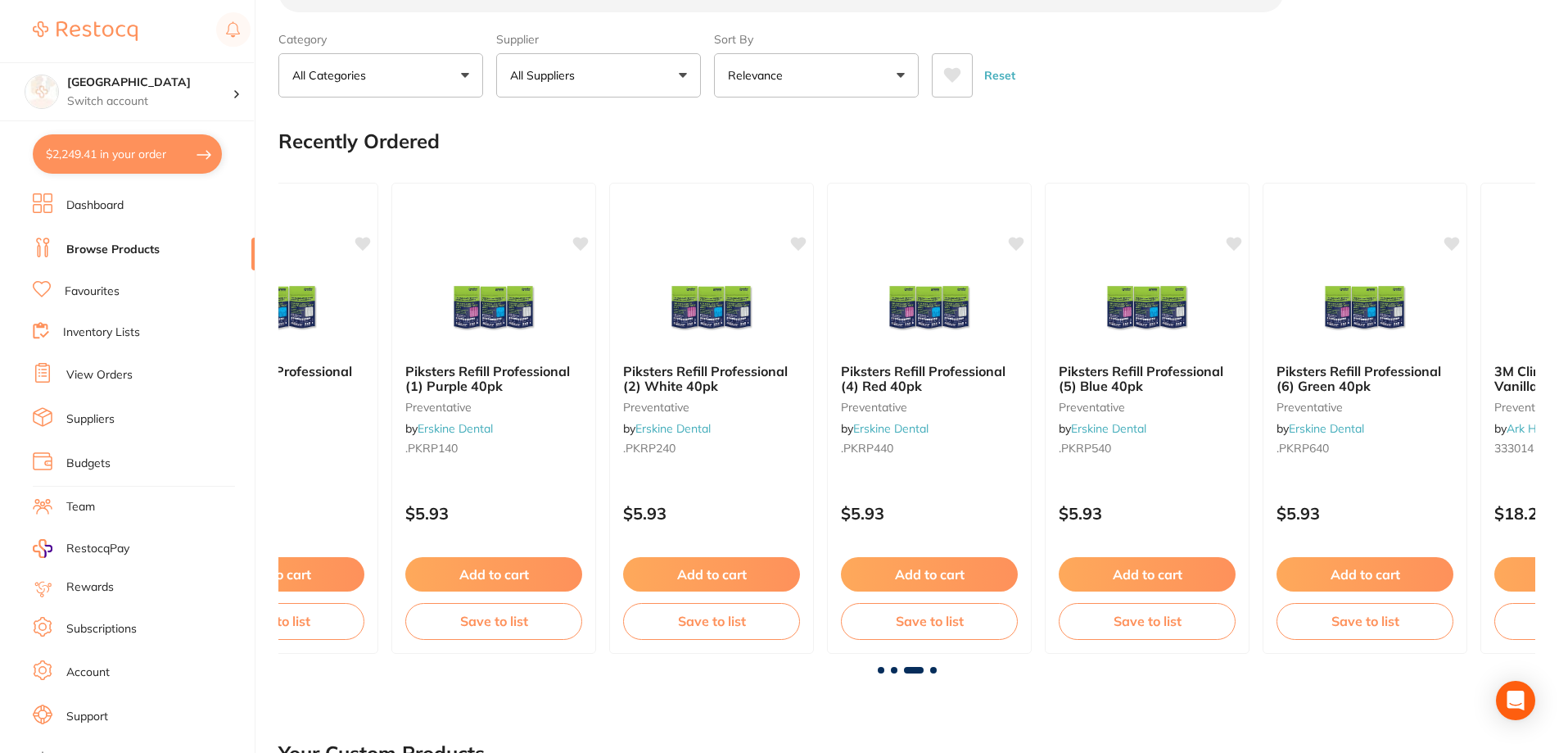
click at [934, 668] on span at bounding box center [933, 670] width 7 height 7
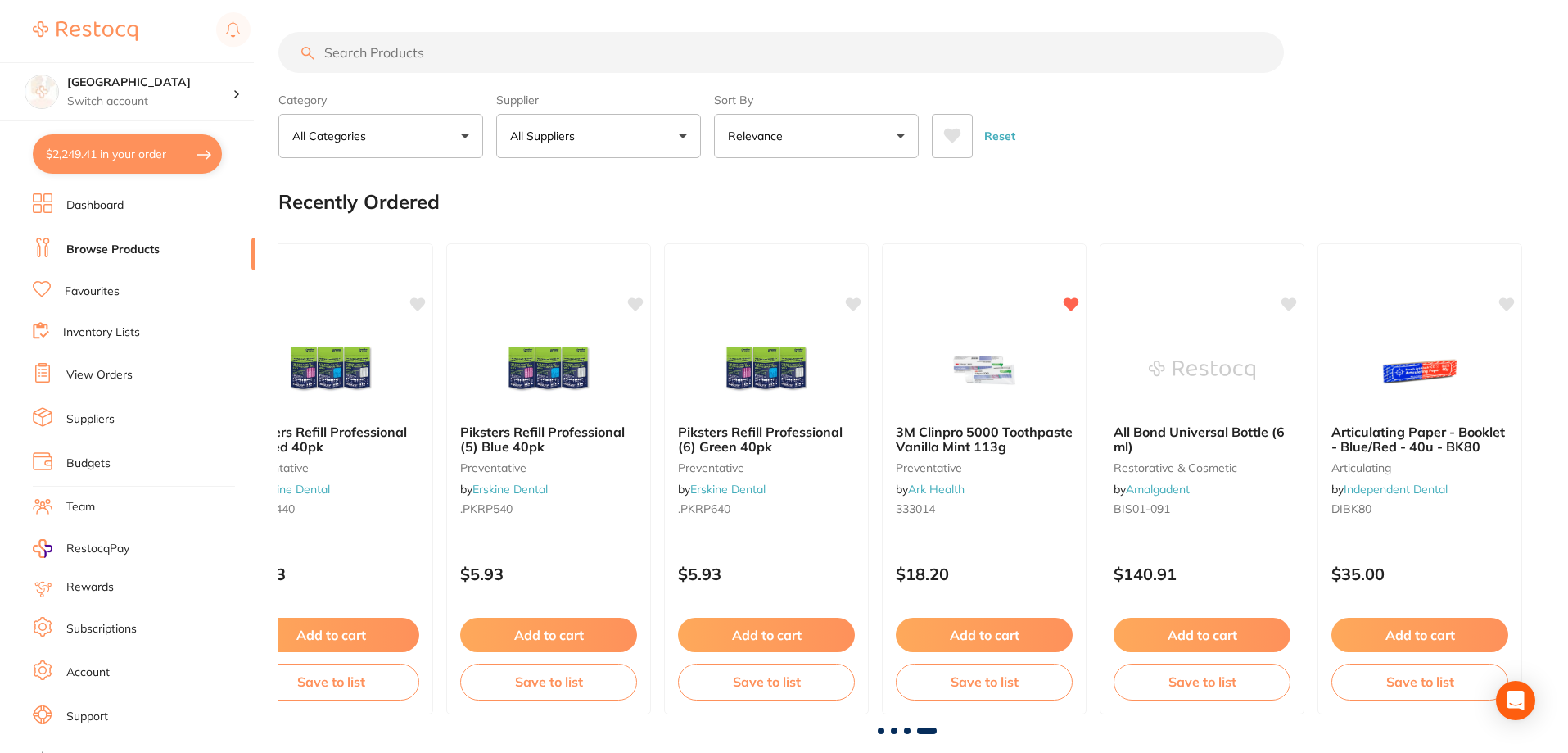
scroll to position [0, 0]
click at [461, 53] on input "search" at bounding box center [781, 53] width 1006 height 41
type input "572-1912"
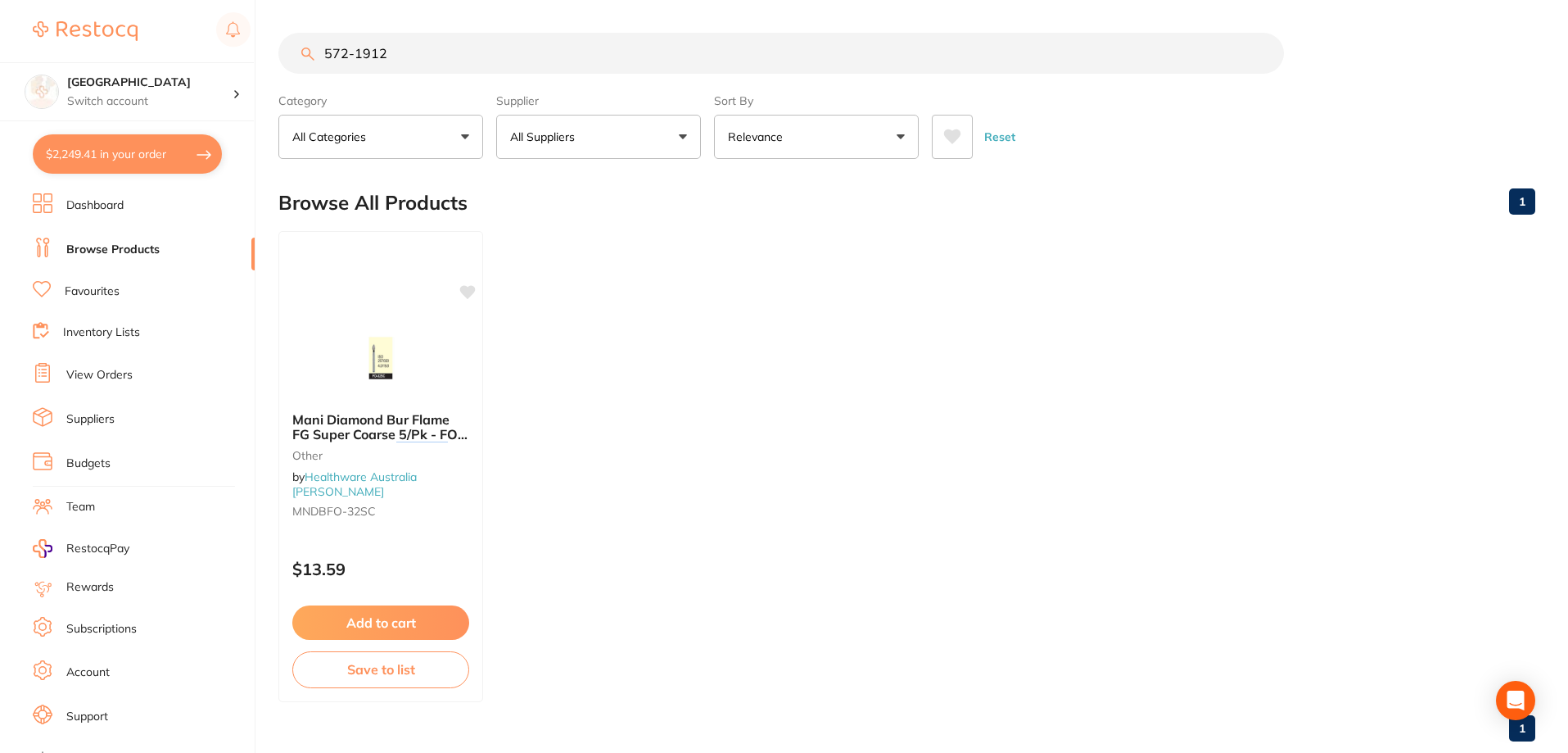
drag, startPoint x: 394, startPoint y: 59, endPoint x: 319, endPoint y: 45, distance: 76.3
click at [320, 47] on input "572-1912" at bounding box center [781, 53] width 1006 height 41
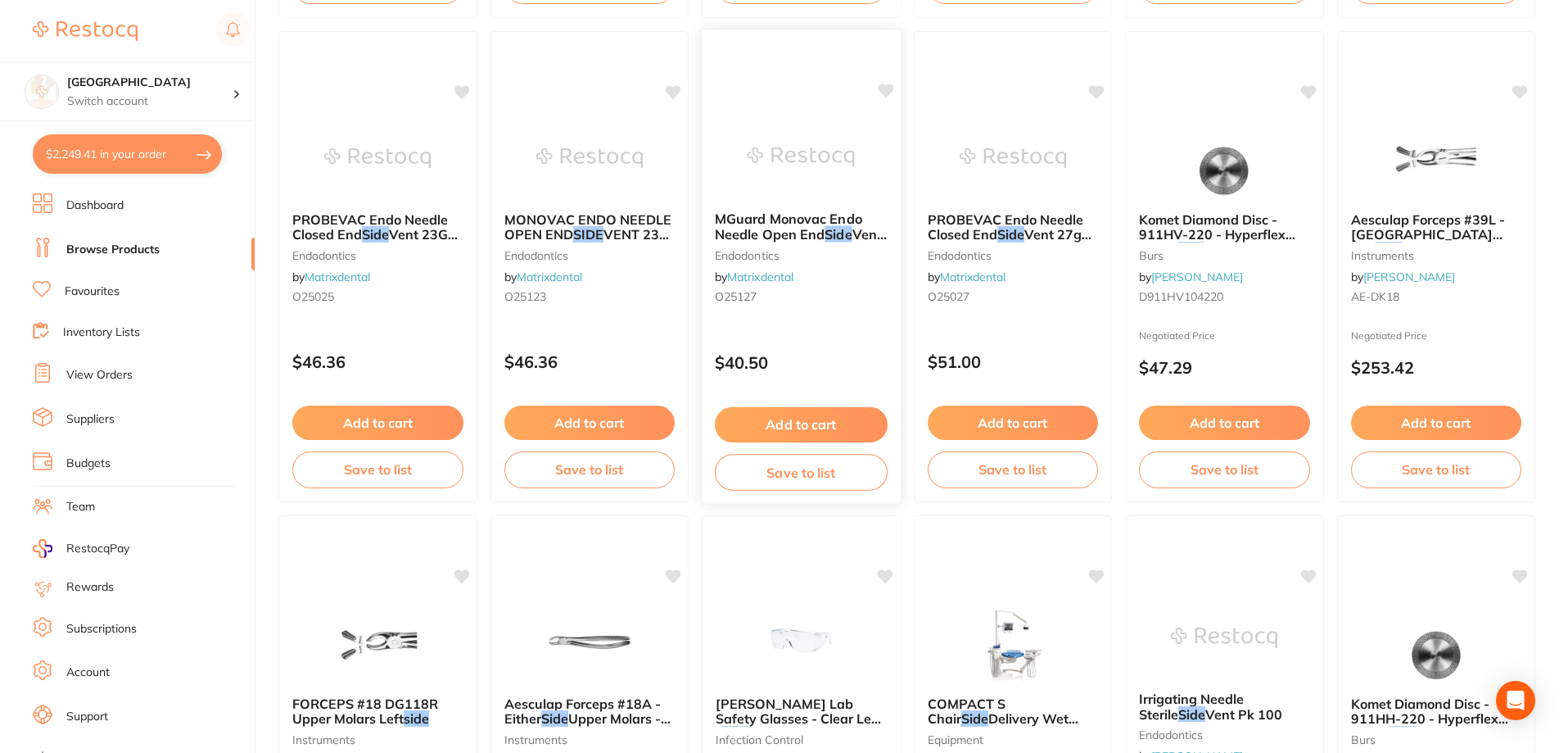
scroll to position [2622, 0]
type input "side vent,notched"
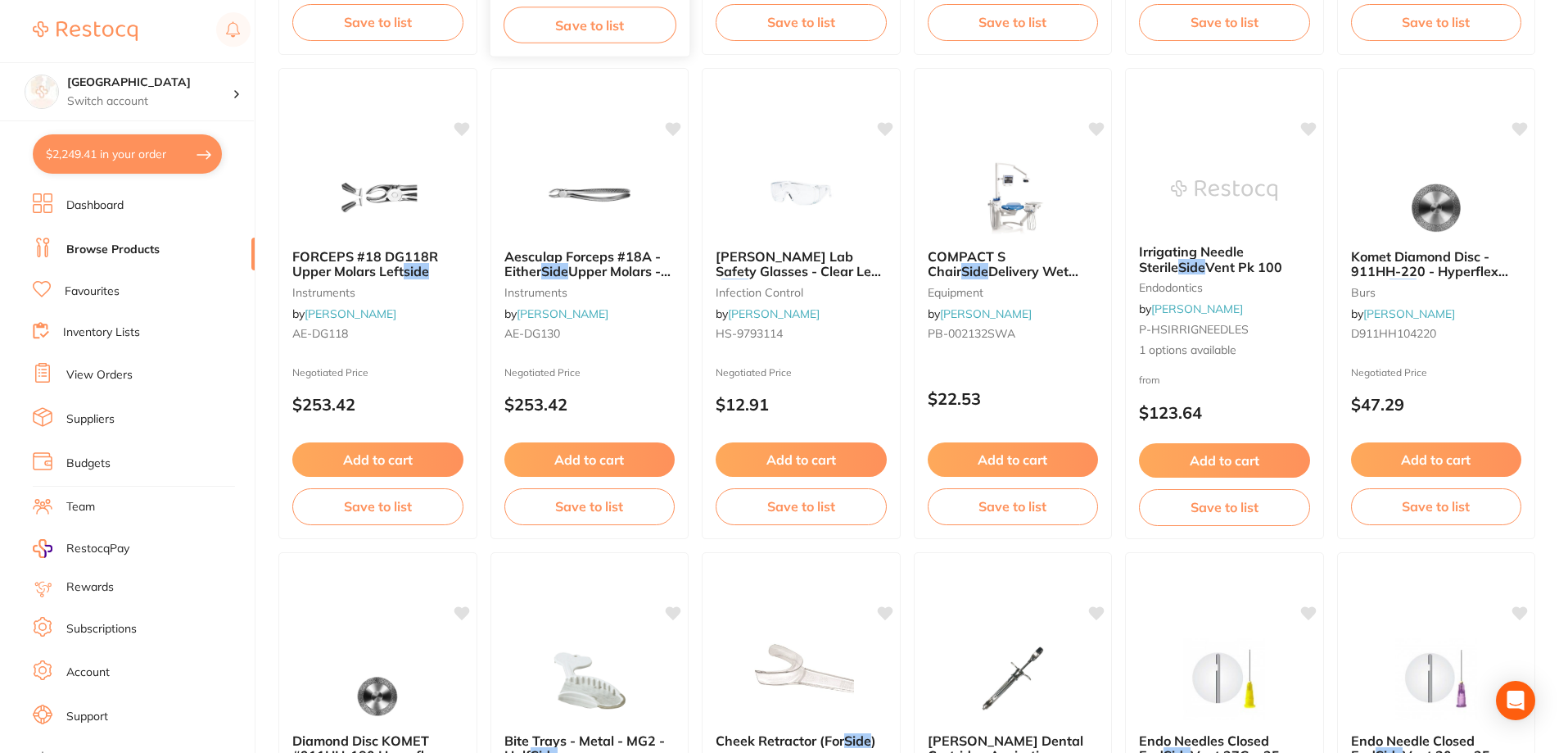
scroll to position [2720, 0]
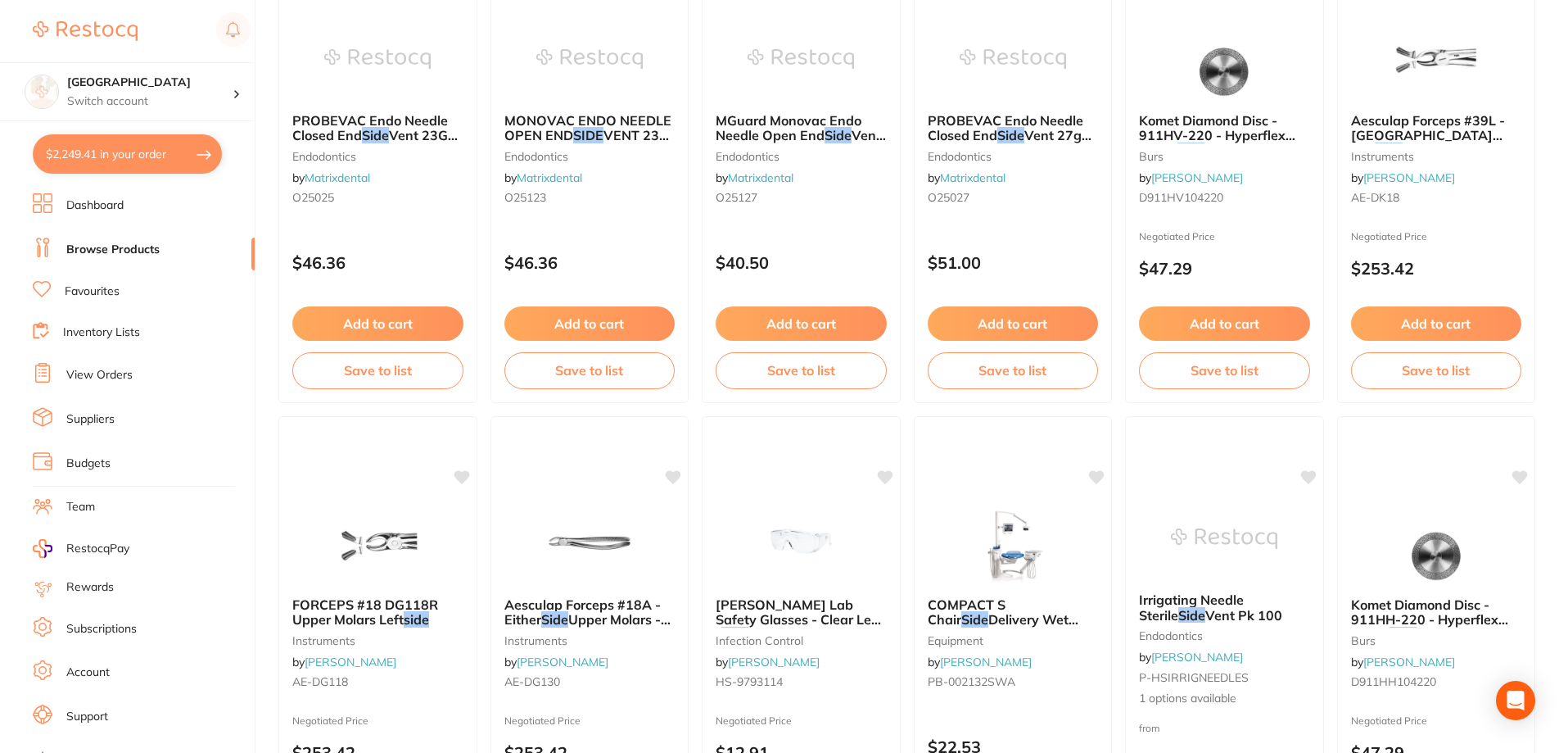
click at [137, 159] on button "$2,249.41 in your order" at bounding box center [127, 154] width 189 height 40
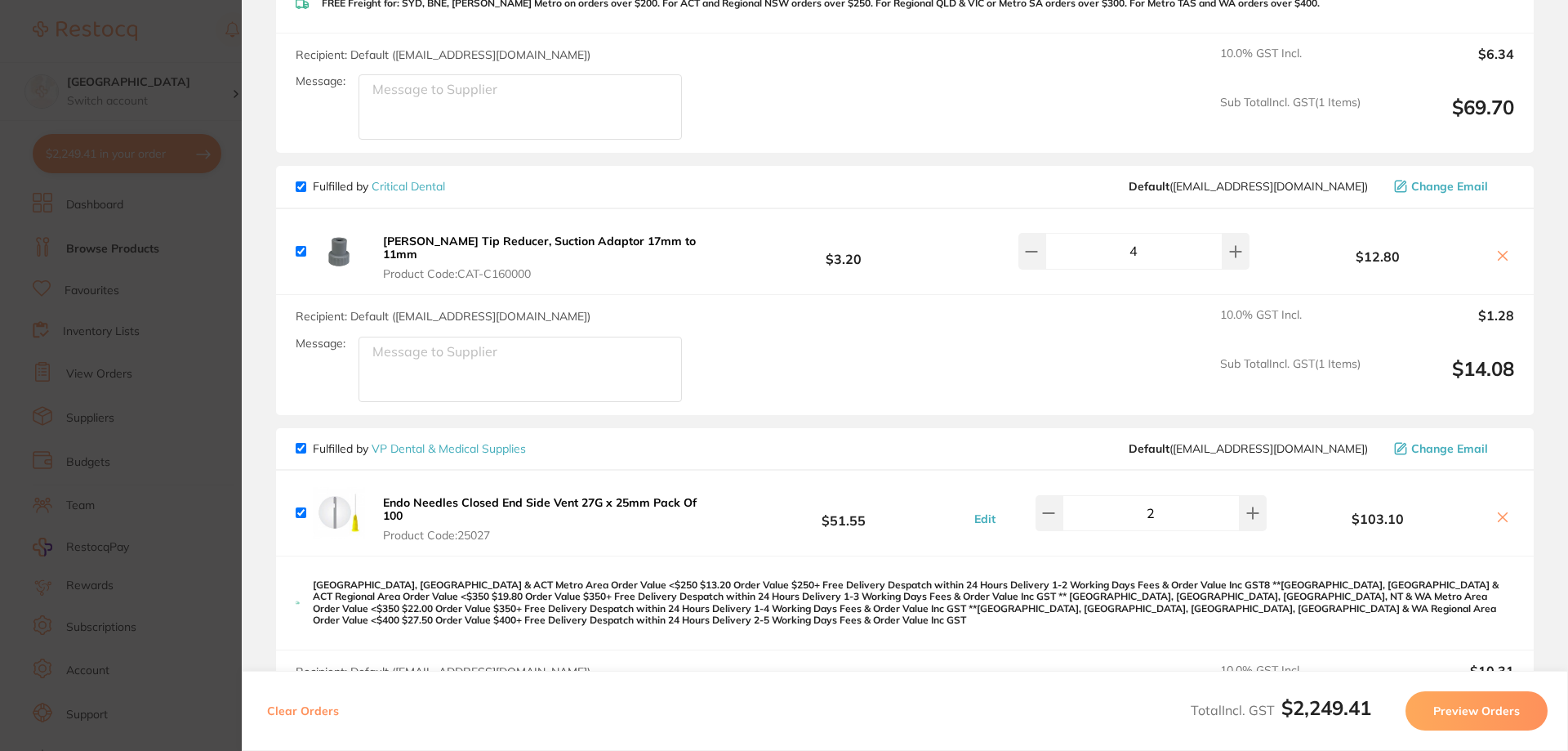
scroll to position [695, 0]
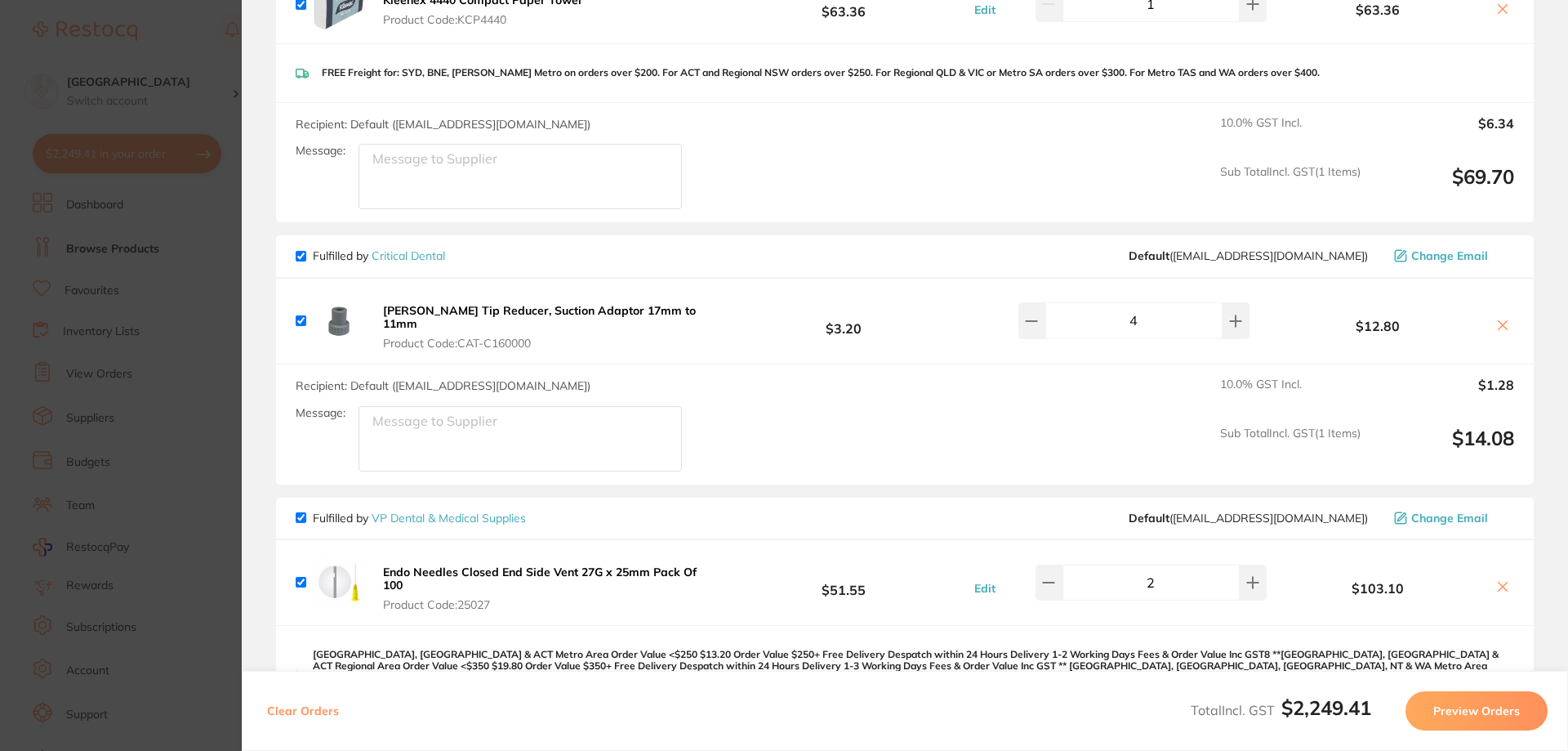
click at [1492, 580] on button at bounding box center [1503, 588] width 23 height 17
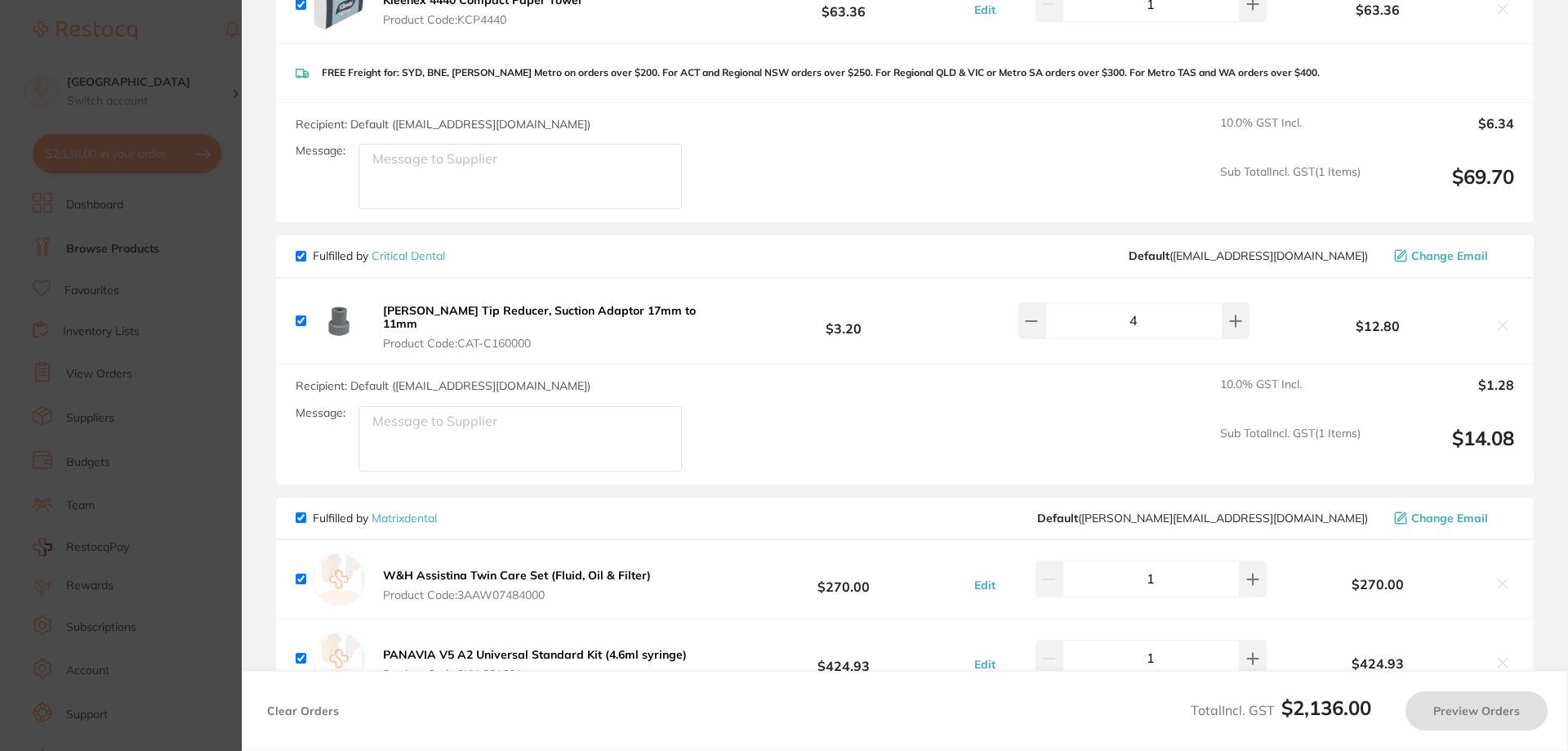
checkbox input "true"
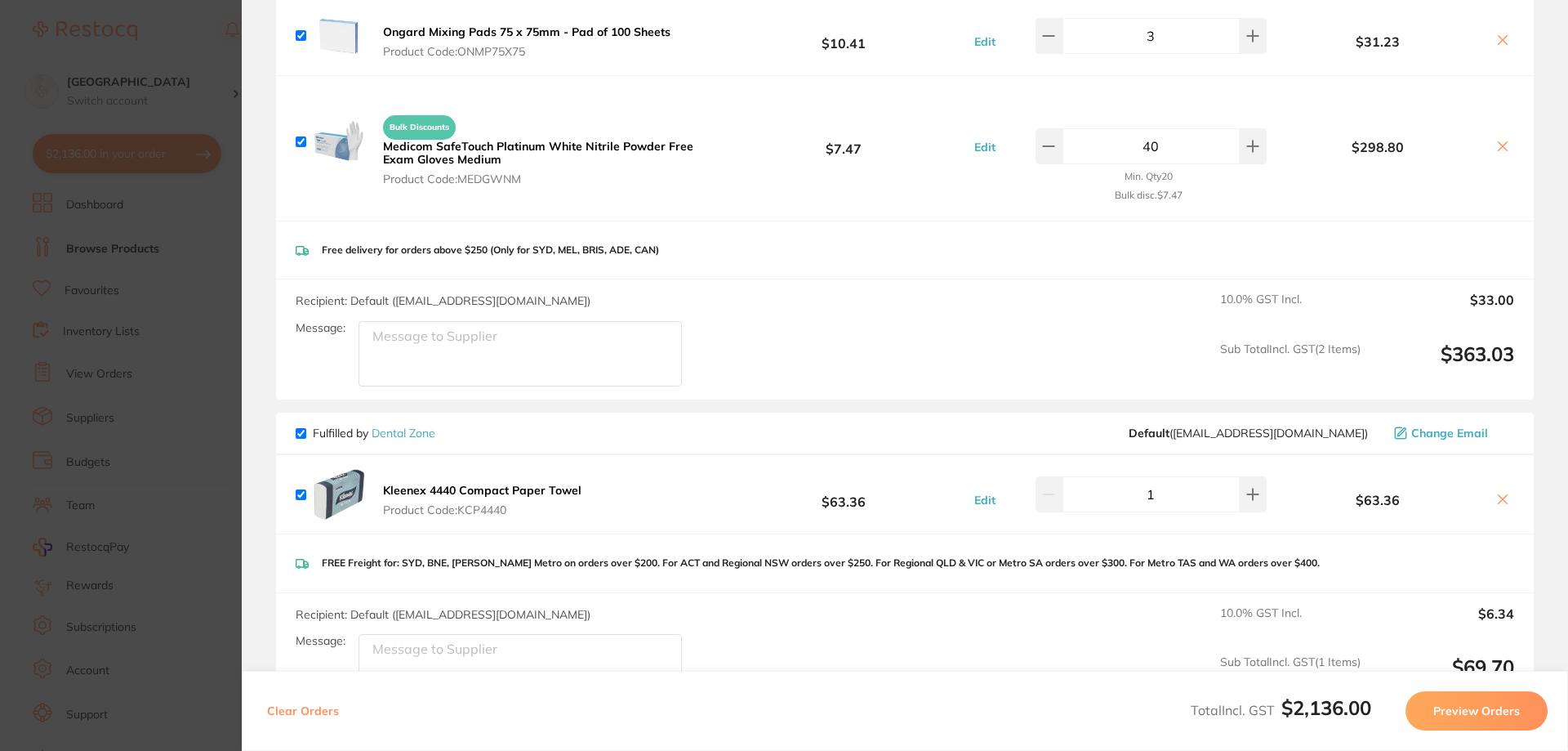
scroll to position [0, 0]
